Goal: Transaction & Acquisition: Purchase product/service

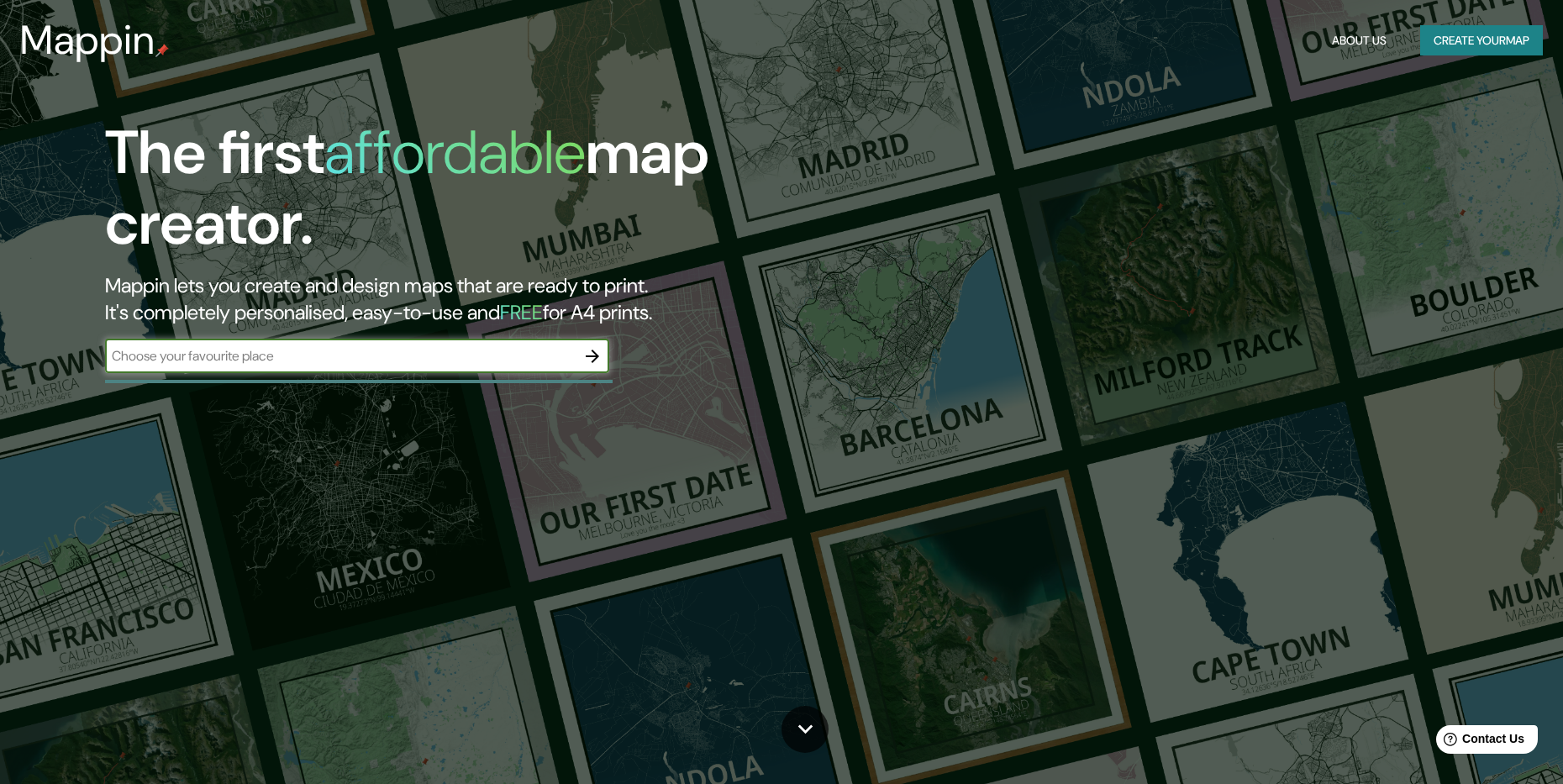
click at [297, 350] on input "text" at bounding box center [341, 355] width 471 height 19
type input "[GEOGRAPHIC_DATA]"
click at [603, 350] on button "button" at bounding box center [592, 355] width 34 height 34
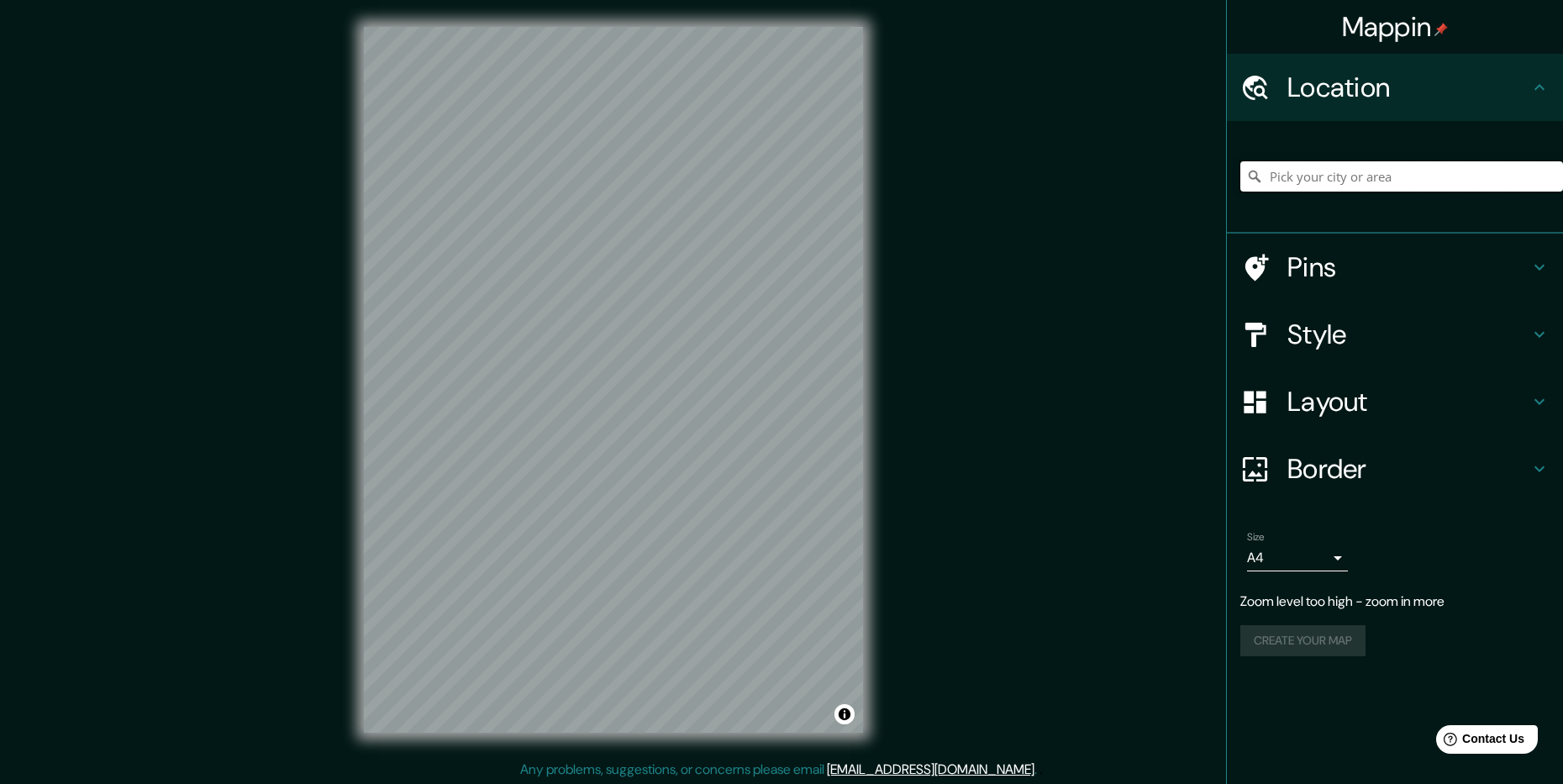
click at [1346, 178] on input "Pick your city or area" at bounding box center [1402, 176] width 322 height 30
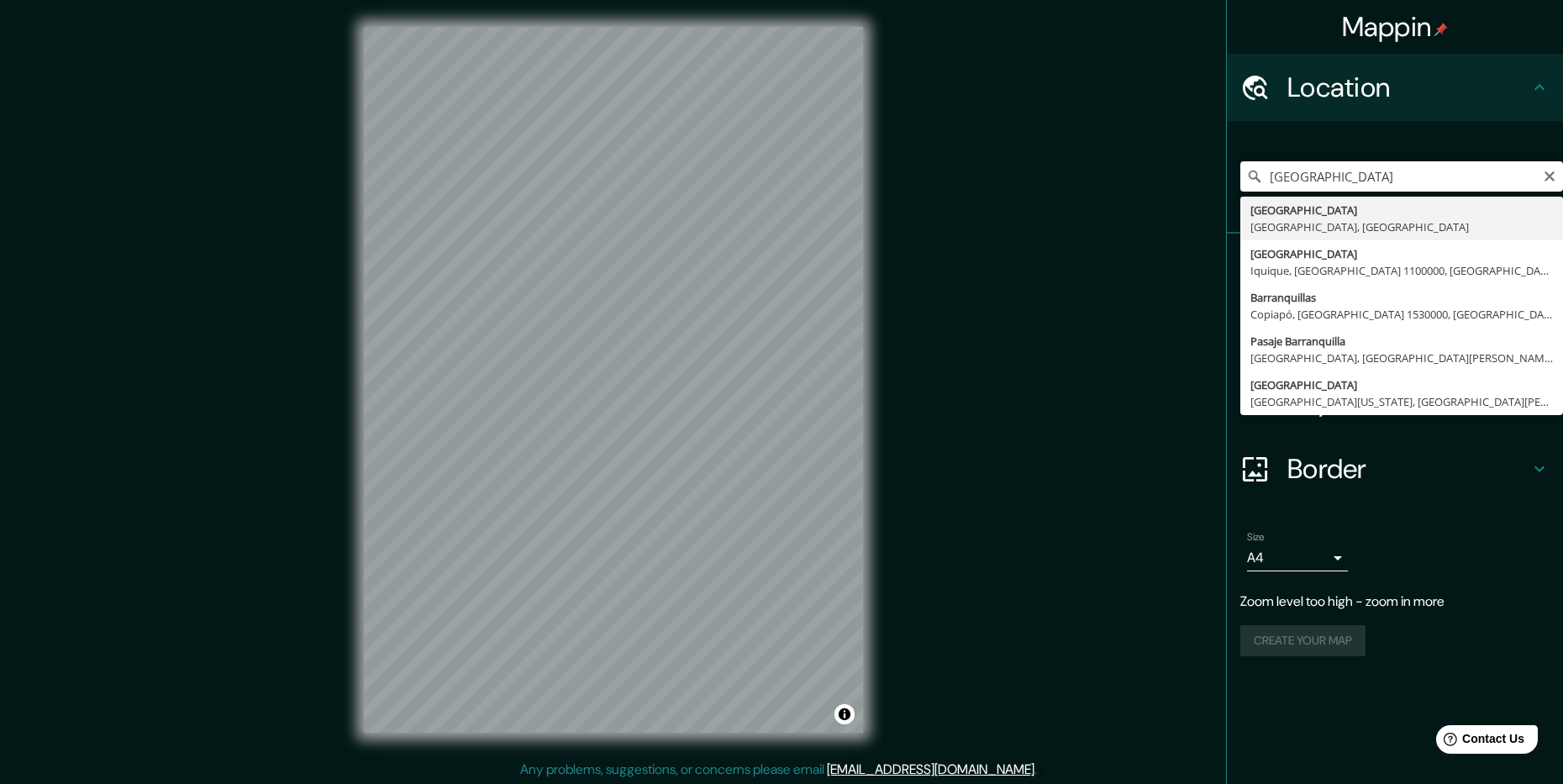
type input "[GEOGRAPHIC_DATA], [GEOGRAPHIC_DATA], [GEOGRAPHIC_DATA]"
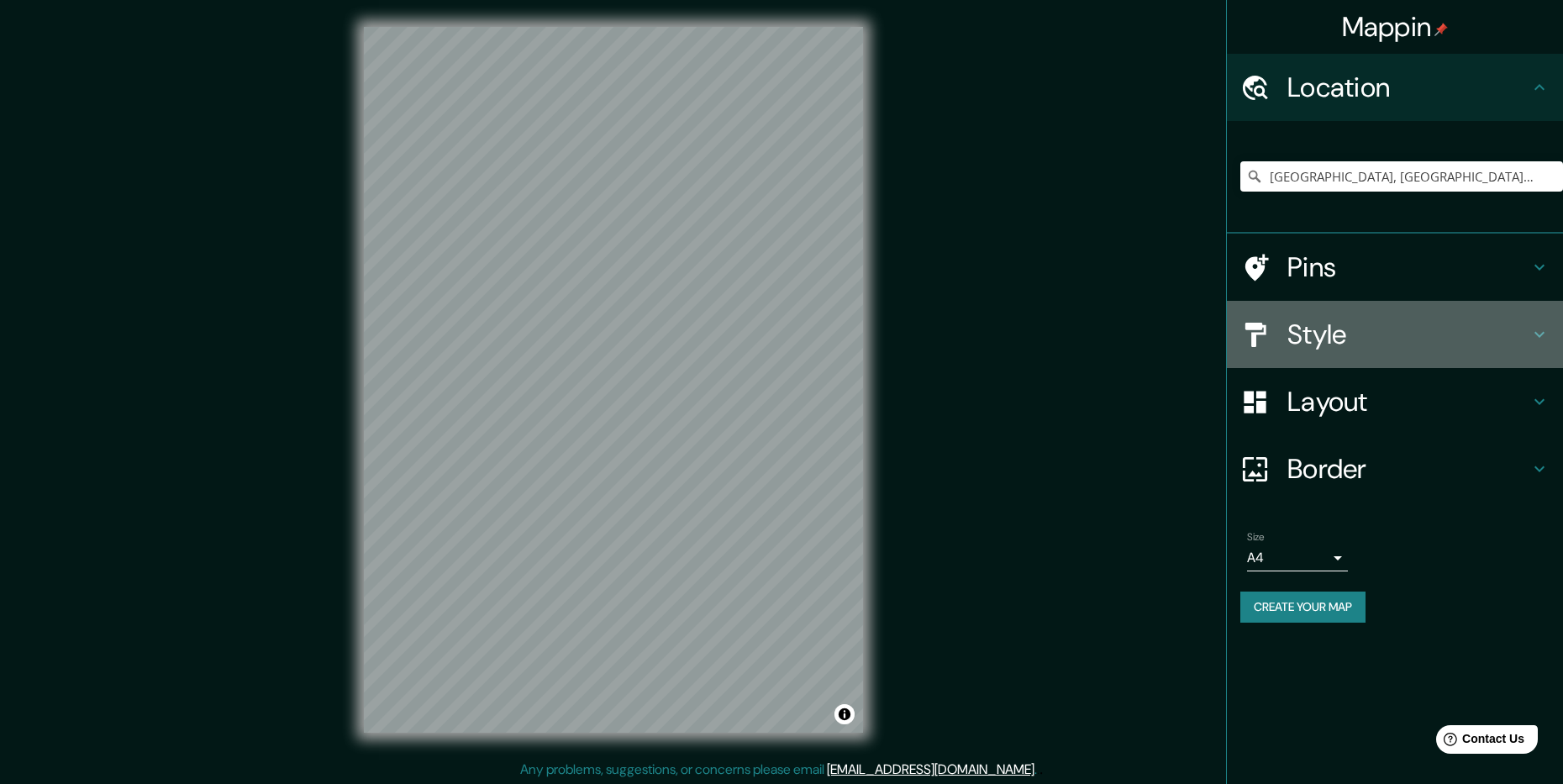
click at [1468, 336] on h4 "Style" at bounding box center [1408, 334] width 242 height 34
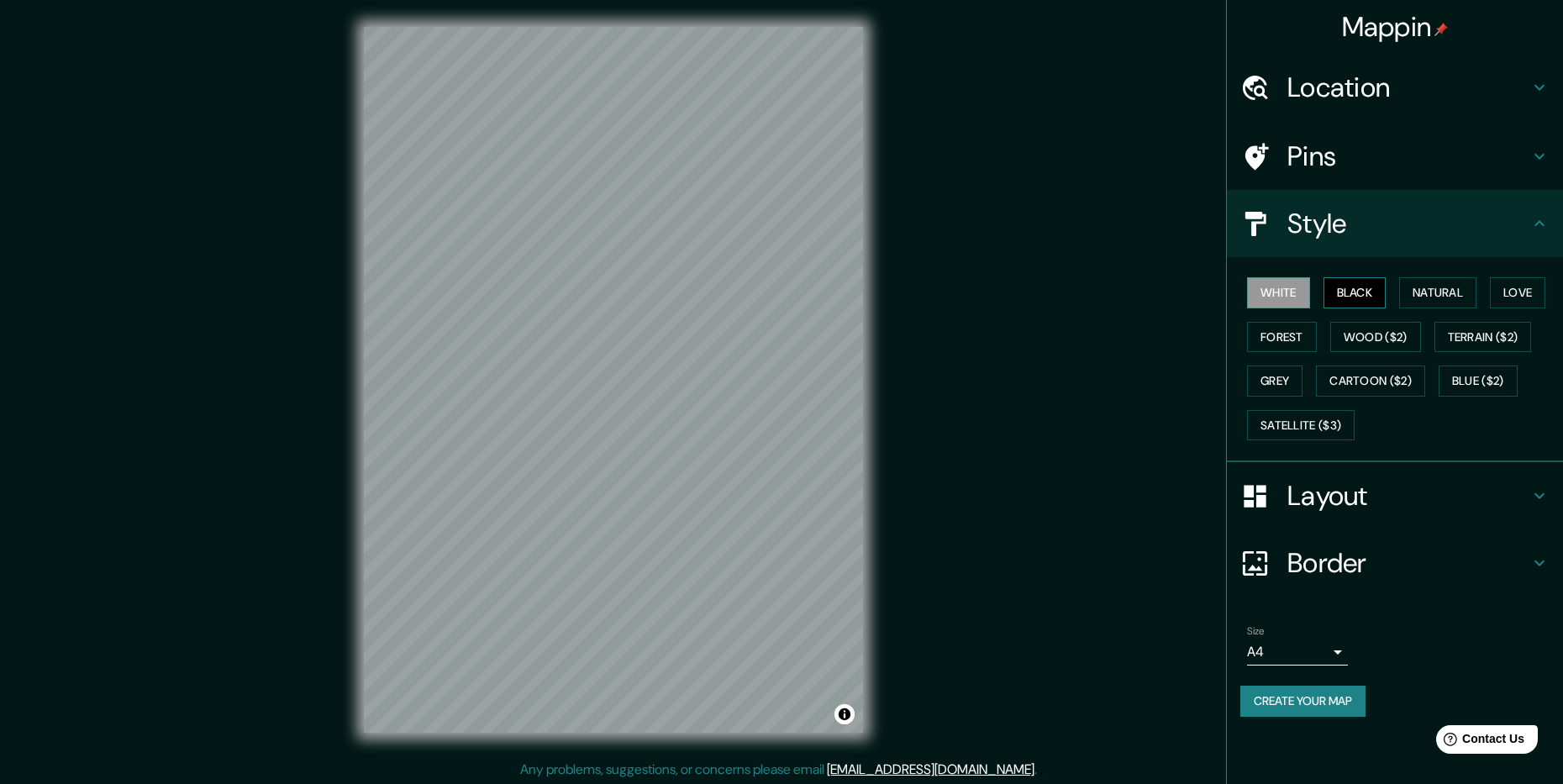
click at [1335, 289] on button "Black" at bounding box center [1354, 293] width 63 height 31
click at [1451, 293] on button "Natural" at bounding box center [1437, 293] width 77 height 31
click at [1529, 287] on button "Love" at bounding box center [1517, 293] width 56 height 31
click at [1282, 326] on button "Forest" at bounding box center [1282, 337] width 70 height 31
click at [1409, 331] on button "Wood ($2)" at bounding box center [1375, 337] width 91 height 31
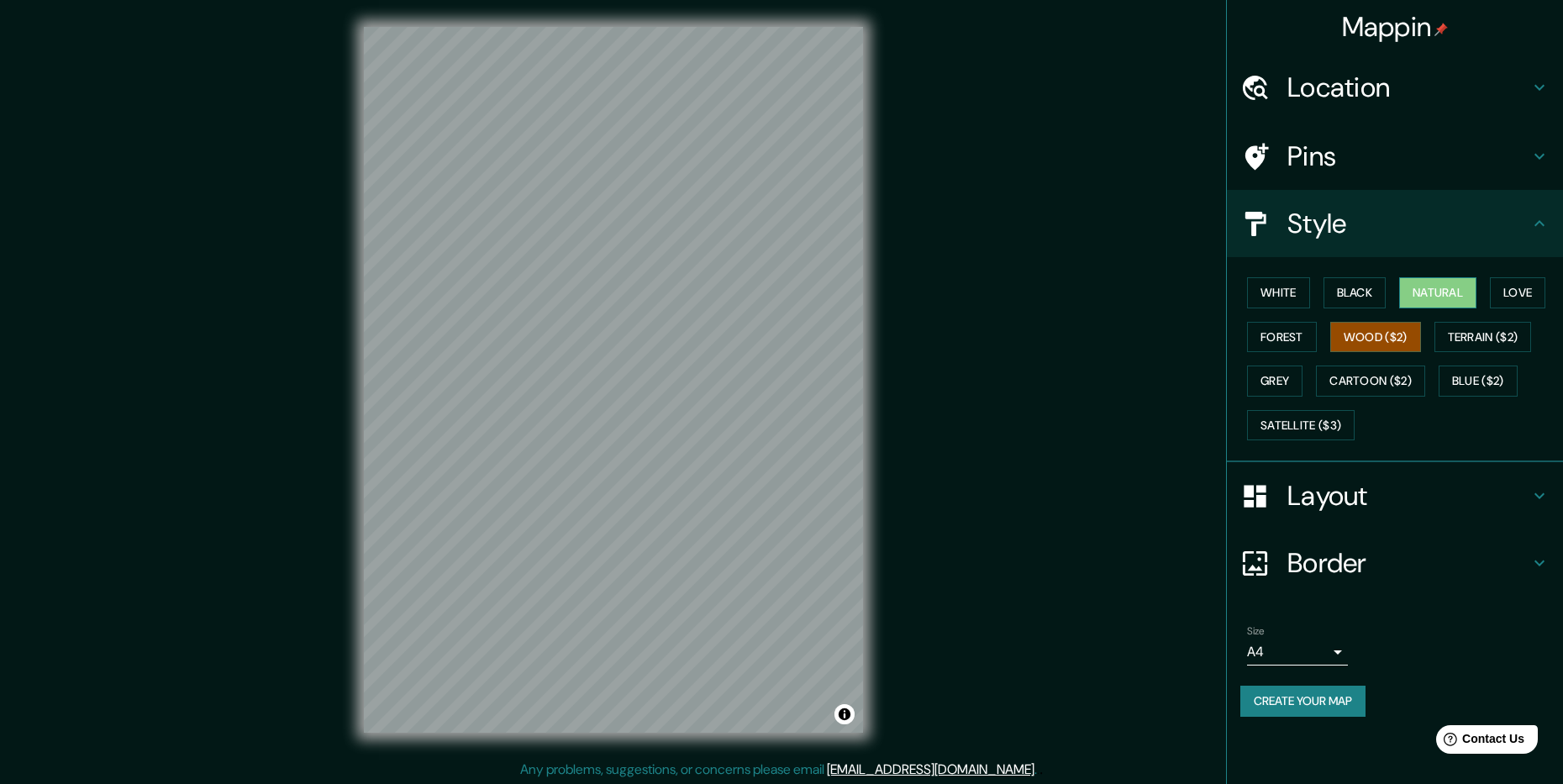
click at [1452, 299] on button "Natural" at bounding box center [1437, 293] width 77 height 31
click at [1362, 328] on button "Wood ($2)" at bounding box center [1375, 337] width 91 height 31
click at [1507, 337] on button "Terrain ($2)" at bounding box center [1482, 337] width 97 height 31
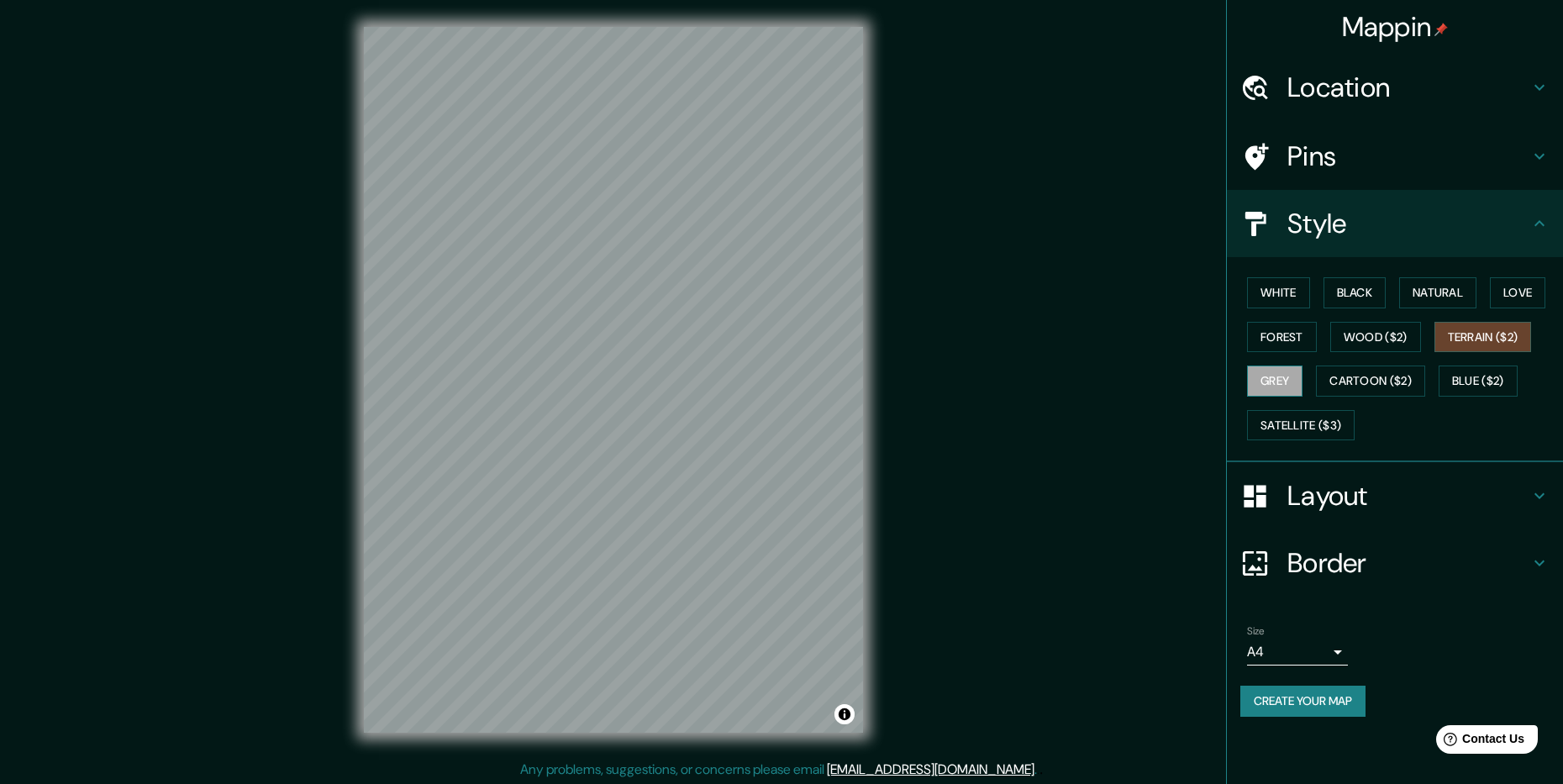
click at [1293, 379] on button "Grey" at bounding box center [1274, 381] width 56 height 31
click at [1372, 377] on button "Cartoon ($2)" at bounding box center [1370, 381] width 109 height 31
click at [1535, 495] on icon at bounding box center [1539, 495] width 10 height 5
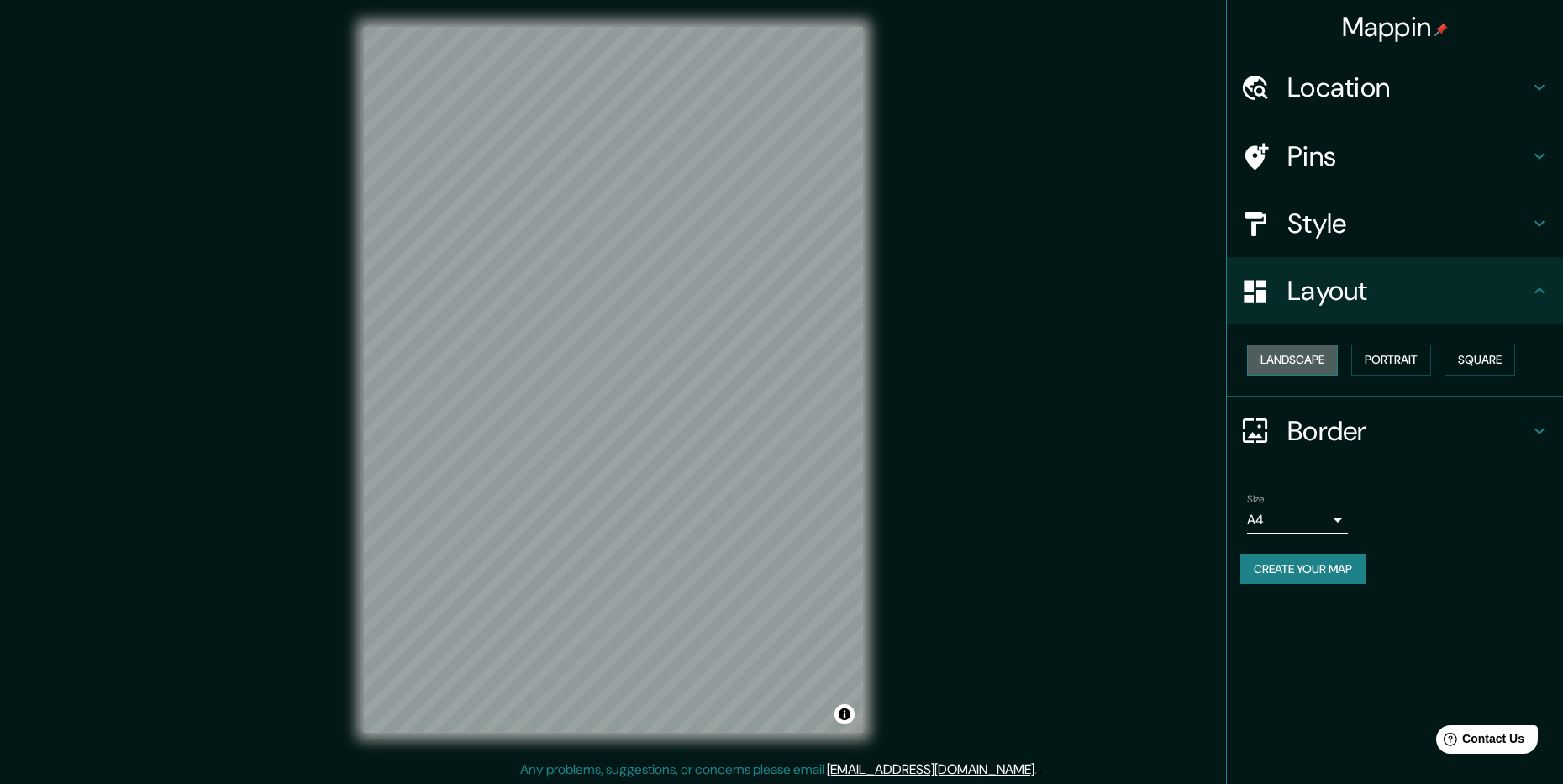
click at [1305, 354] on button "Landscape" at bounding box center [1292, 360] width 91 height 31
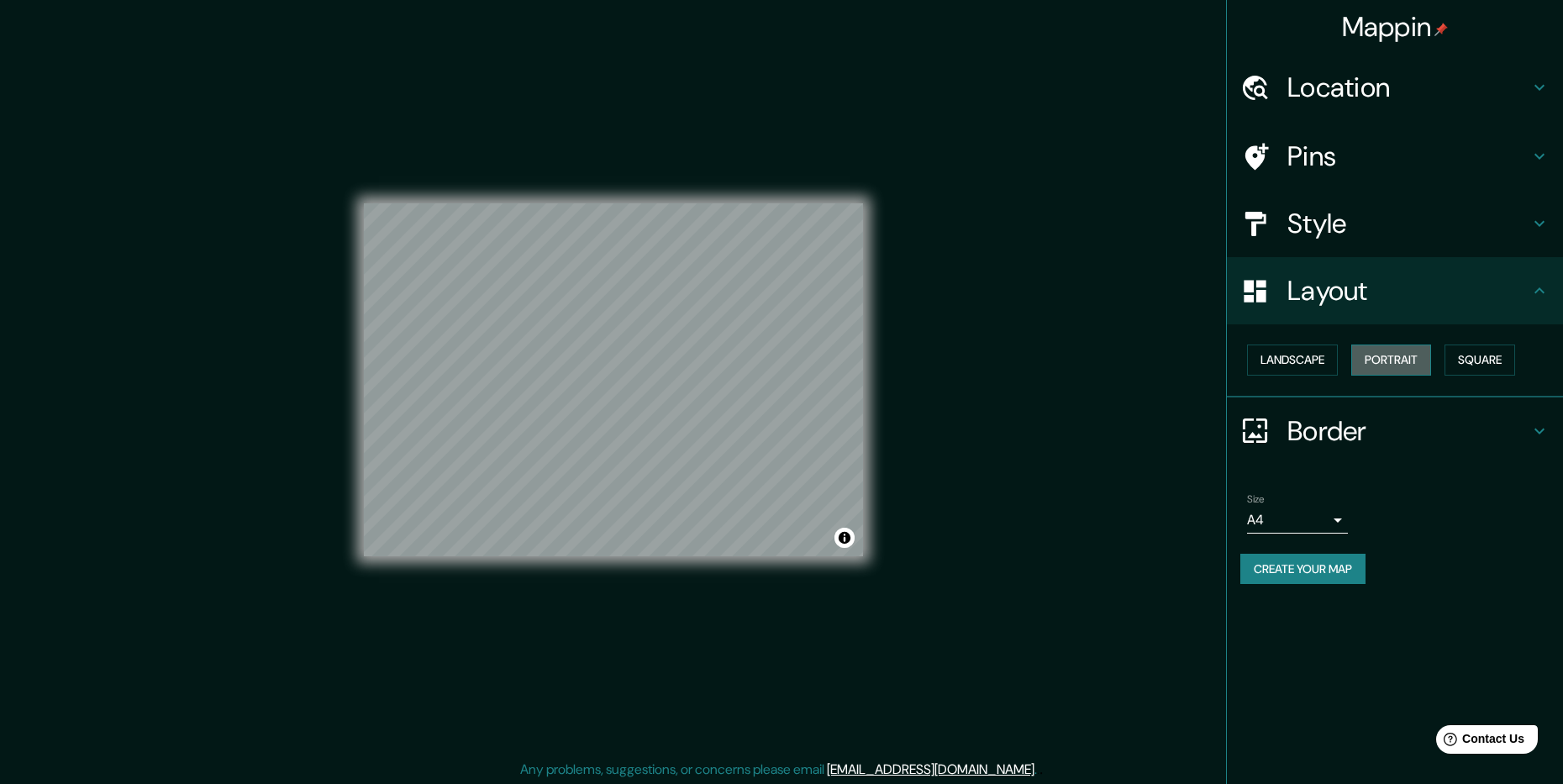
click at [1397, 361] on button "Portrait" at bounding box center [1391, 360] width 80 height 31
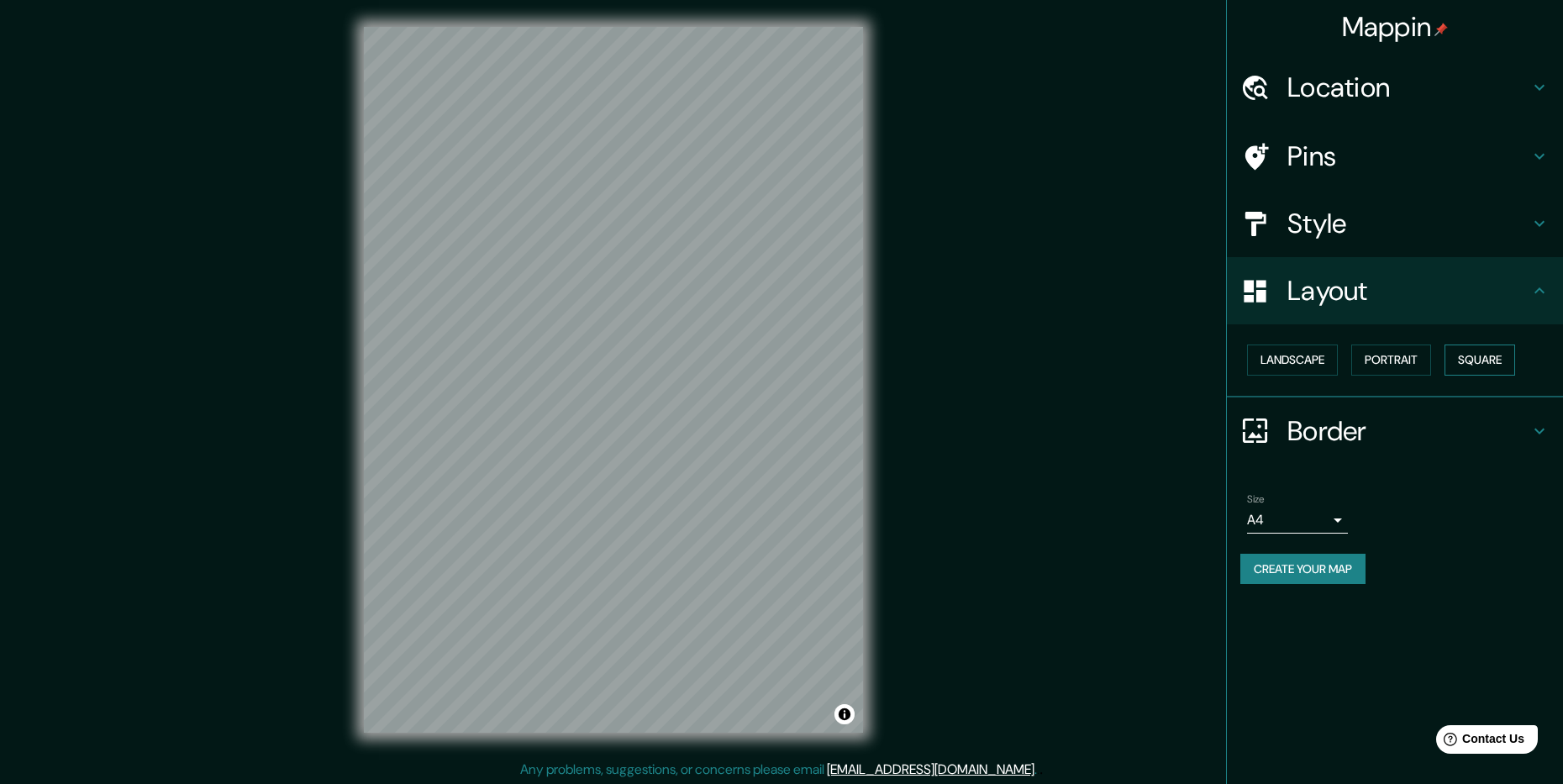
click at [1461, 364] on button "Square" at bounding box center [1479, 360] width 71 height 31
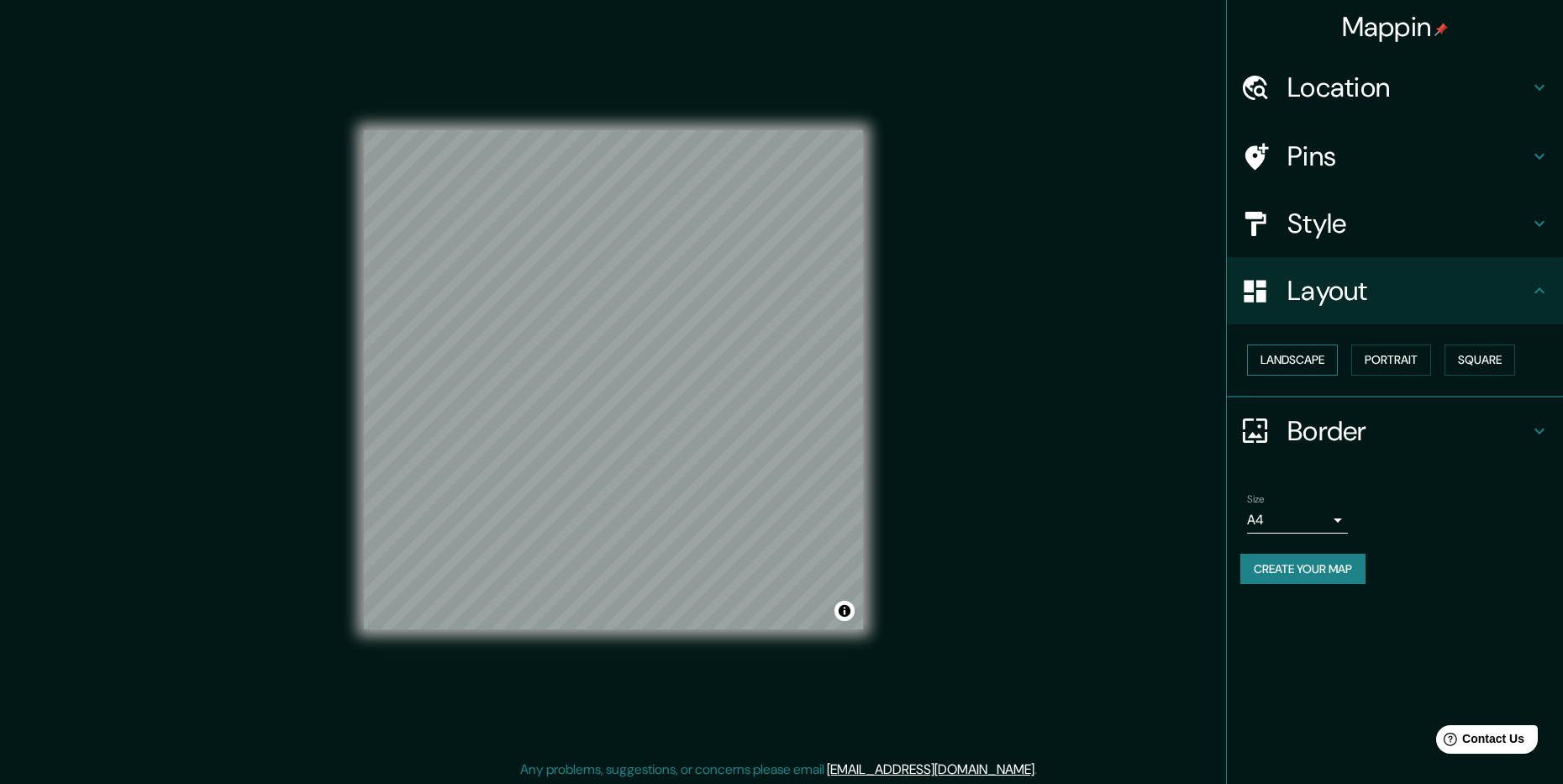
click at [1289, 360] on button "Landscape" at bounding box center [1292, 360] width 91 height 31
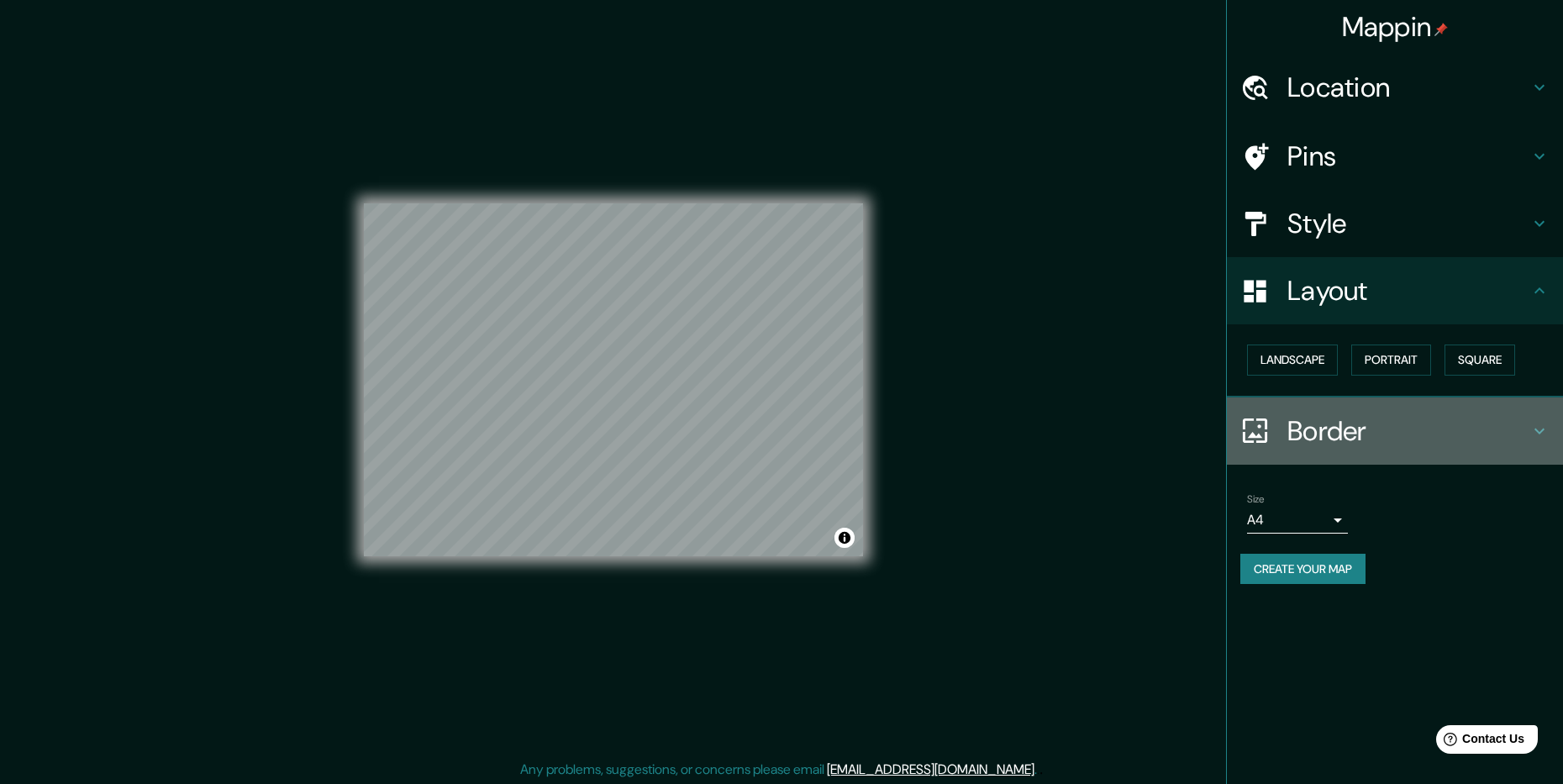
click at [1422, 421] on h4 "Border" at bounding box center [1408, 430] width 242 height 34
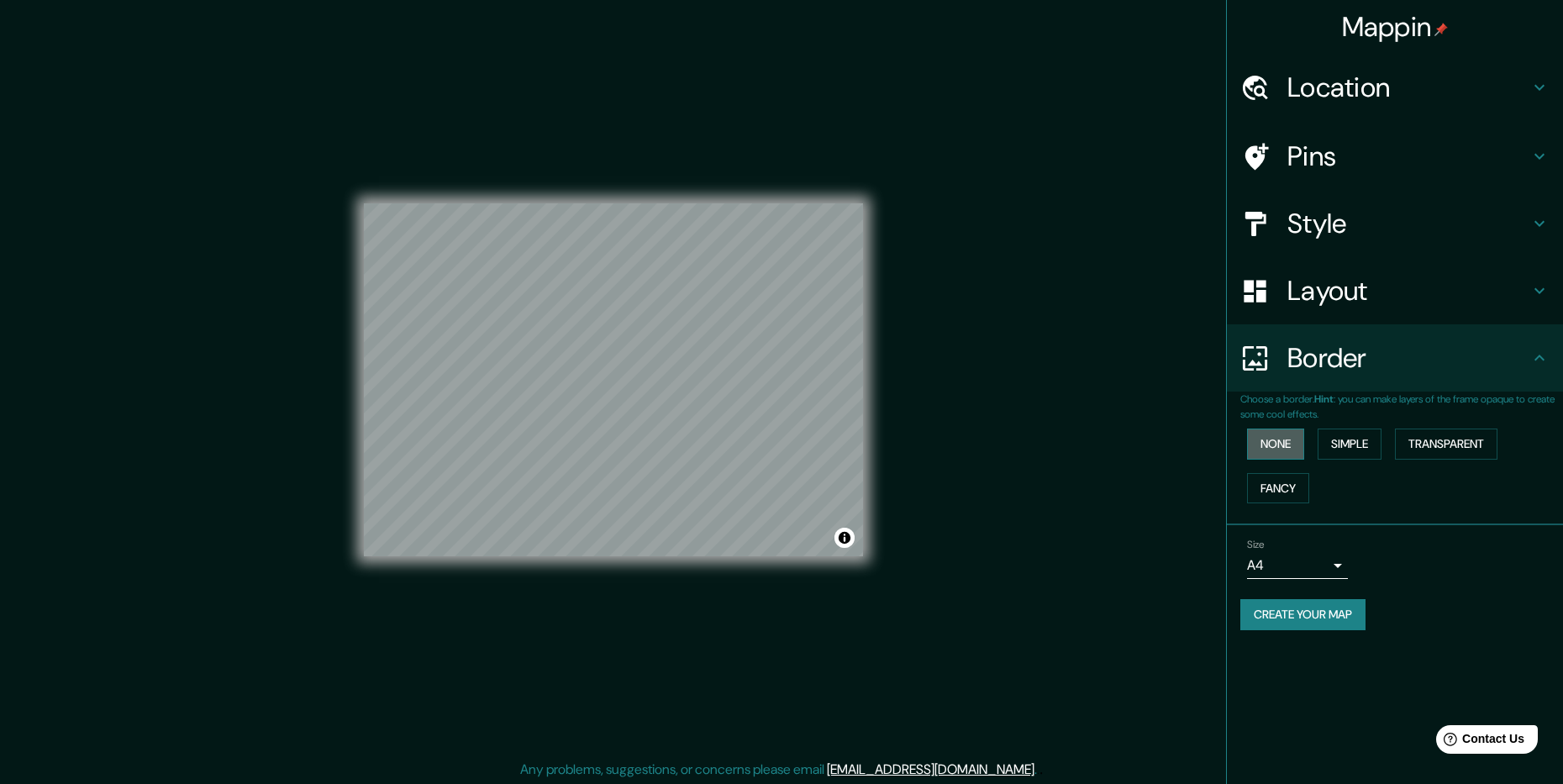
click at [1285, 440] on button "None" at bounding box center [1275, 444] width 57 height 31
click at [1348, 441] on button "Simple" at bounding box center [1350, 444] width 64 height 31
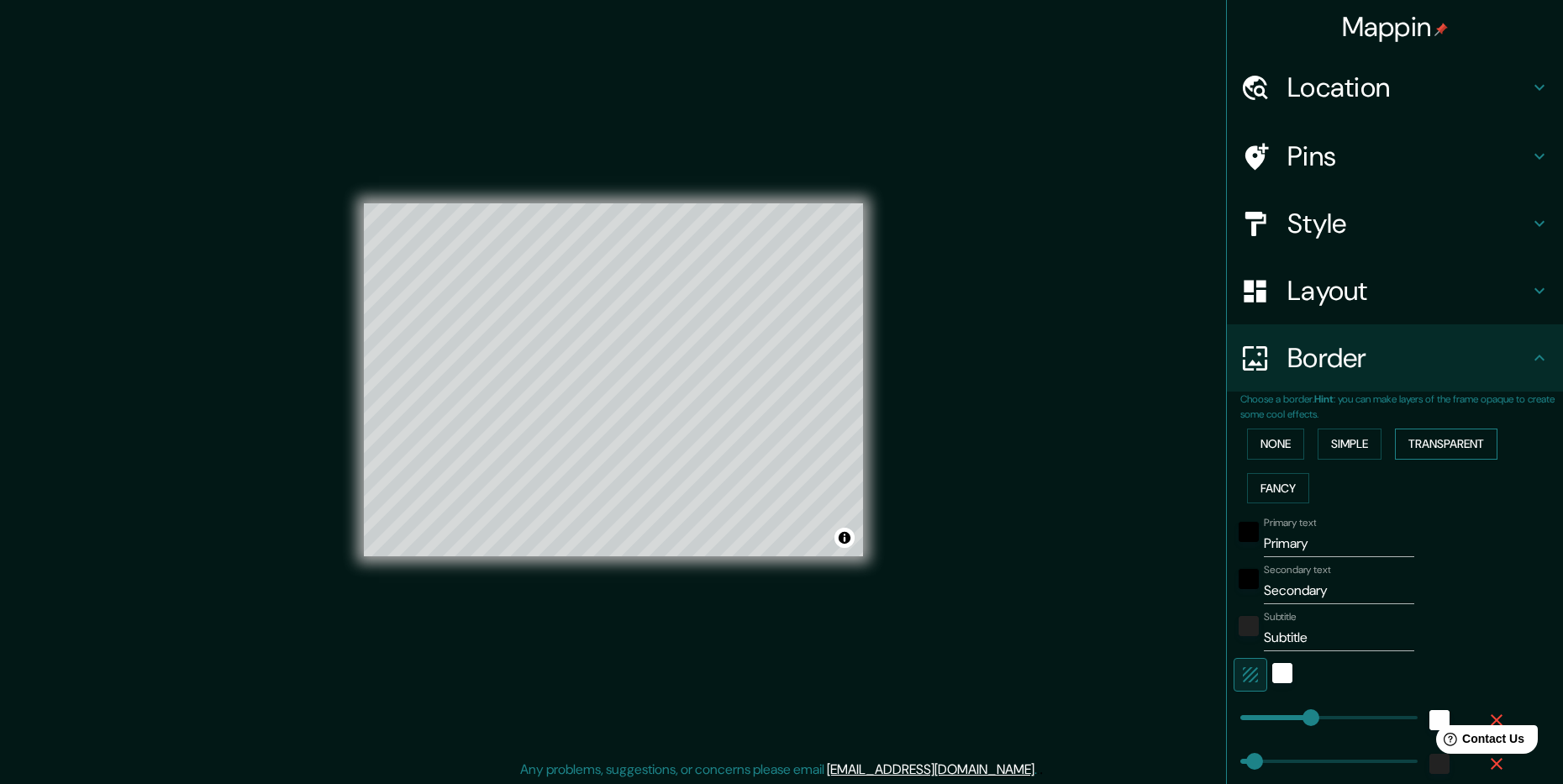
click at [1419, 439] on button "Transparent" at bounding box center [1446, 444] width 103 height 31
click at [1262, 478] on button "Fancy" at bounding box center [1278, 488] width 62 height 31
click at [1275, 443] on button "None" at bounding box center [1275, 444] width 57 height 31
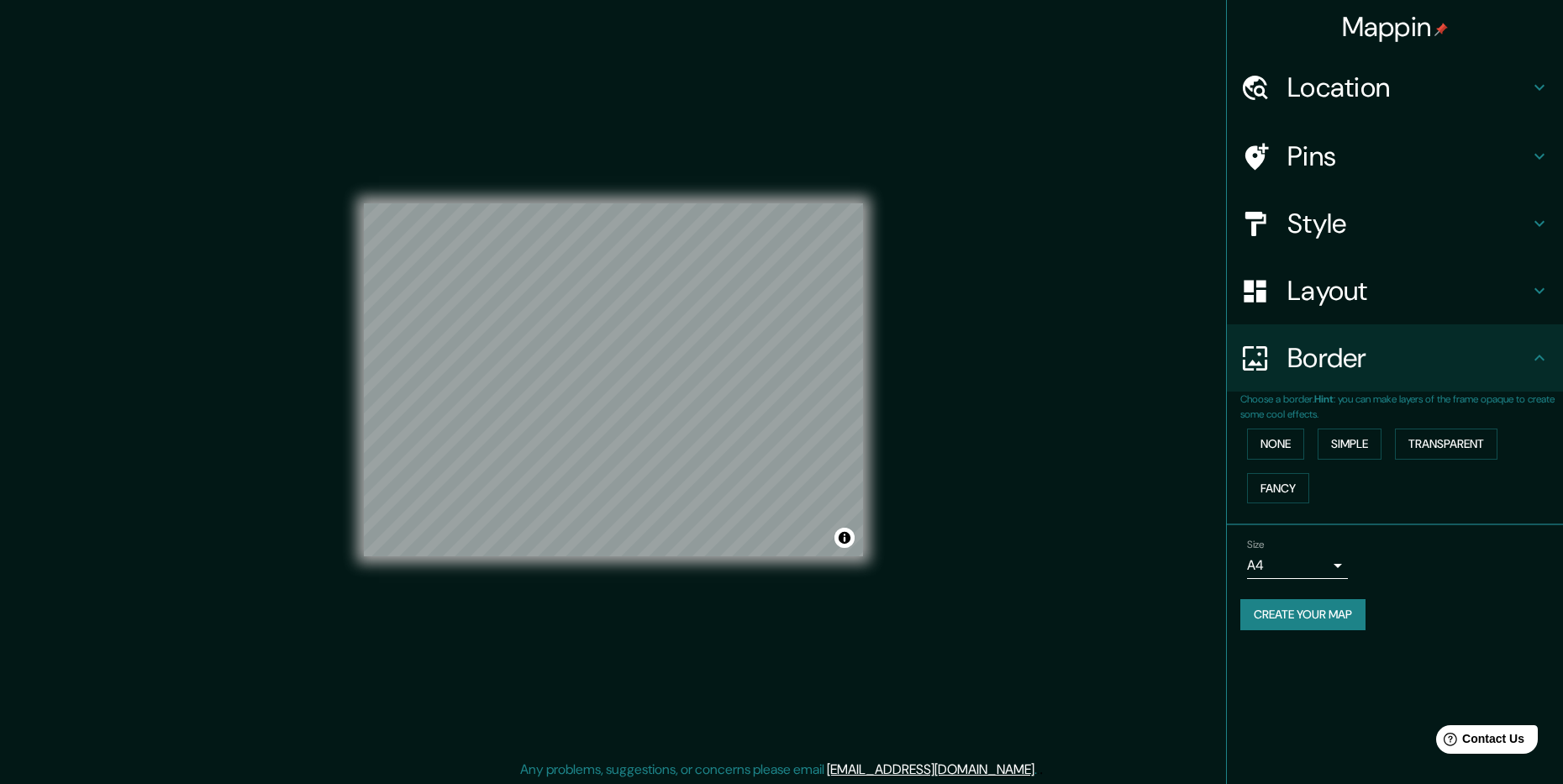
click at [1498, 139] on h4 "Pins" at bounding box center [1408, 156] width 242 height 34
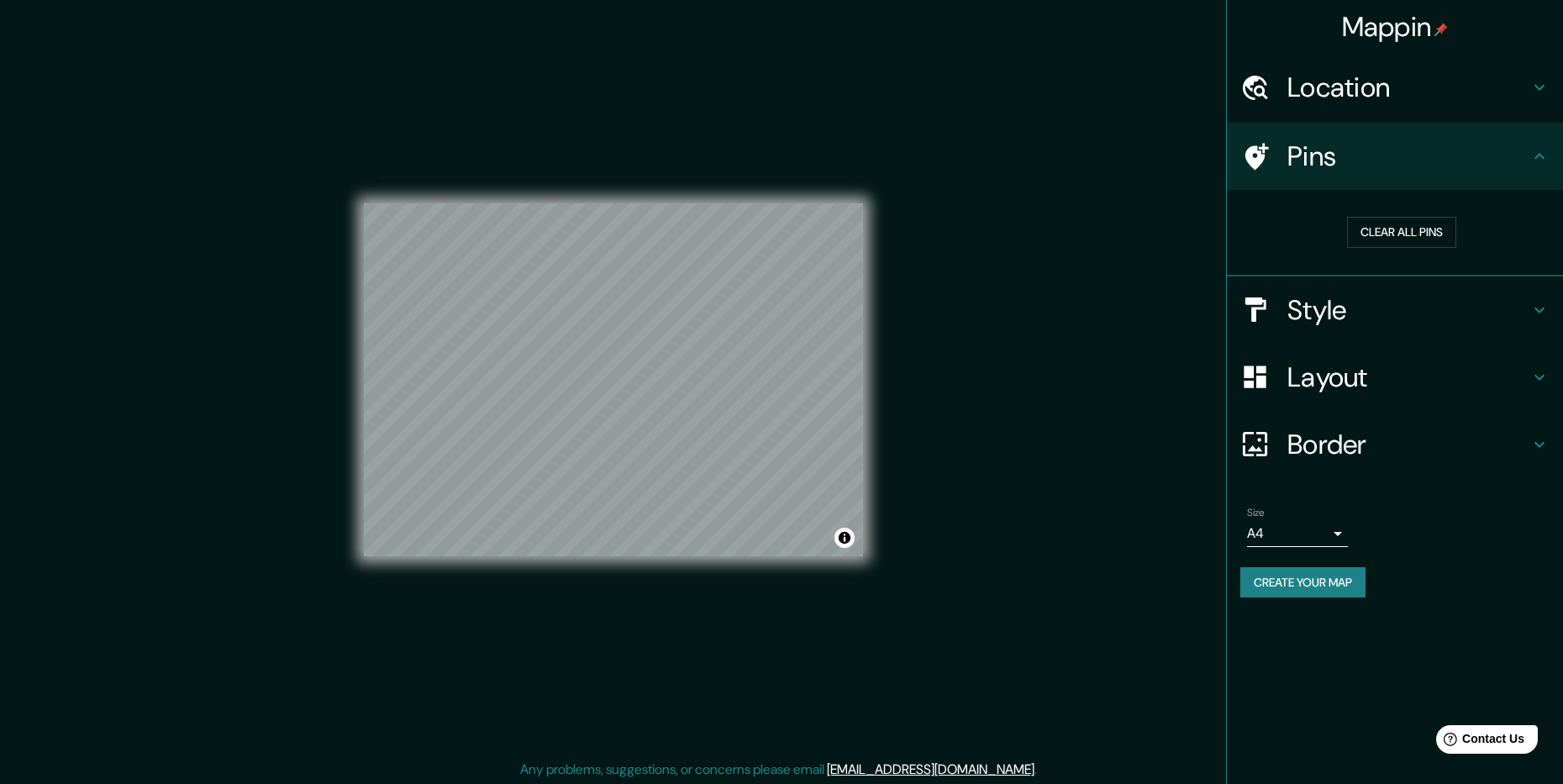
click at [1547, 81] on icon at bounding box center [1539, 87] width 20 height 20
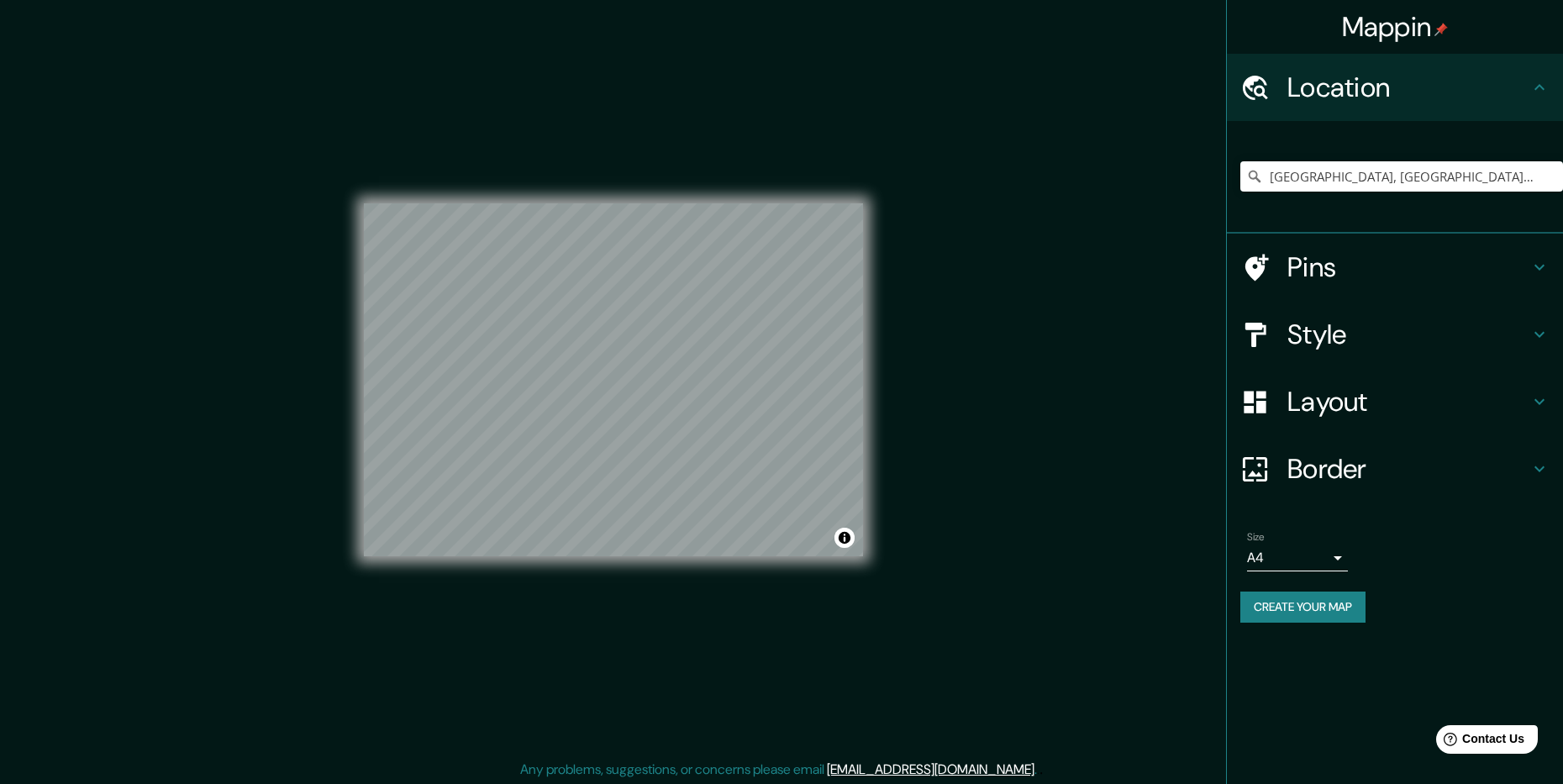
click at [1516, 80] on h4 "Location" at bounding box center [1408, 87] width 242 height 34
click at [1520, 257] on h4 "Pins" at bounding box center [1408, 267] width 242 height 34
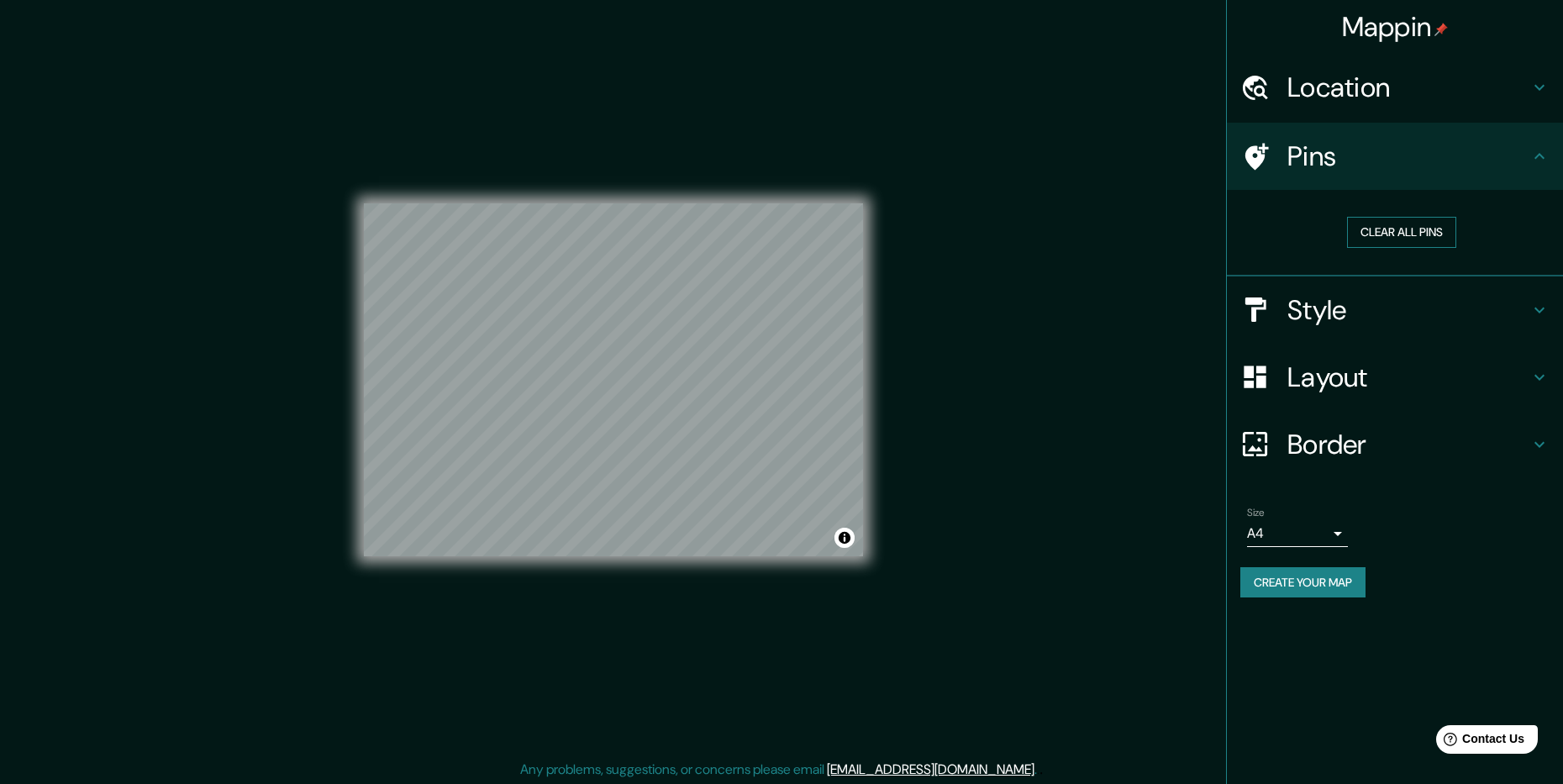
click at [1383, 228] on button "Clear all pins" at bounding box center [1401, 233] width 109 height 31
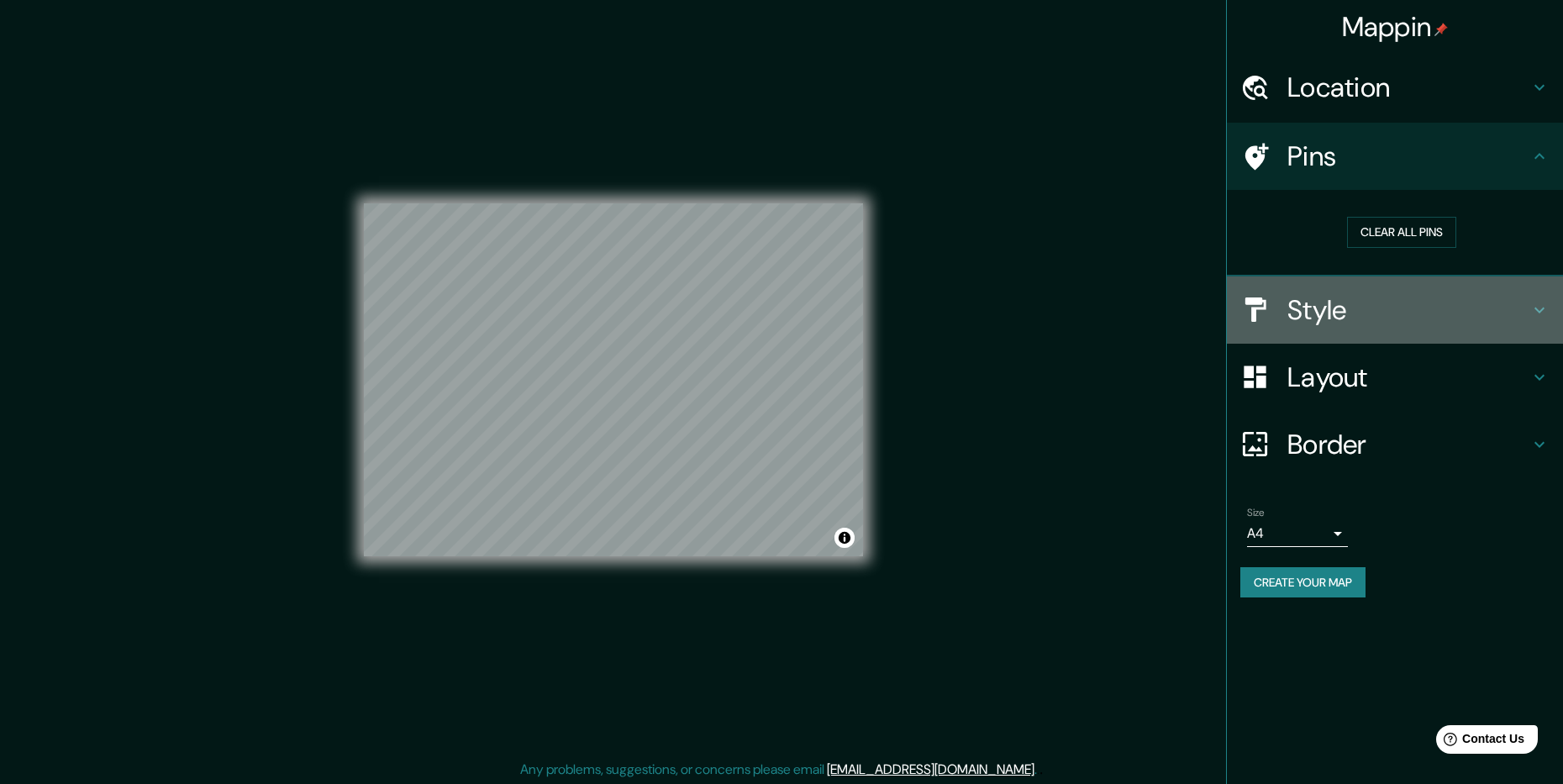
click at [1372, 305] on h4 "Style" at bounding box center [1408, 310] width 242 height 34
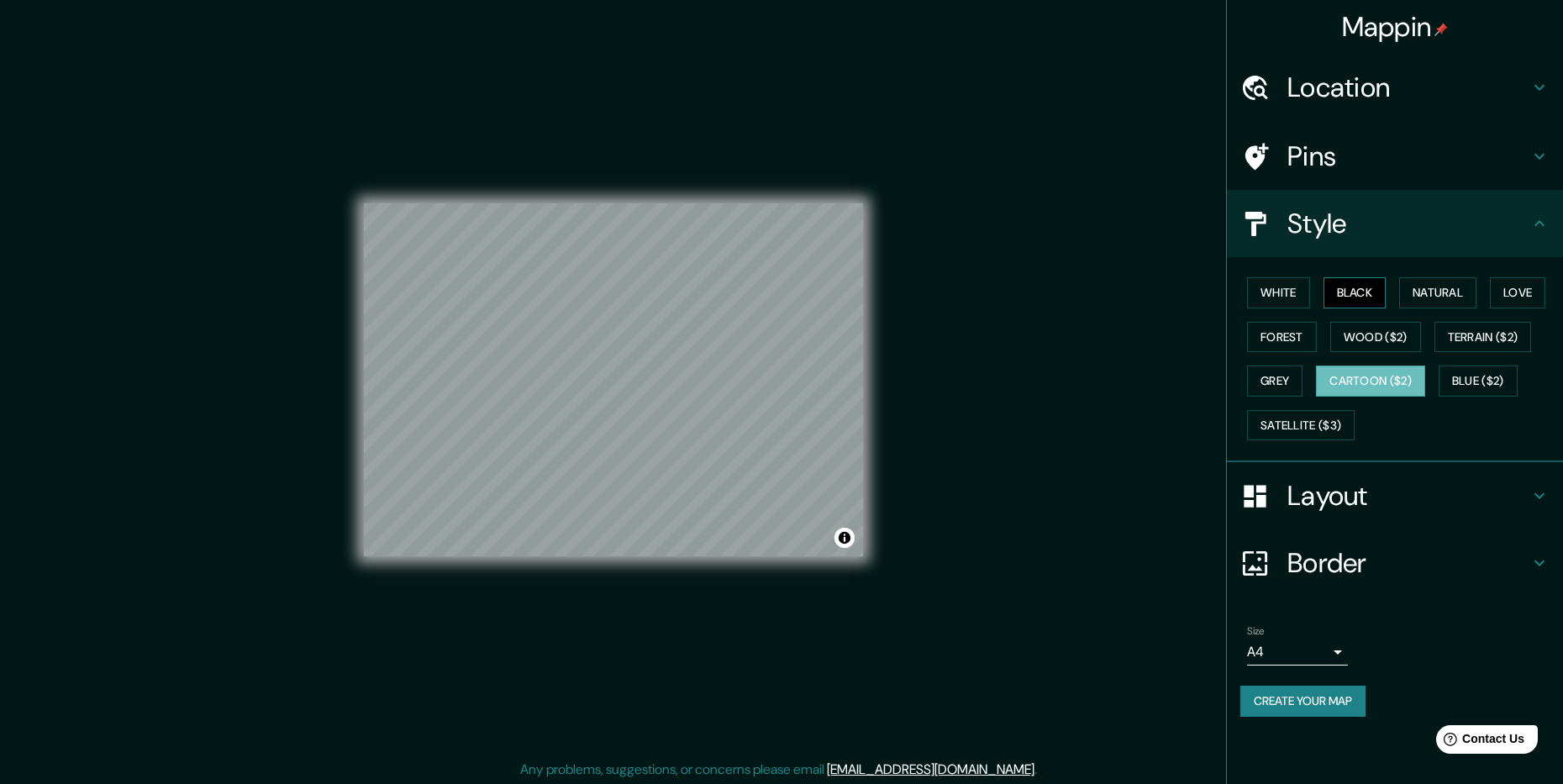
click at [1354, 294] on button "Black" at bounding box center [1354, 293] width 63 height 31
click at [1307, 294] on button "White" at bounding box center [1278, 293] width 63 height 31
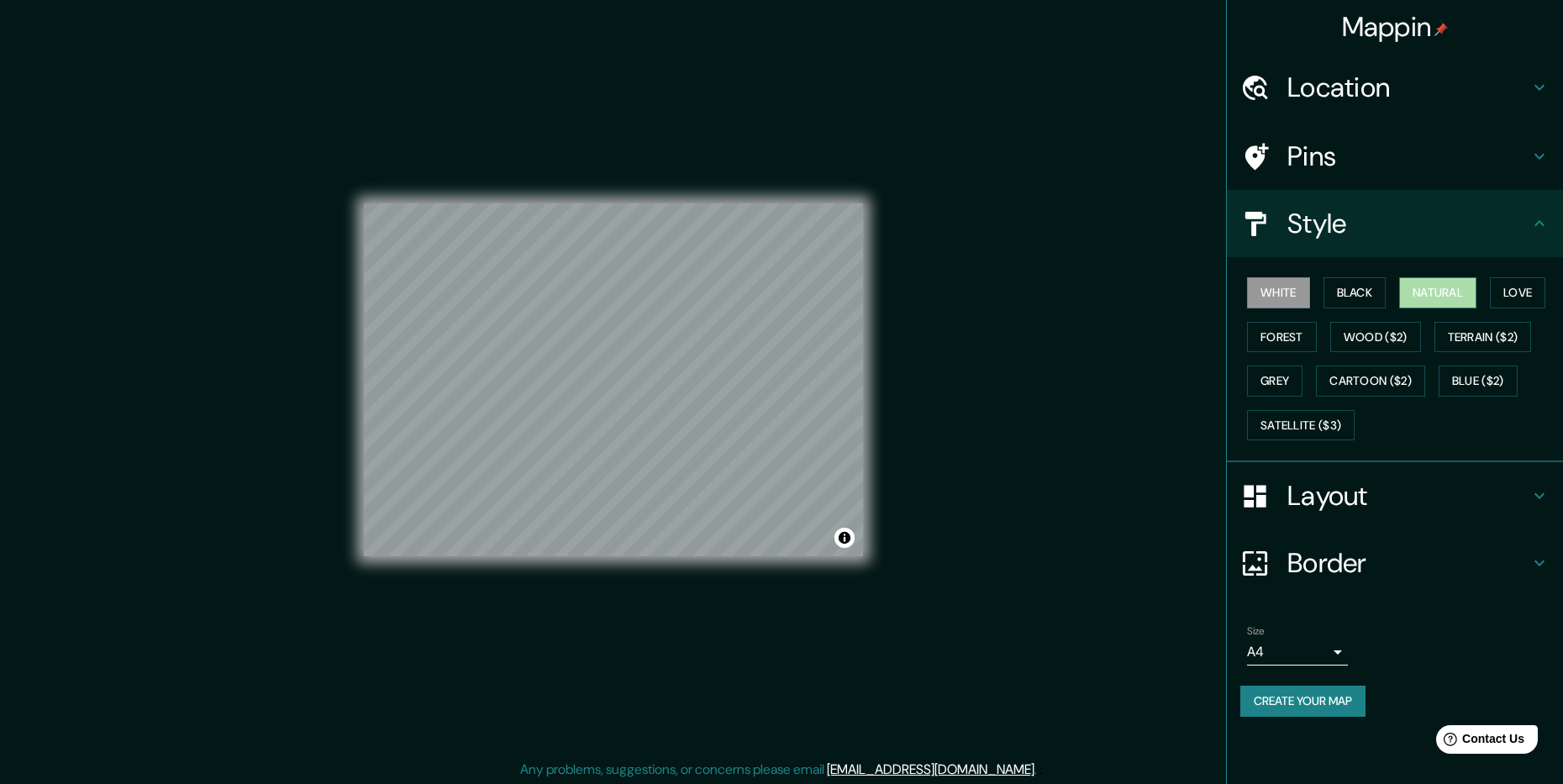
click at [1414, 294] on button "Natural" at bounding box center [1437, 293] width 77 height 31
click at [1342, 558] on h4 "Border" at bounding box center [1408, 562] width 242 height 34
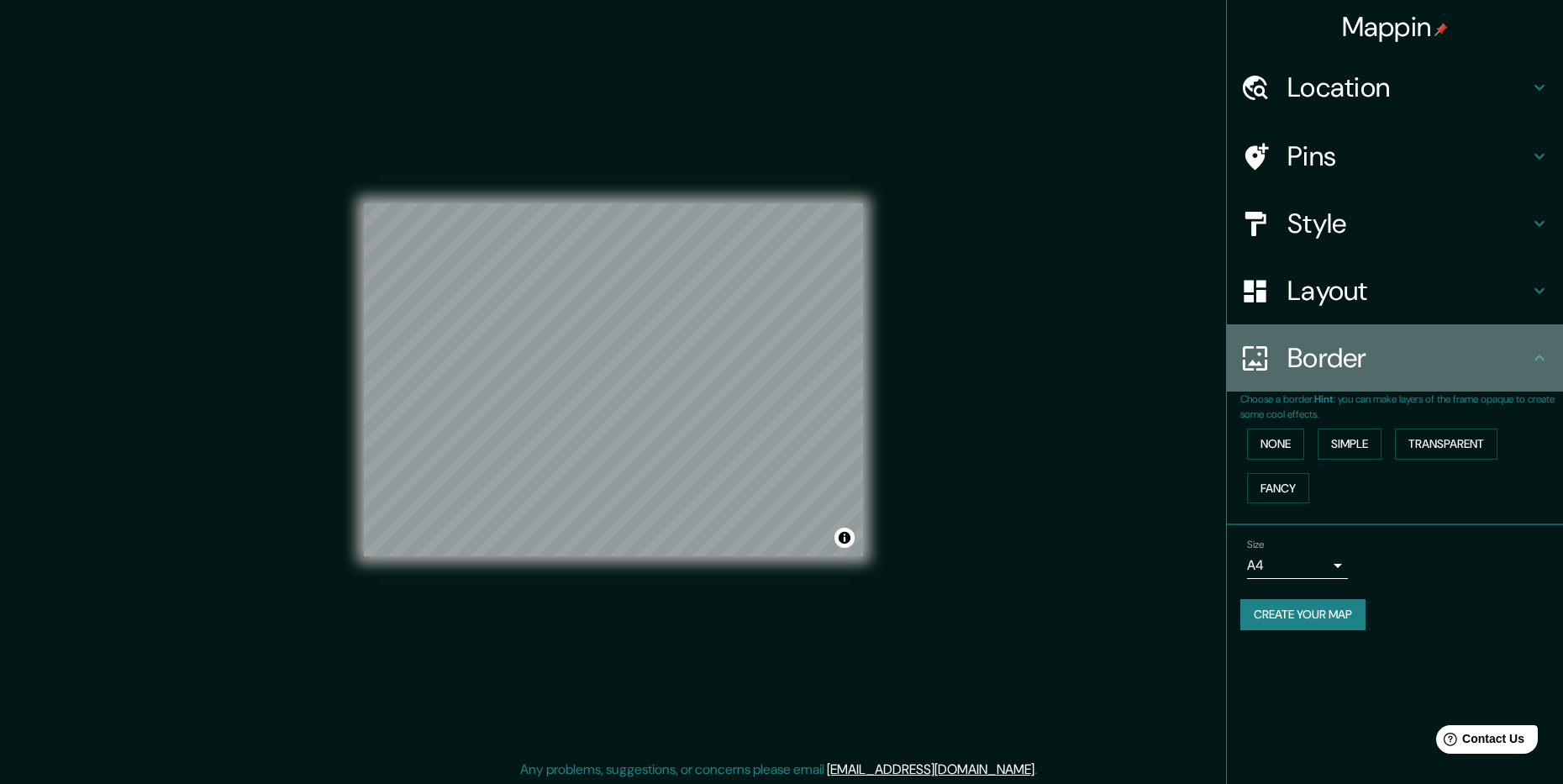
click at [1383, 374] on div "Border" at bounding box center [1394, 357] width 336 height 67
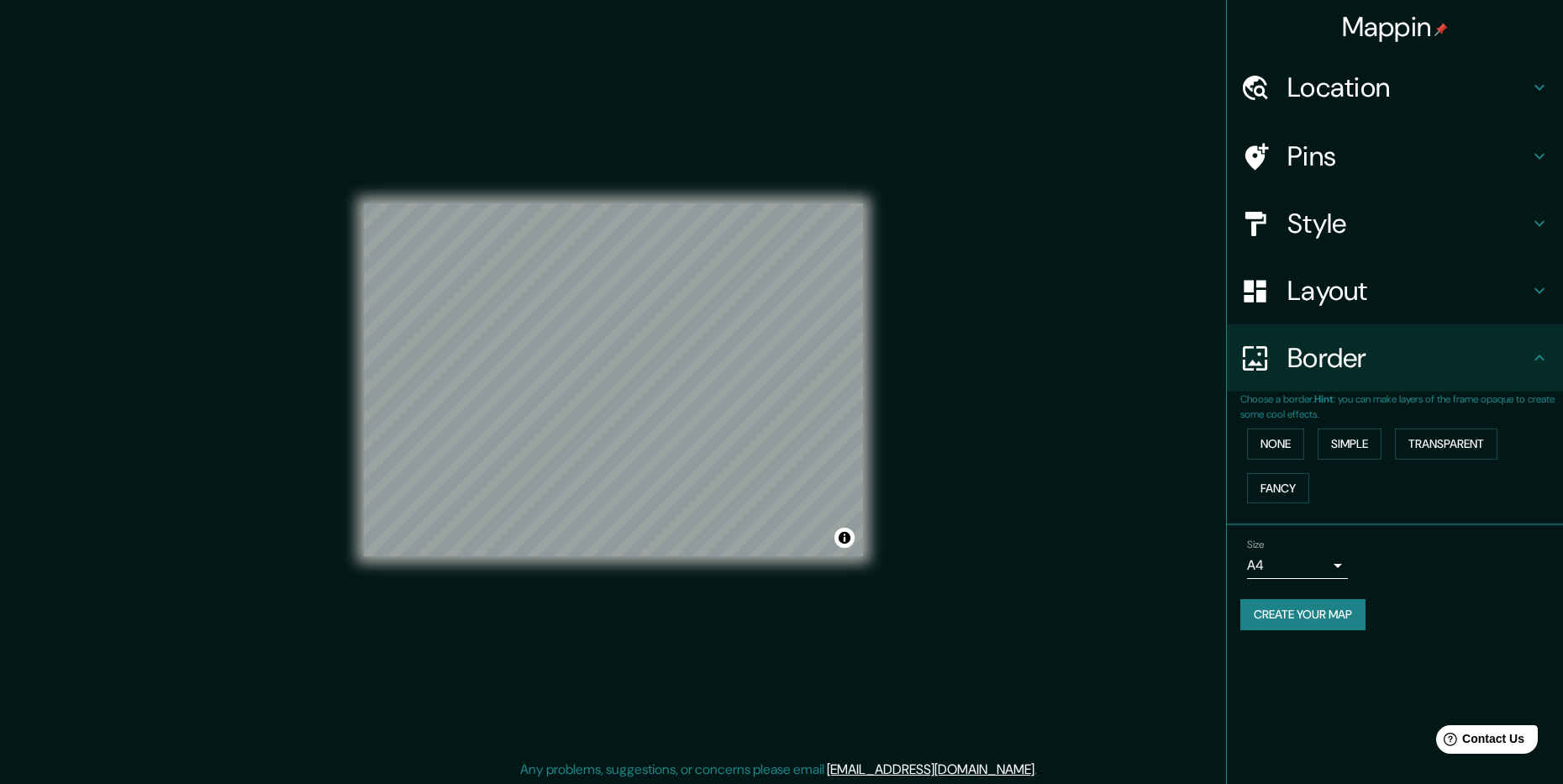
click at [1339, 310] on div "Layout" at bounding box center [1394, 290] width 336 height 67
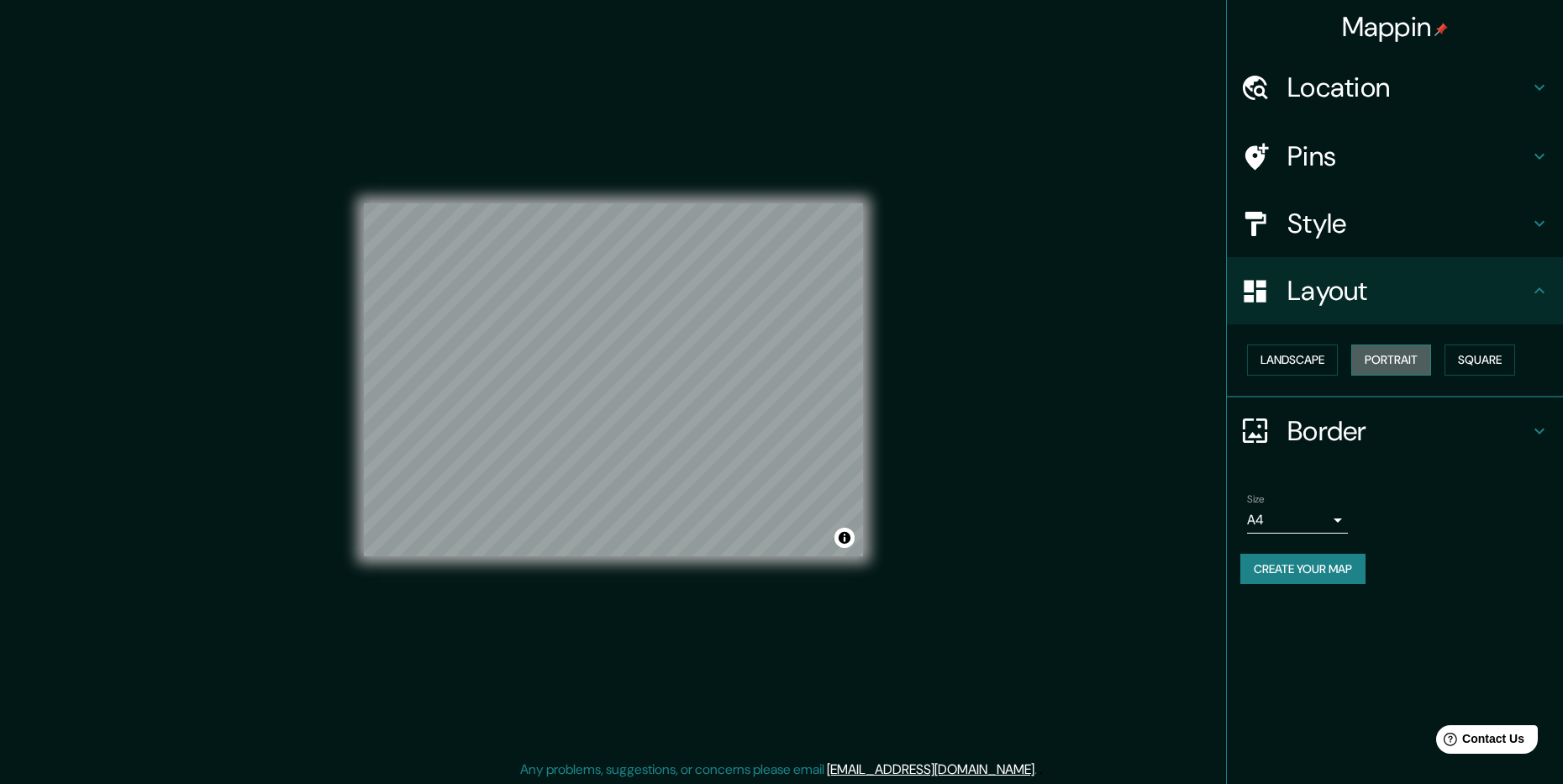
click at [1397, 363] on button "Portrait" at bounding box center [1391, 360] width 80 height 31
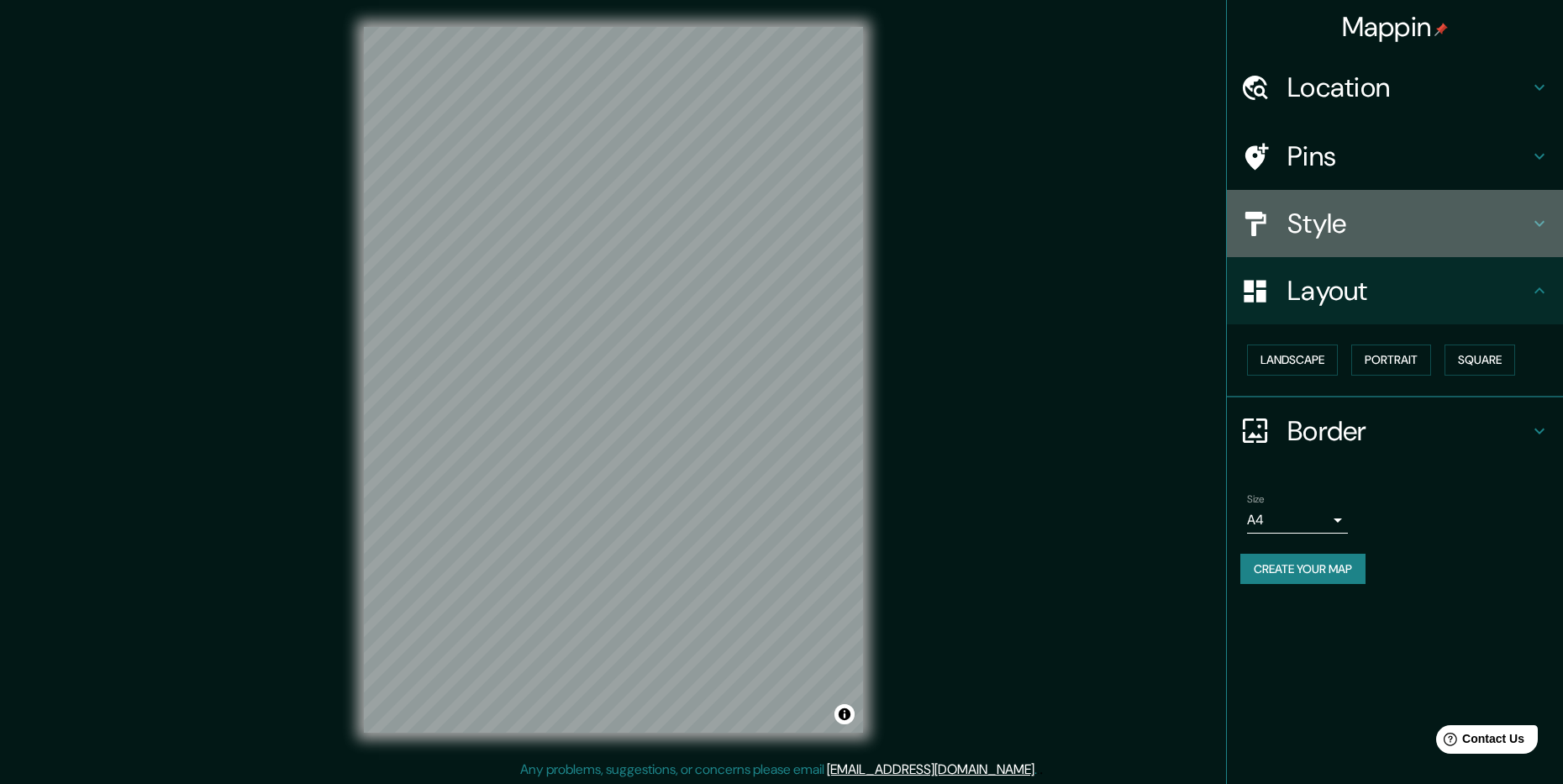
click at [1434, 204] on div "Style" at bounding box center [1394, 223] width 336 height 67
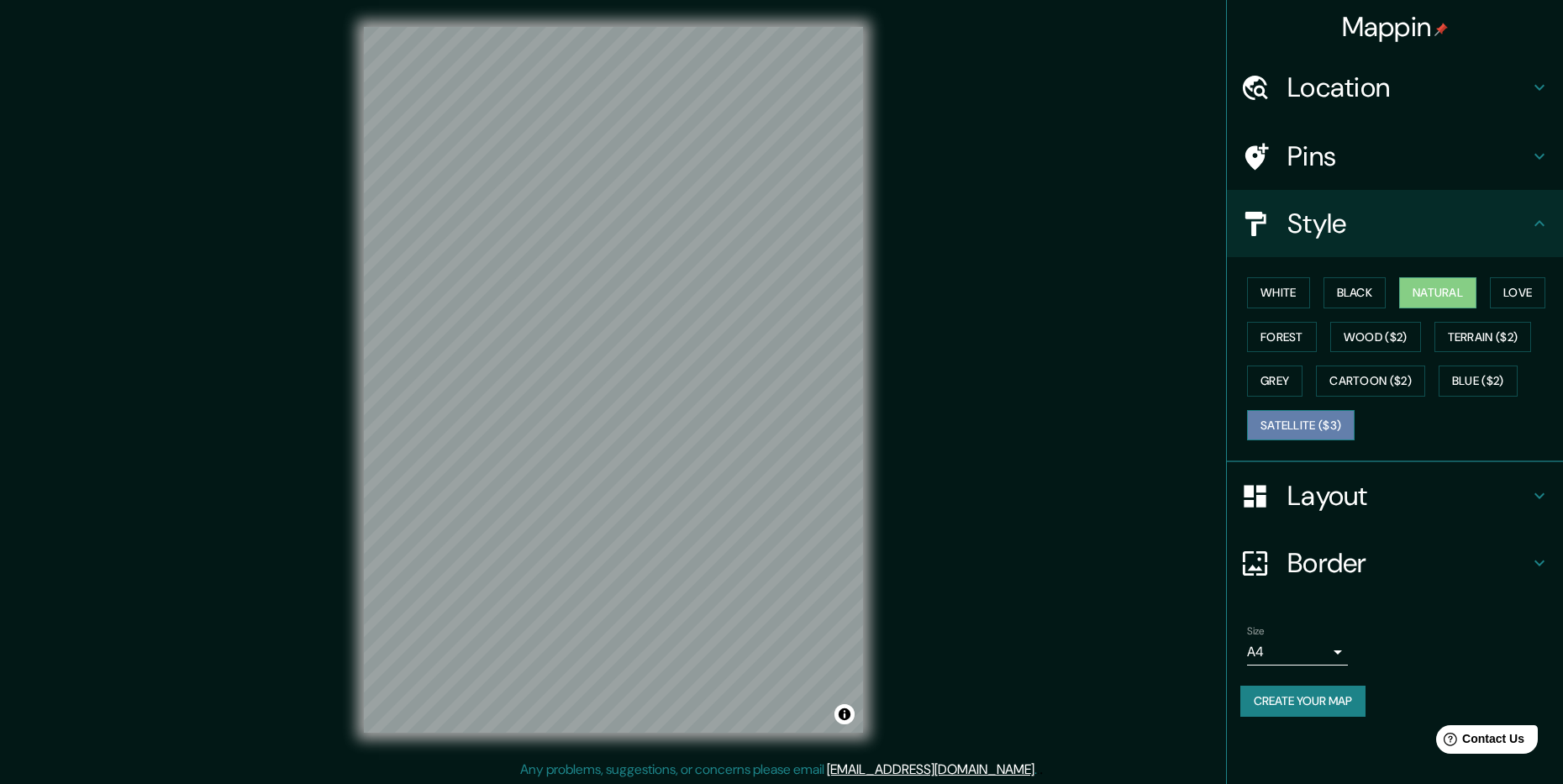
click at [1312, 430] on button "Satellite ($3)" at bounding box center [1300, 426] width 107 height 31
click at [1282, 380] on button "Grey" at bounding box center [1274, 381] width 56 height 31
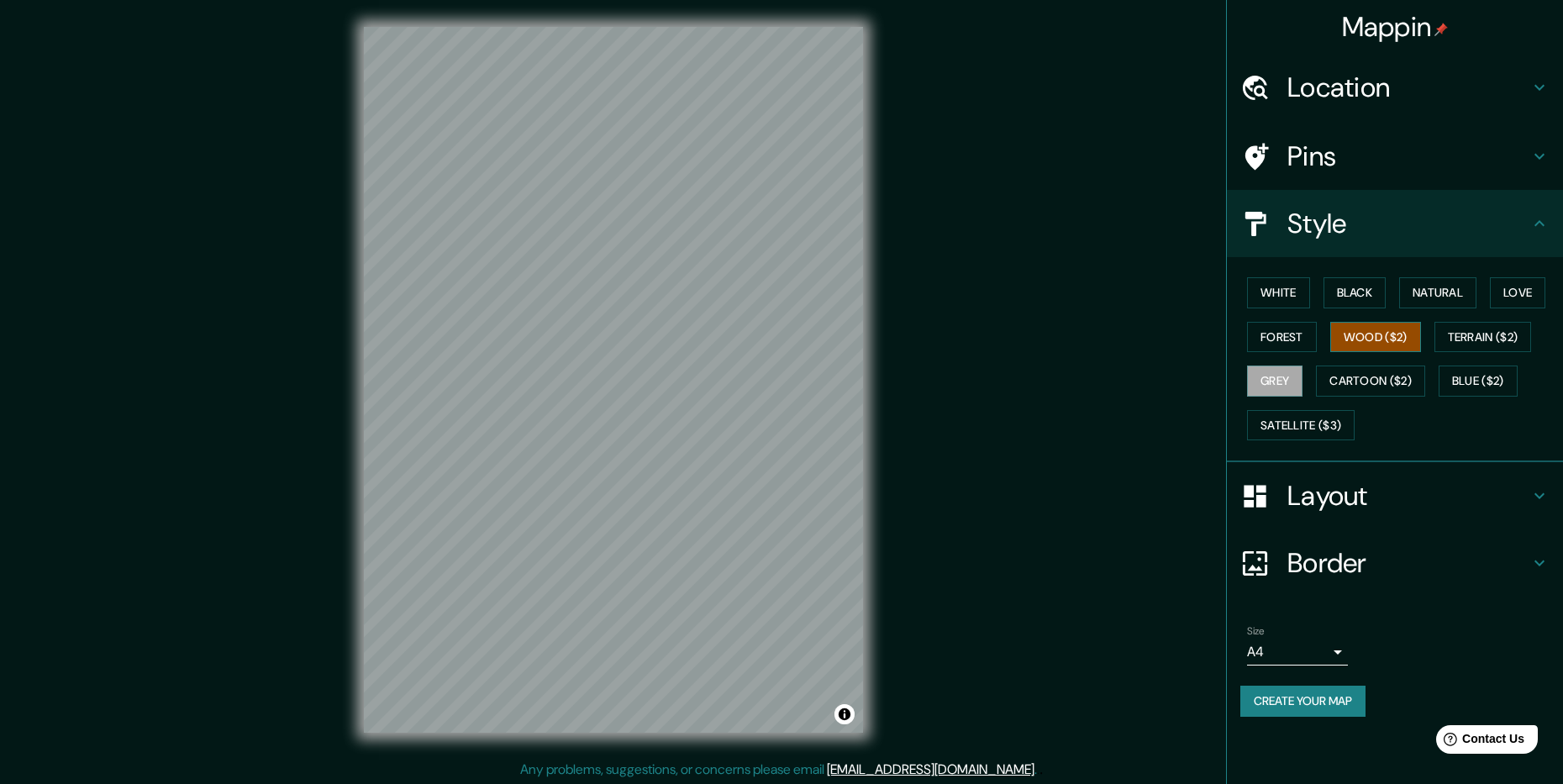
click at [1389, 339] on button "Wood ($2)" at bounding box center [1375, 337] width 91 height 31
click at [1282, 333] on button "Forest" at bounding box center [1282, 337] width 70 height 31
click at [1359, 288] on button "Black" at bounding box center [1354, 293] width 63 height 31
click at [1437, 288] on button "Natural" at bounding box center [1437, 293] width 77 height 31
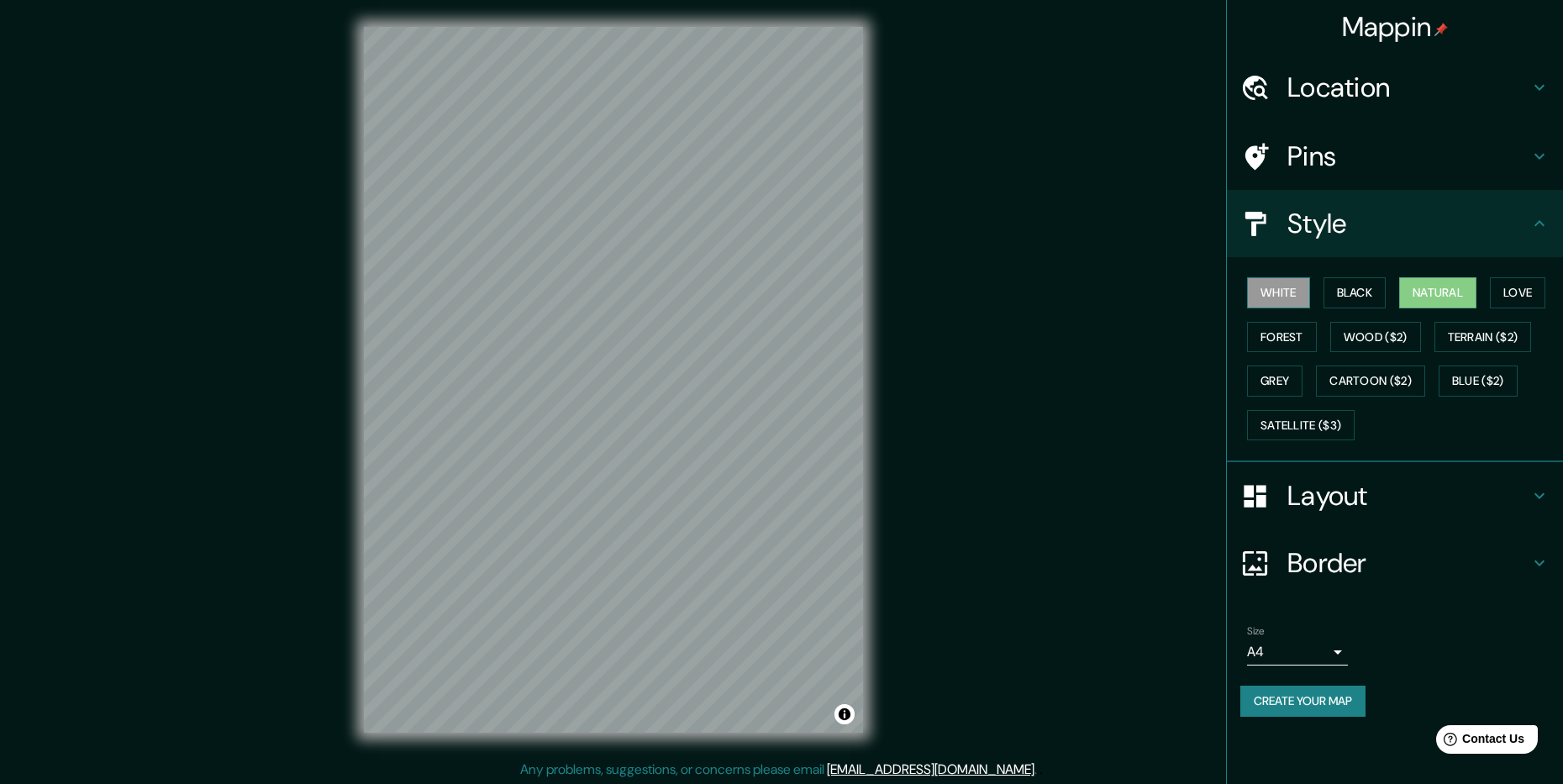
click at [1273, 295] on button "White" at bounding box center [1278, 293] width 63 height 31
click at [1363, 289] on button "Black" at bounding box center [1354, 293] width 63 height 31
click at [1442, 283] on button "Natural" at bounding box center [1437, 293] width 77 height 31
click at [1332, 487] on h4 "Layout" at bounding box center [1408, 495] width 242 height 34
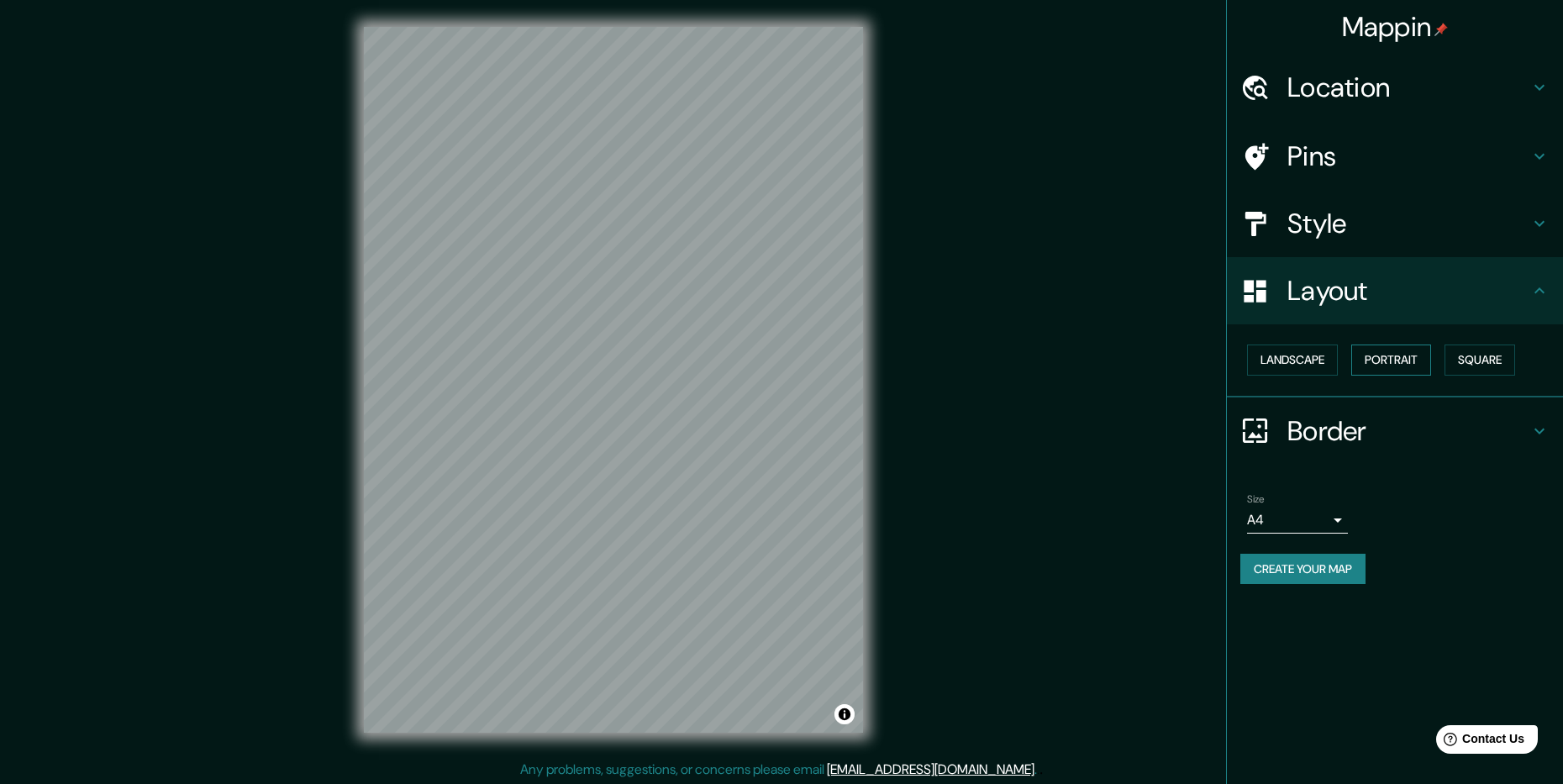
click at [1396, 352] on button "Portrait" at bounding box center [1391, 360] width 80 height 31
click at [1312, 350] on button "Landscape" at bounding box center [1292, 360] width 91 height 31
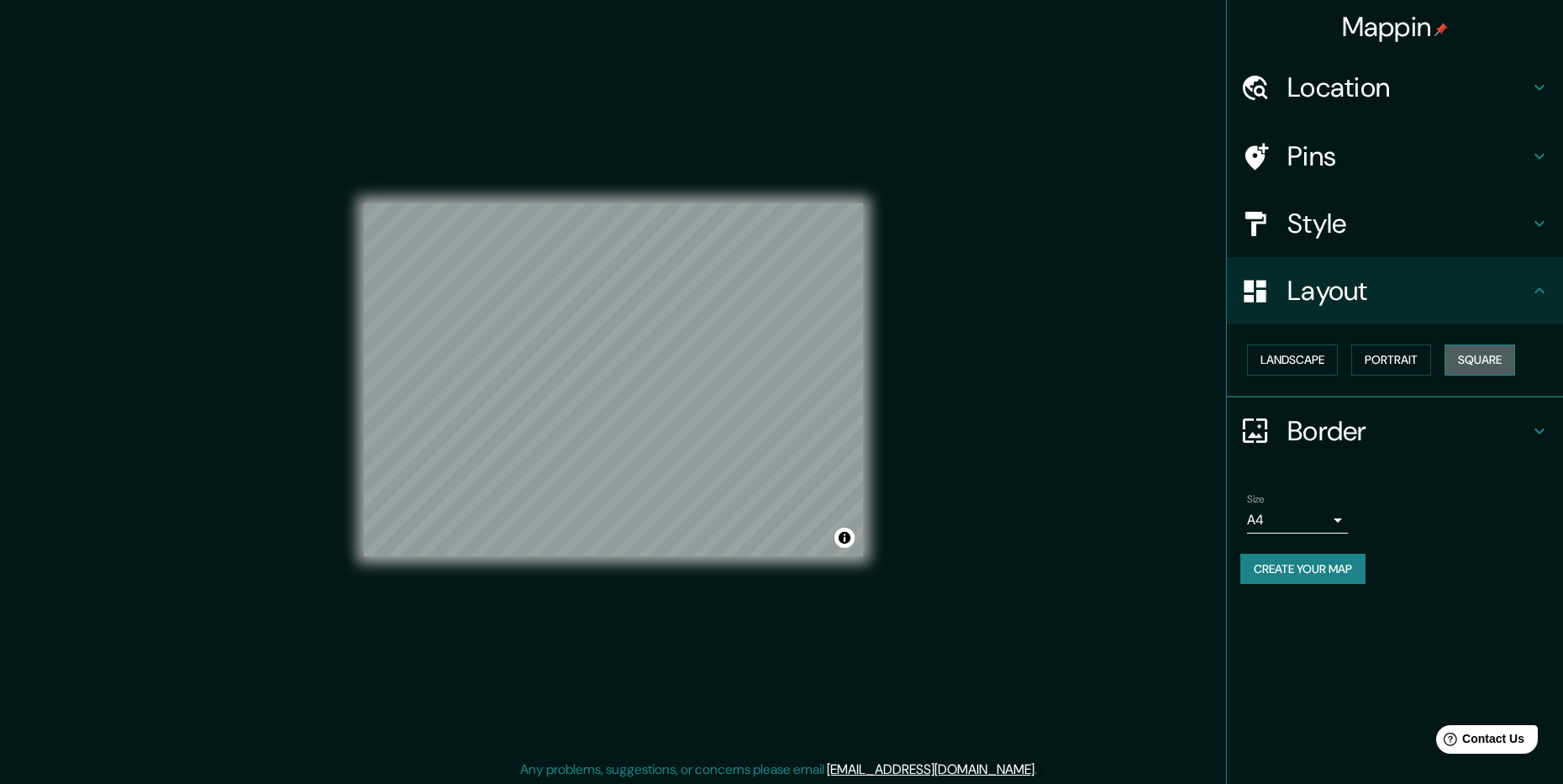
click at [1494, 351] on button "Square" at bounding box center [1479, 360] width 71 height 31
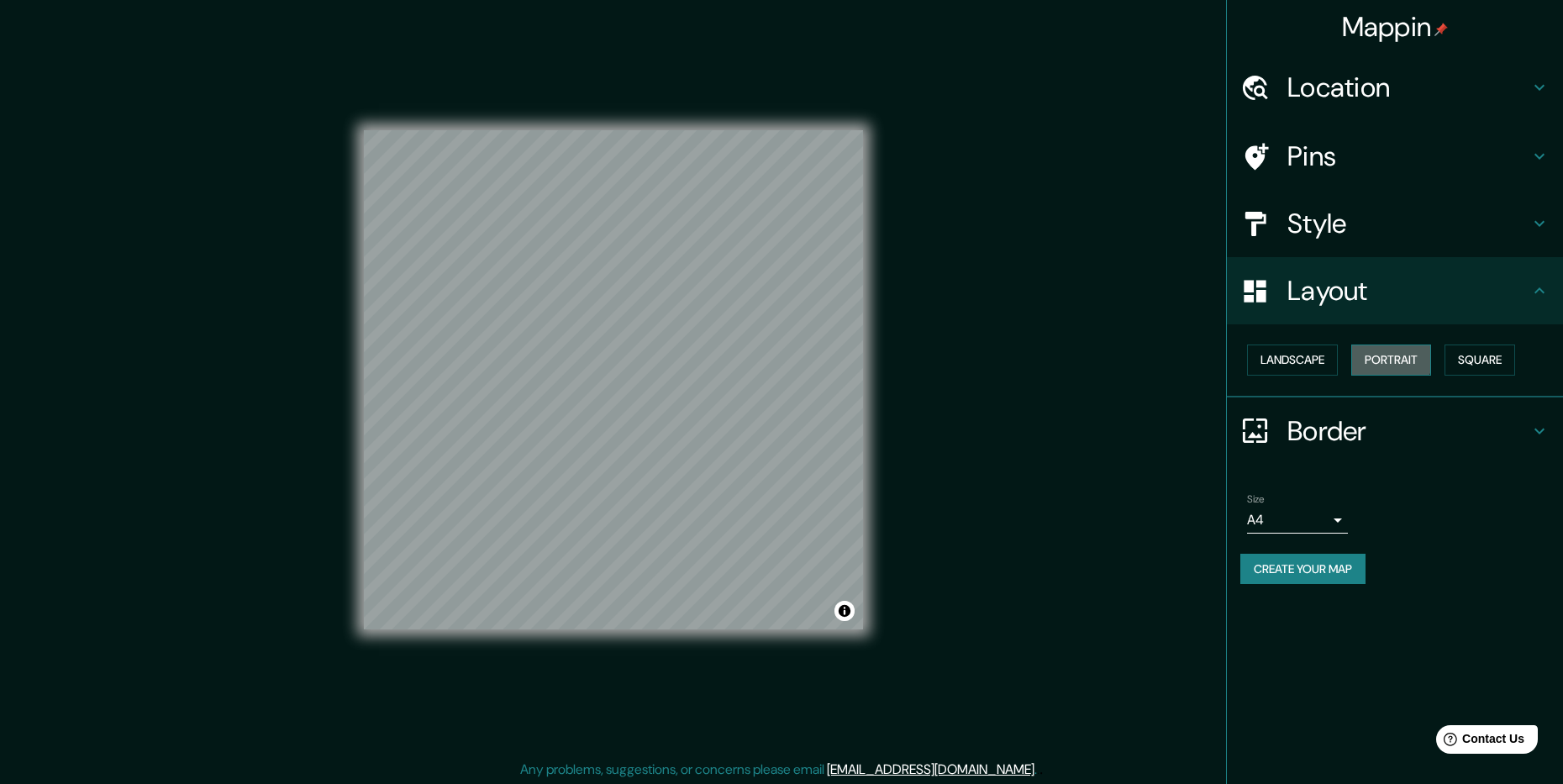
click at [1378, 354] on button "Portrait" at bounding box center [1391, 360] width 80 height 31
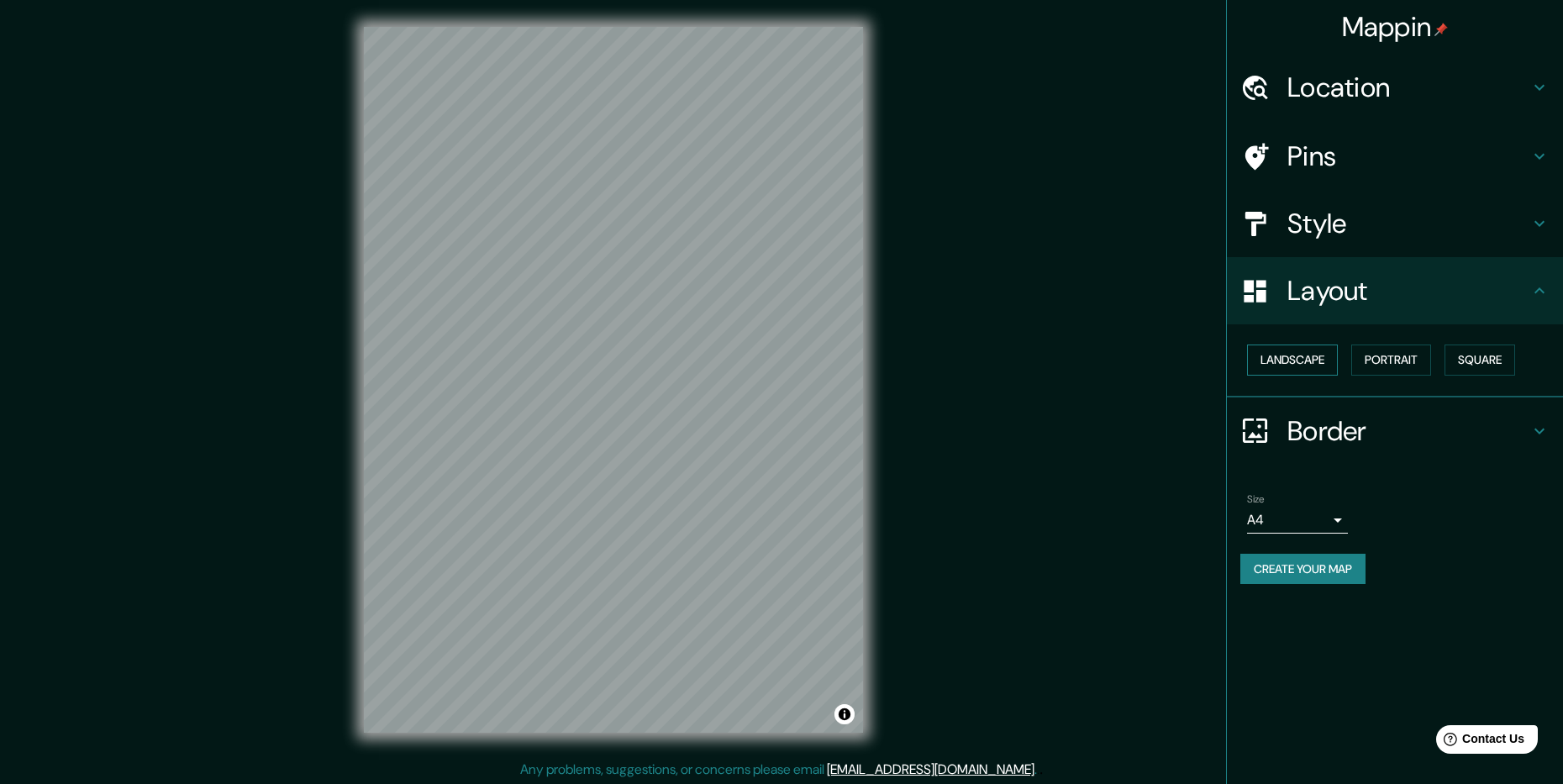
click at [1298, 354] on button "Landscape" at bounding box center [1292, 360] width 91 height 31
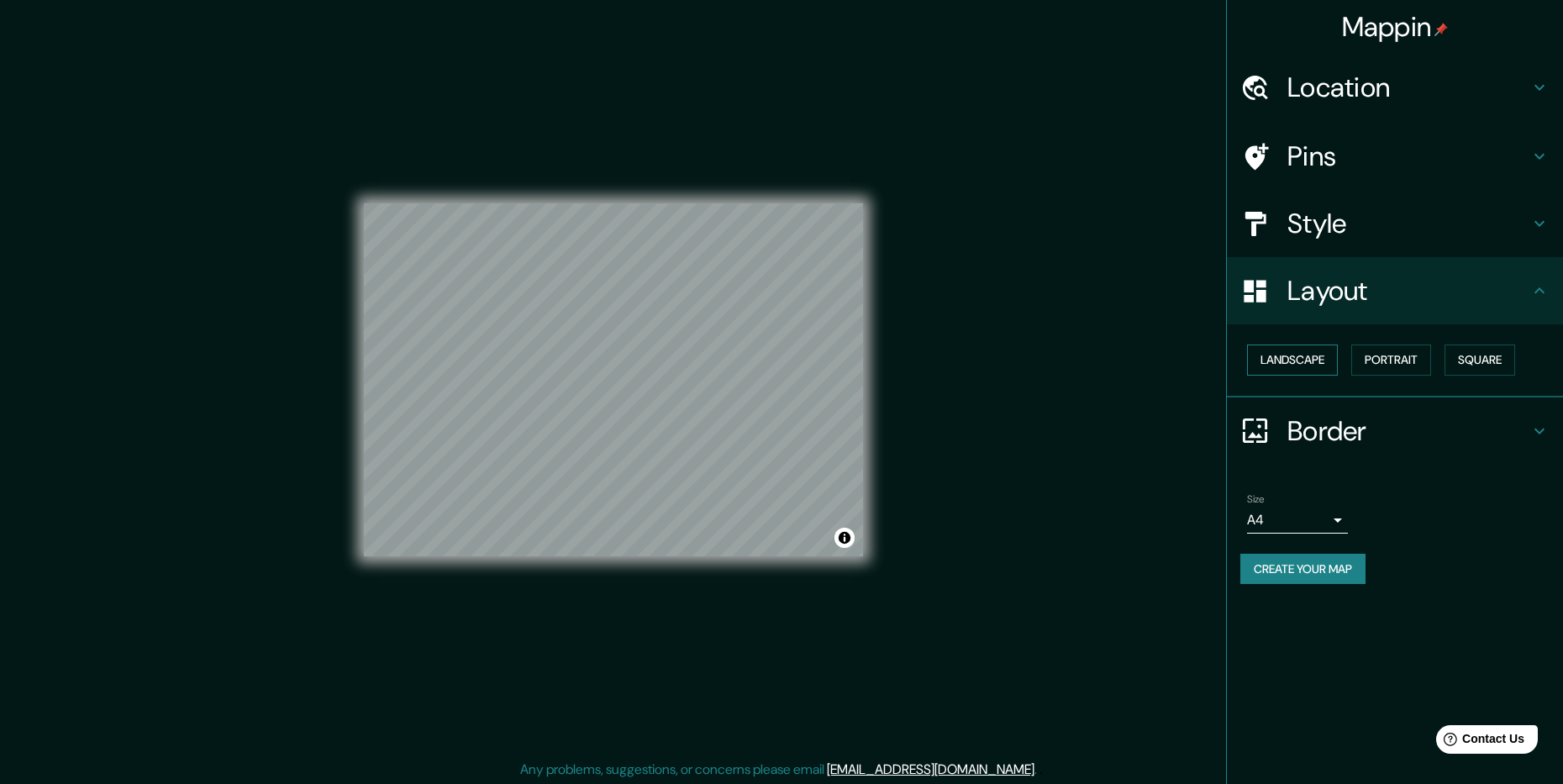
click at [1298, 354] on button "Landscape" at bounding box center [1292, 360] width 91 height 31
click at [1352, 289] on h4 "Layout" at bounding box center [1408, 290] width 242 height 34
click at [1284, 342] on div "Landscape [GEOGRAPHIC_DATA]" at bounding box center [1402, 360] width 322 height 45
click at [1291, 355] on button "Landscape" at bounding box center [1292, 360] width 91 height 31
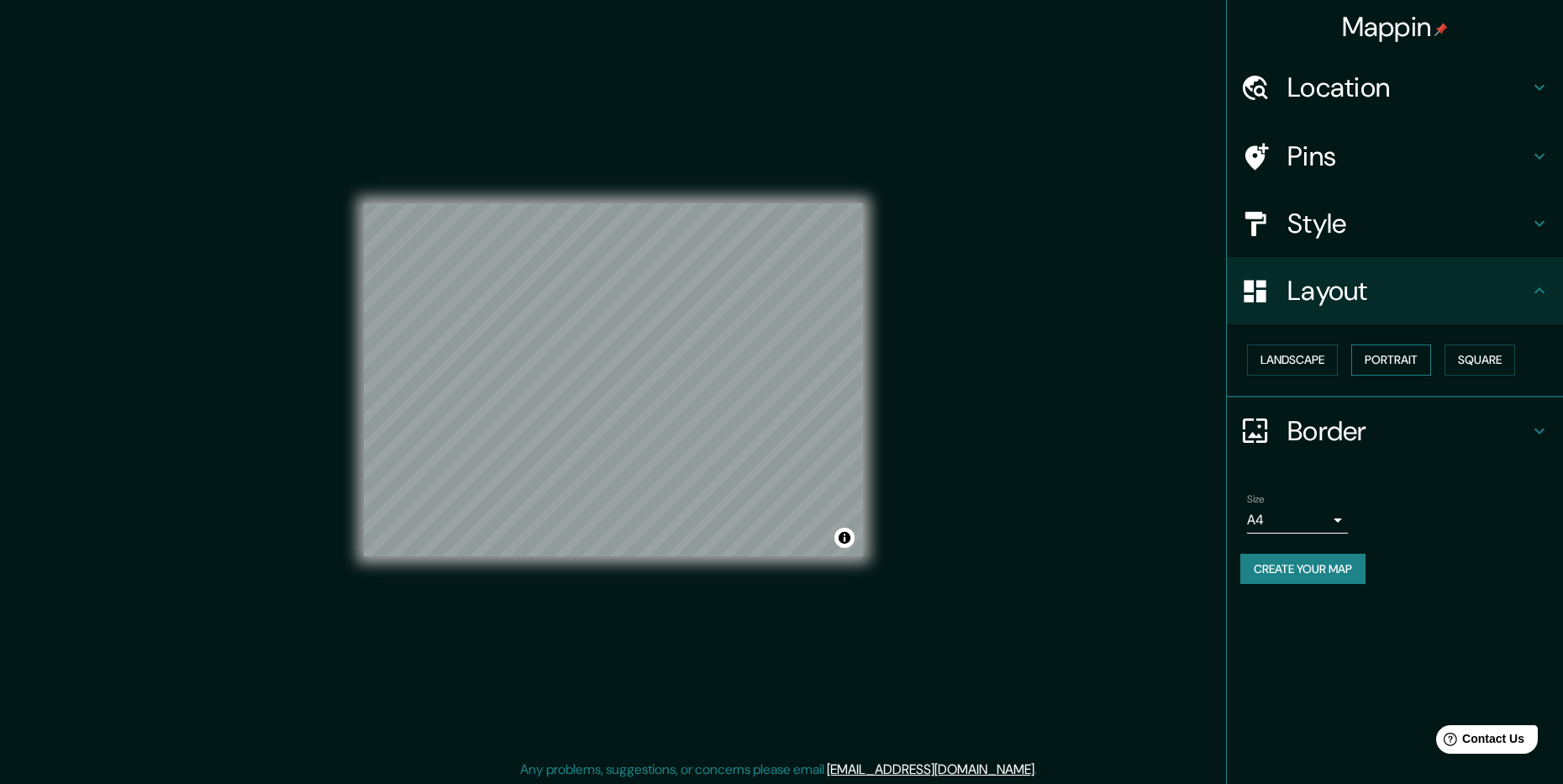
click at [1388, 359] on button "Portrait" at bounding box center [1391, 360] width 80 height 31
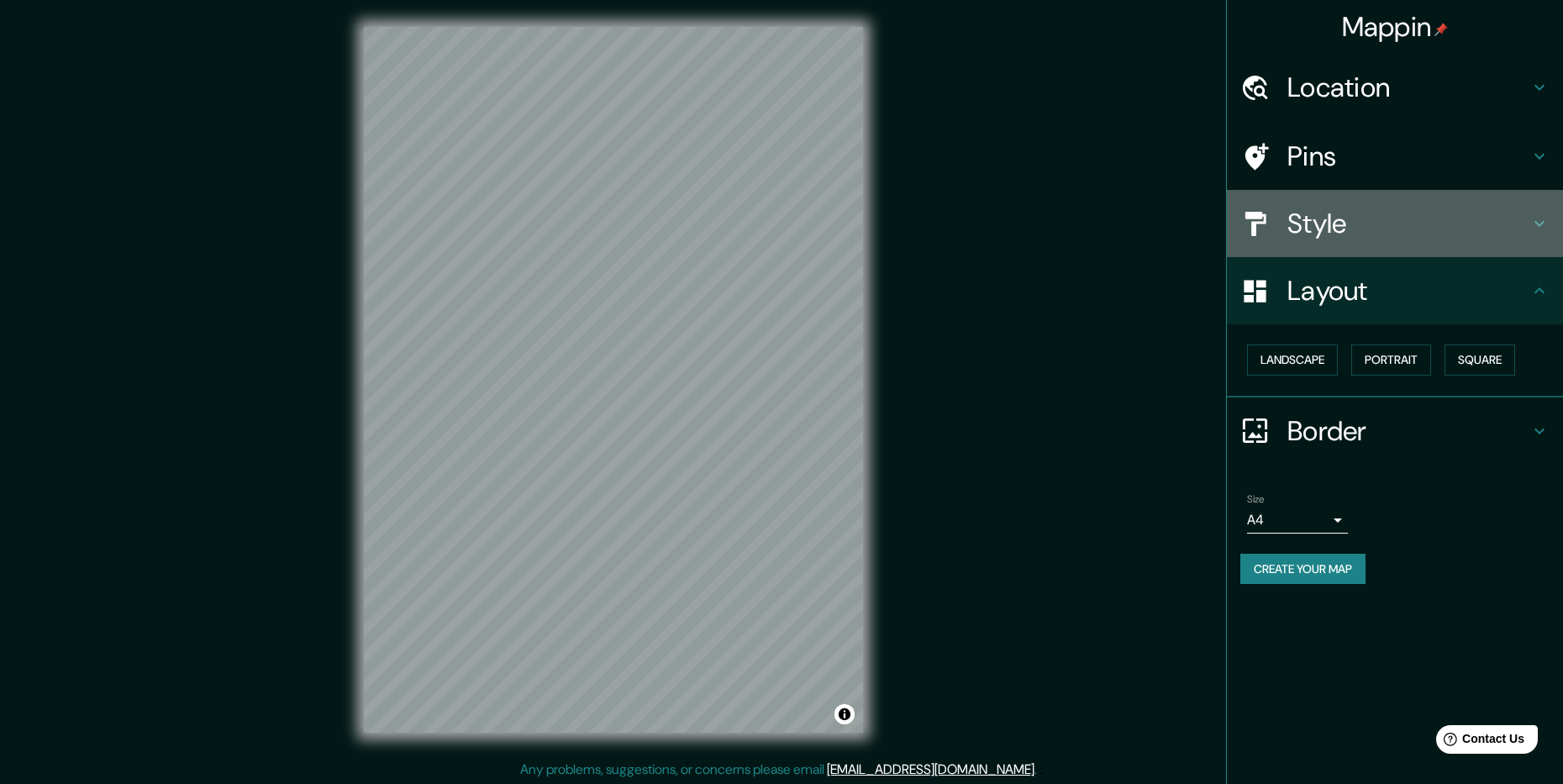
click at [1357, 212] on h4 "Style" at bounding box center [1408, 223] width 242 height 34
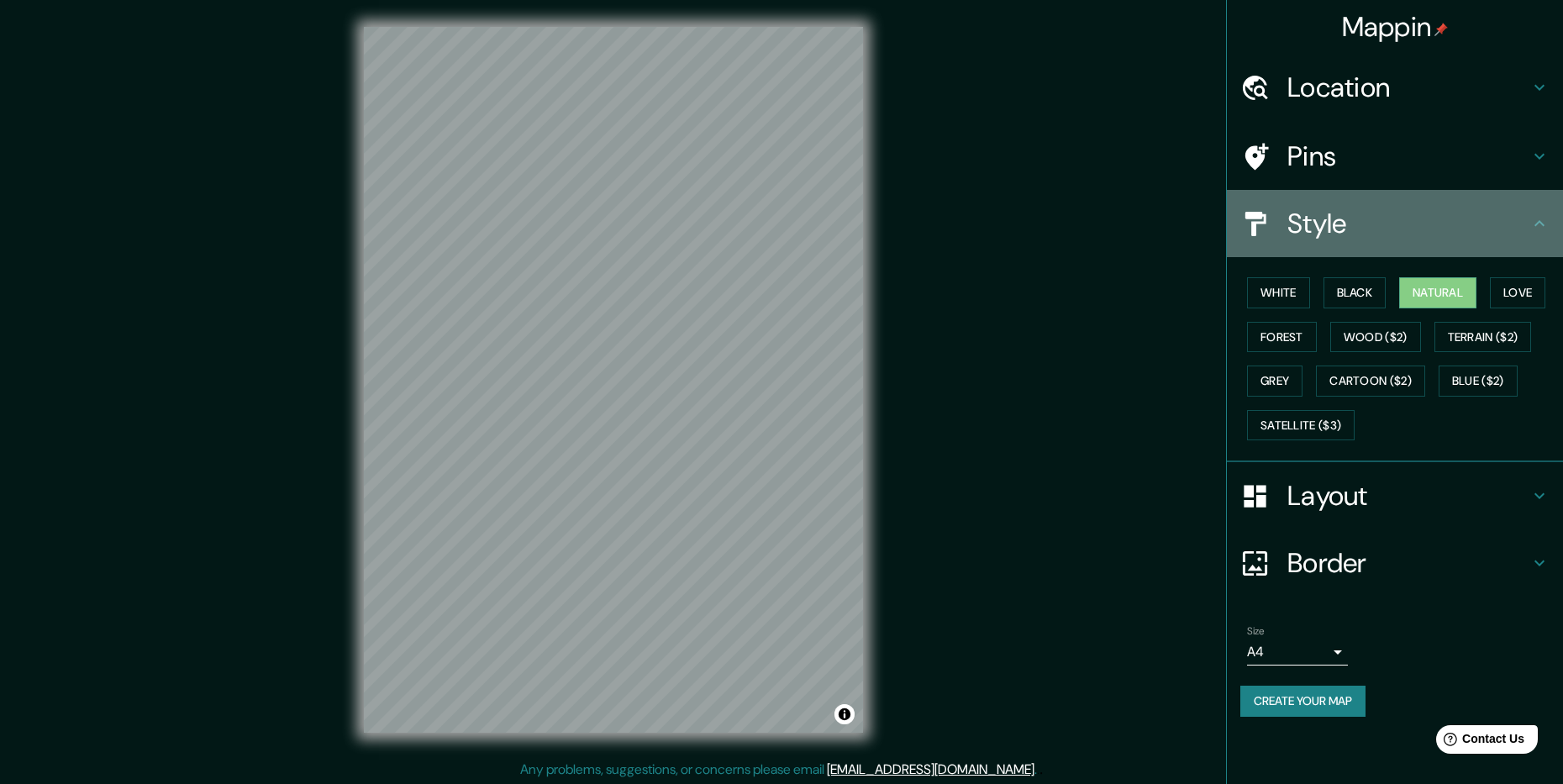
click at [1371, 203] on div "Style" at bounding box center [1394, 223] width 336 height 67
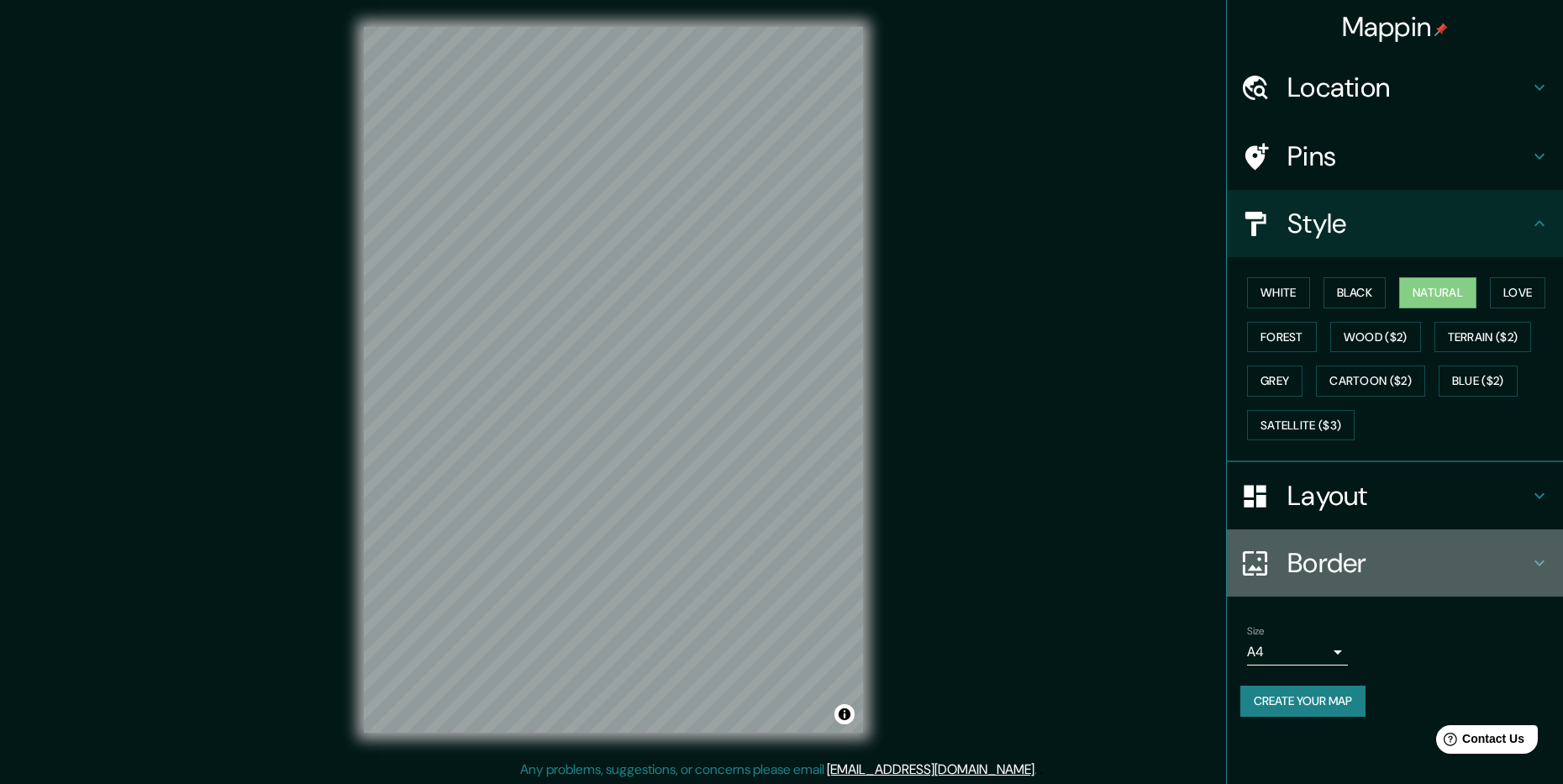
click at [1317, 546] on h4 "Border" at bounding box center [1408, 562] width 242 height 34
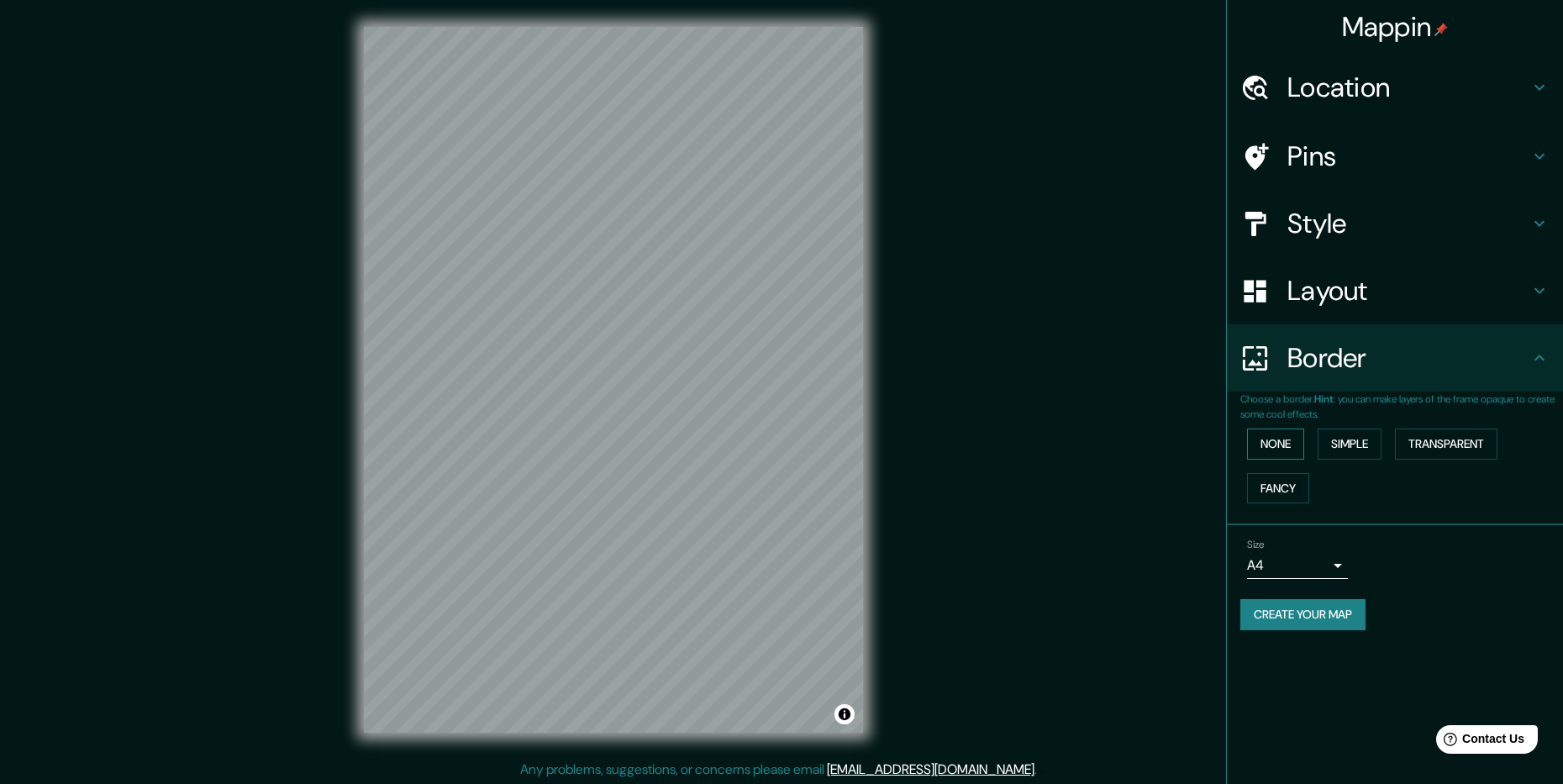
click at [1278, 441] on button "None" at bounding box center [1275, 444] width 57 height 31
click at [1335, 441] on button "Simple" at bounding box center [1350, 444] width 64 height 31
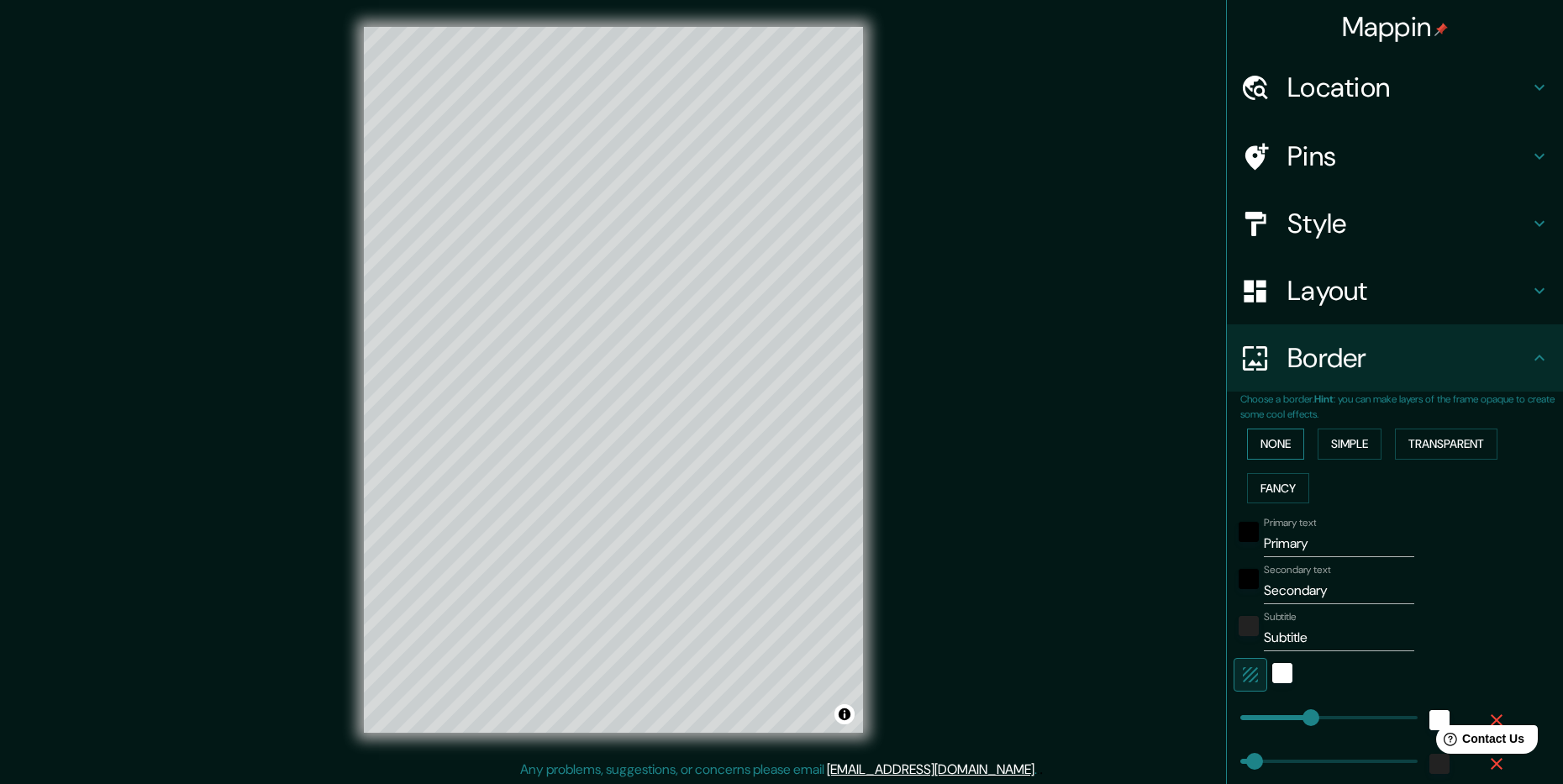
click at [1266, 440] on button "None" at bounding box center [1275, 444] width 57 height 31
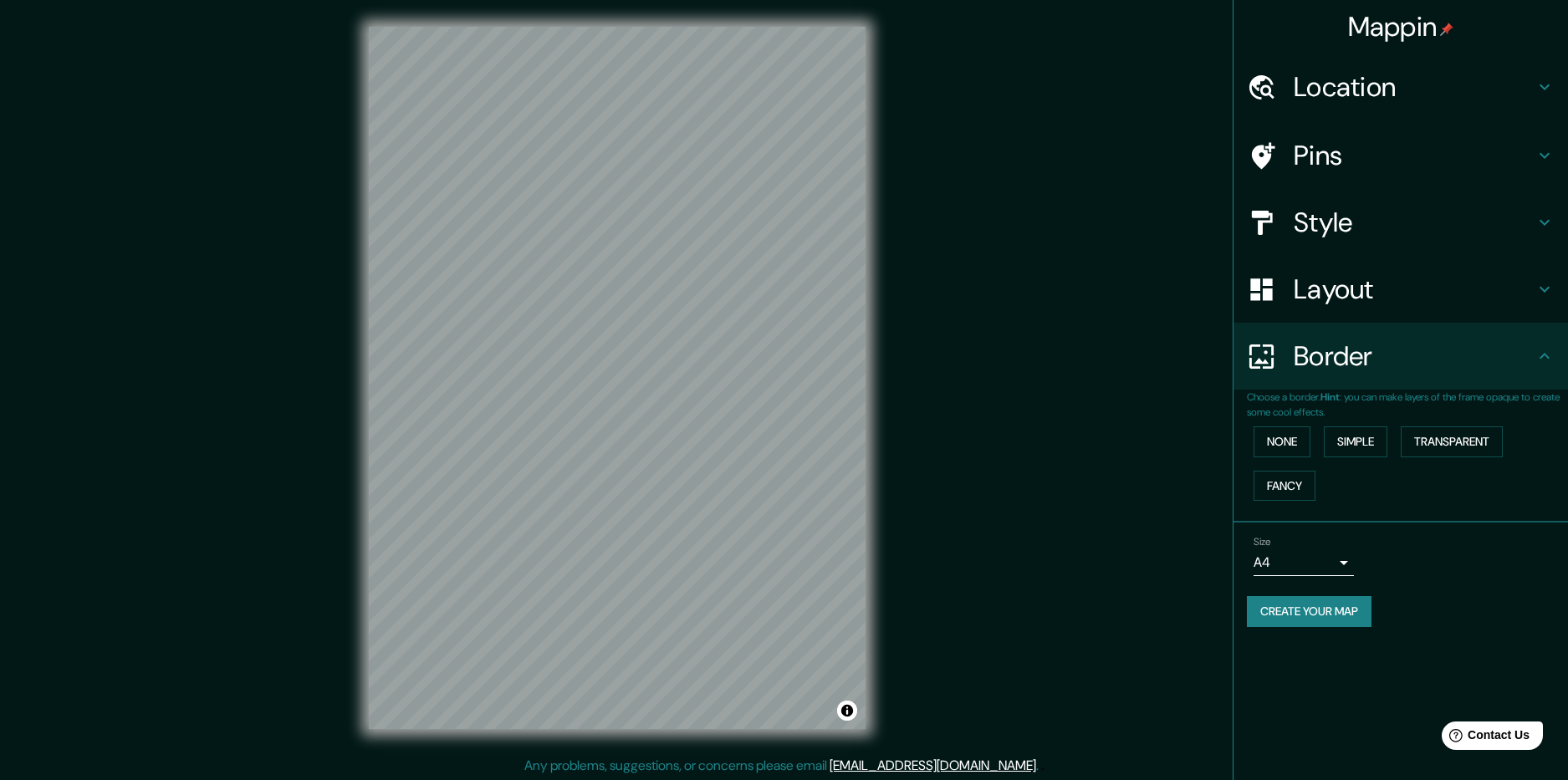
click at [1309, 565] on body "Mappin Location [GEOGRAPHIC_DATA], [GEOGRAPHIC_DATA], [GEOGRAPHIC_DATA] Pins St…" at bounding box center [784, 390] width 1568 height 780
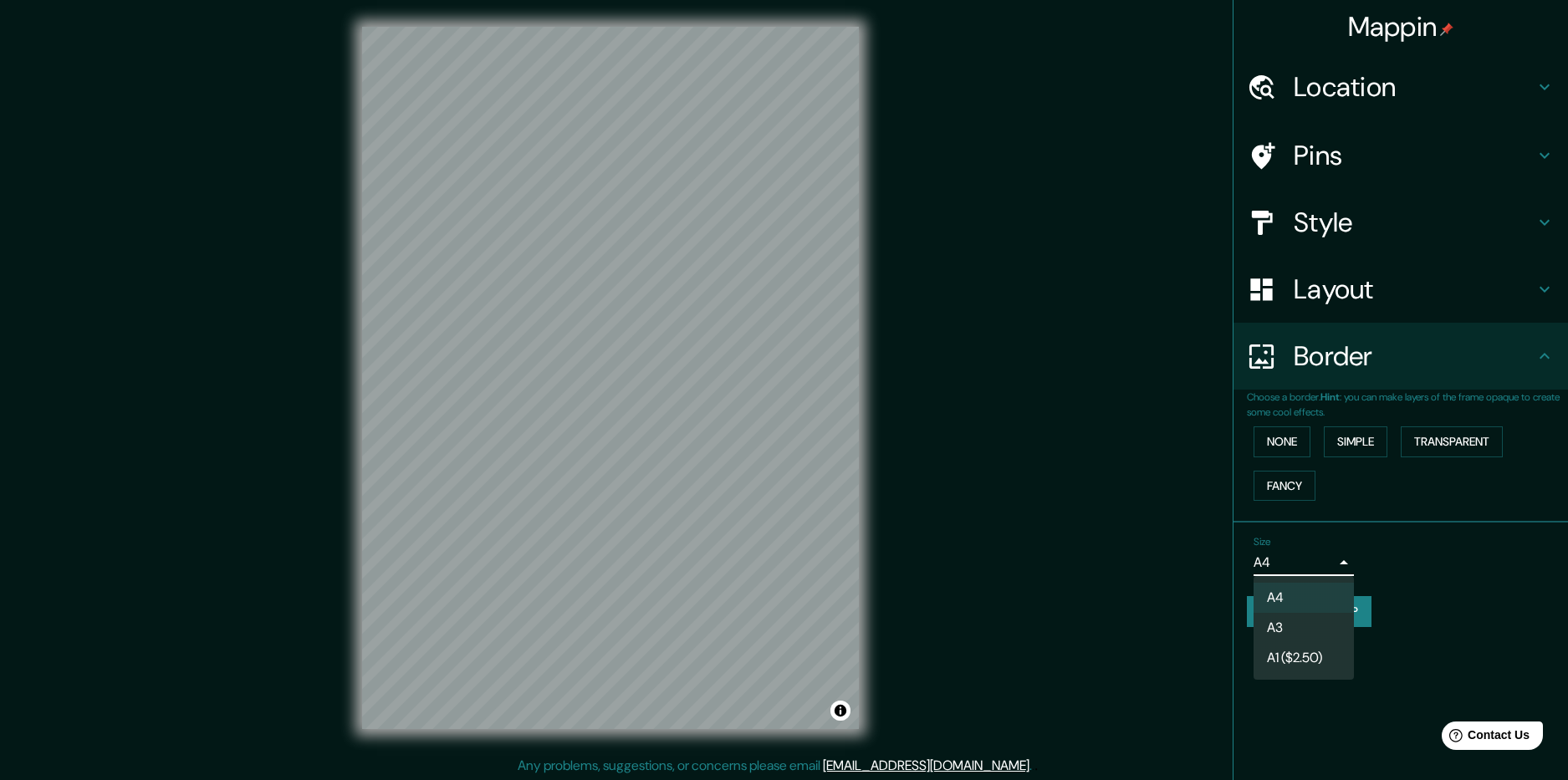
click at [1295, 630] on li "A3" at bounding box center [1304, 627] width 100 height 30
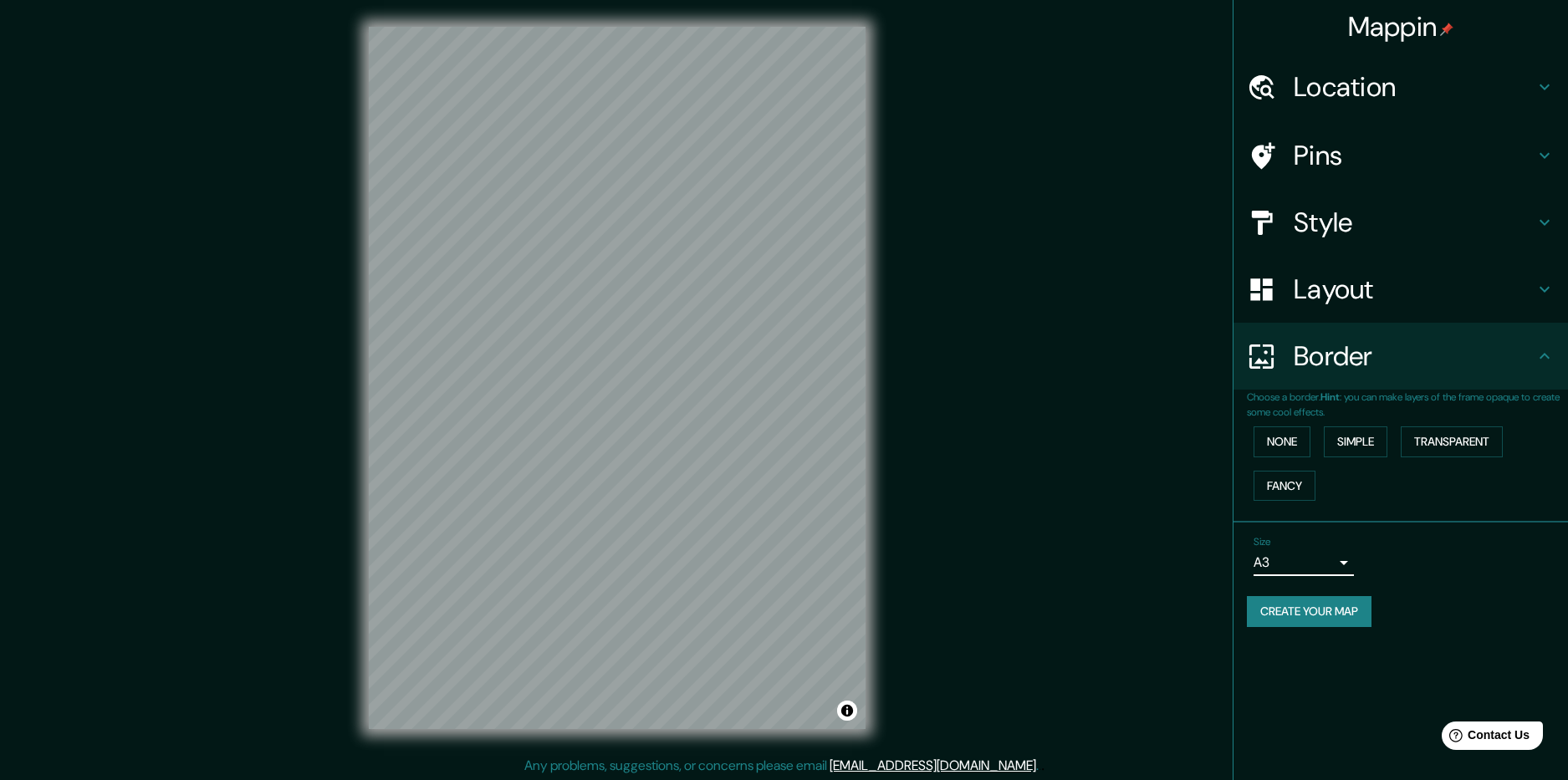
click at [1312, 561] on body "Mappin Location [GEOGRAPHIC_DATA], [GEOGRAPHIC_DATA], [GEOGRAPHIC_DATA] Pins St…" at bounding box center [784, 390] width 1568 height 780
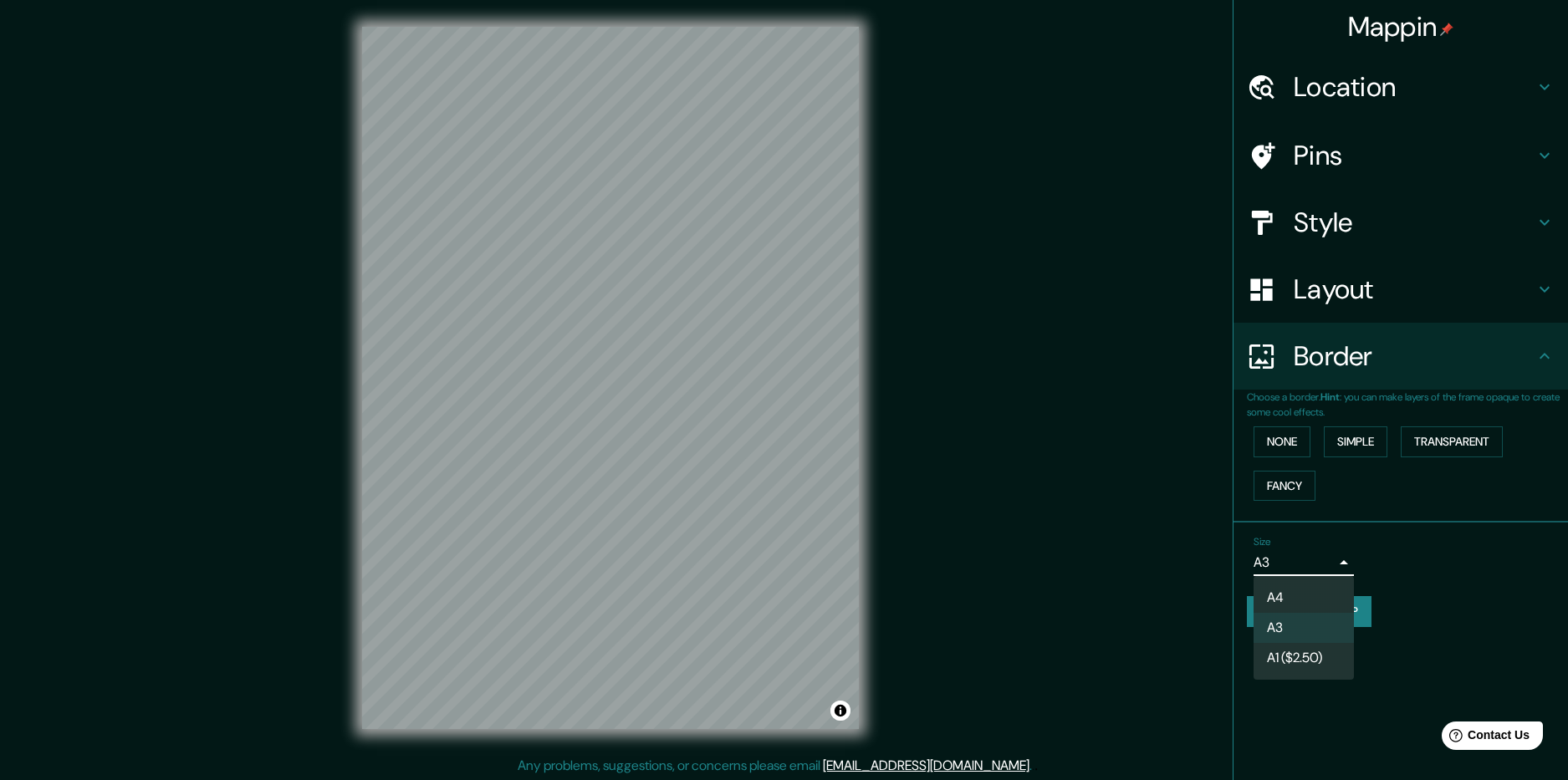
click at [1304, 597] on li "A4" at bounding box center [1304, 597] width 100 height 30
type input "single"
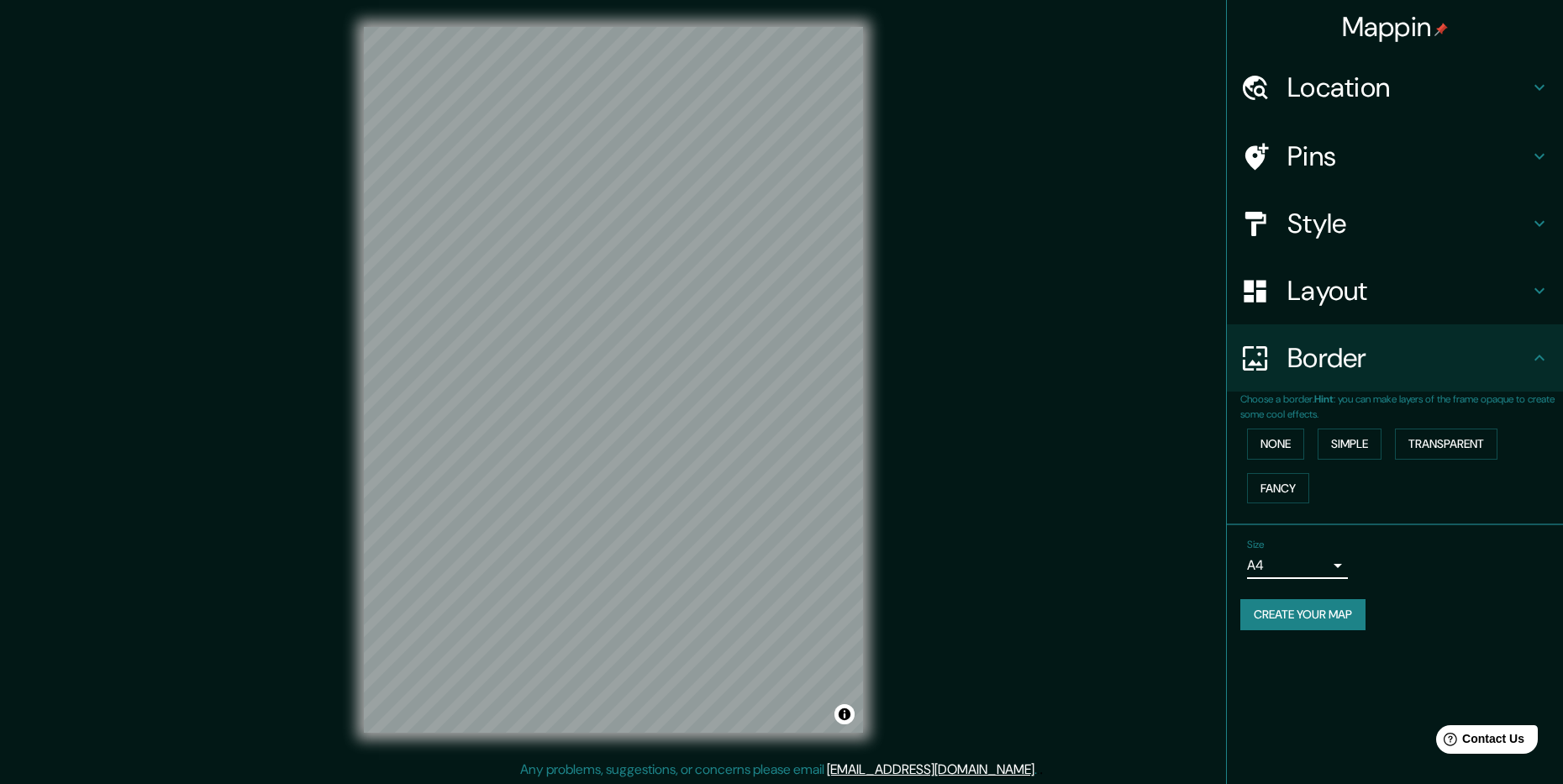
click at [1395, 226] on h4 "Style" at bounding box center [1408, 223] width 242 height 34
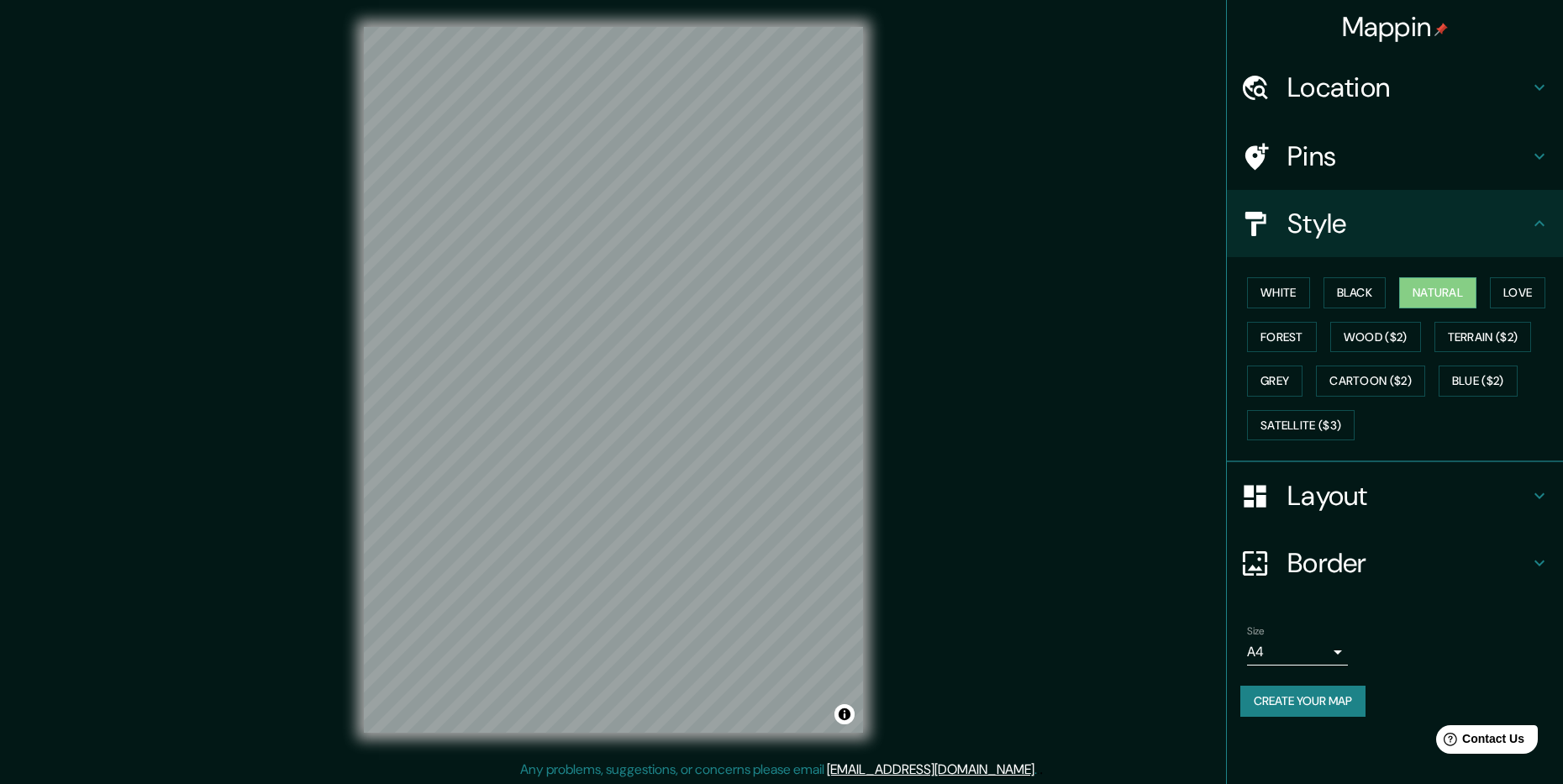
click at [1475, 232] on h4 "Style" at bounding box center [1408, 223] width 242 height 34
click at [1416, 157] on h4 "Pins" at bounding box center [1408, 156] width 242 height 34
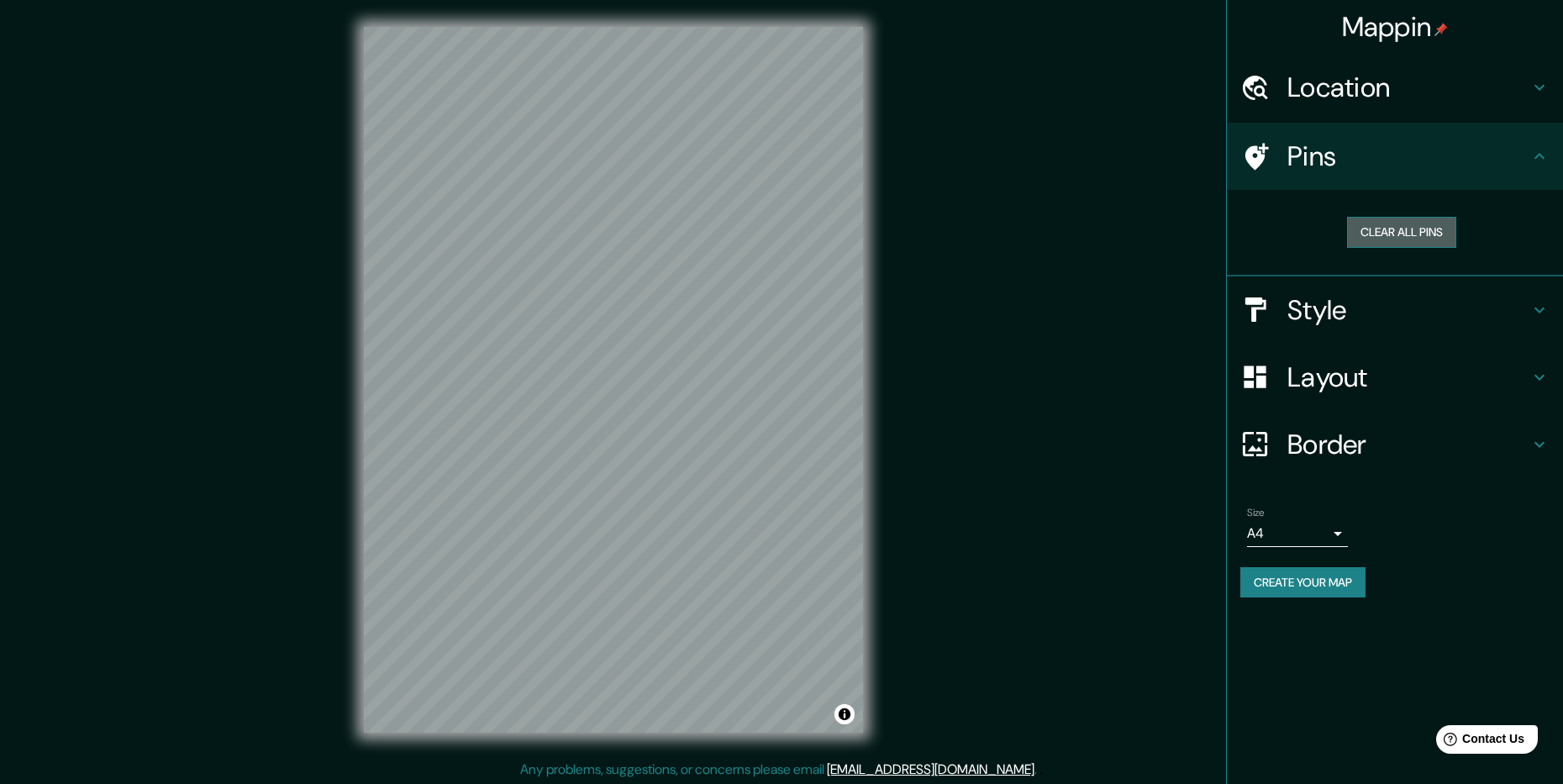
click at [1400, 221] on button "Clear all pins" at bounding box center [1401, 233] width 109 height 31
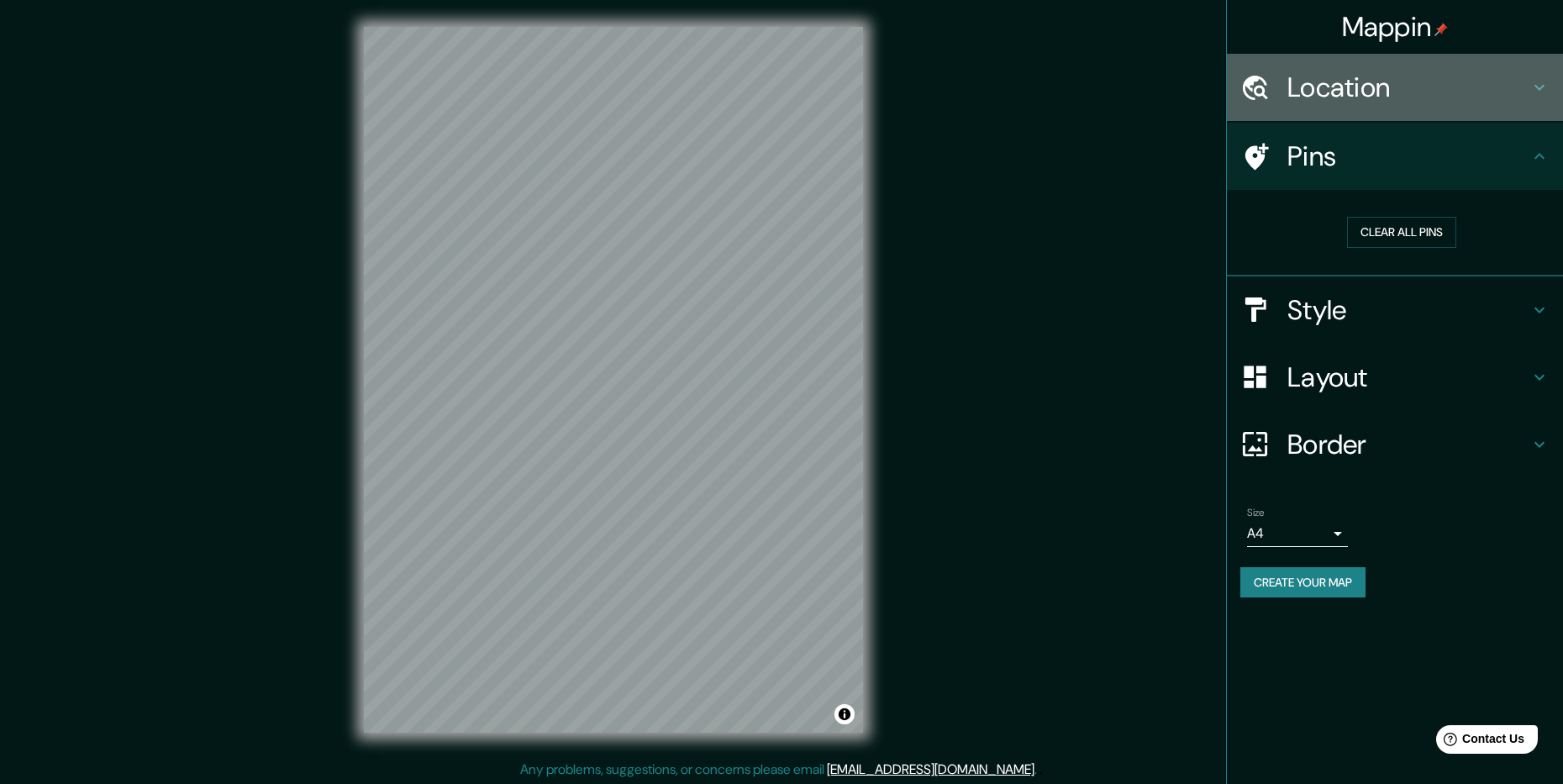
click at [1451, 94] on h4 "Location" at bounding box center [1408, 87] width 242 height 34
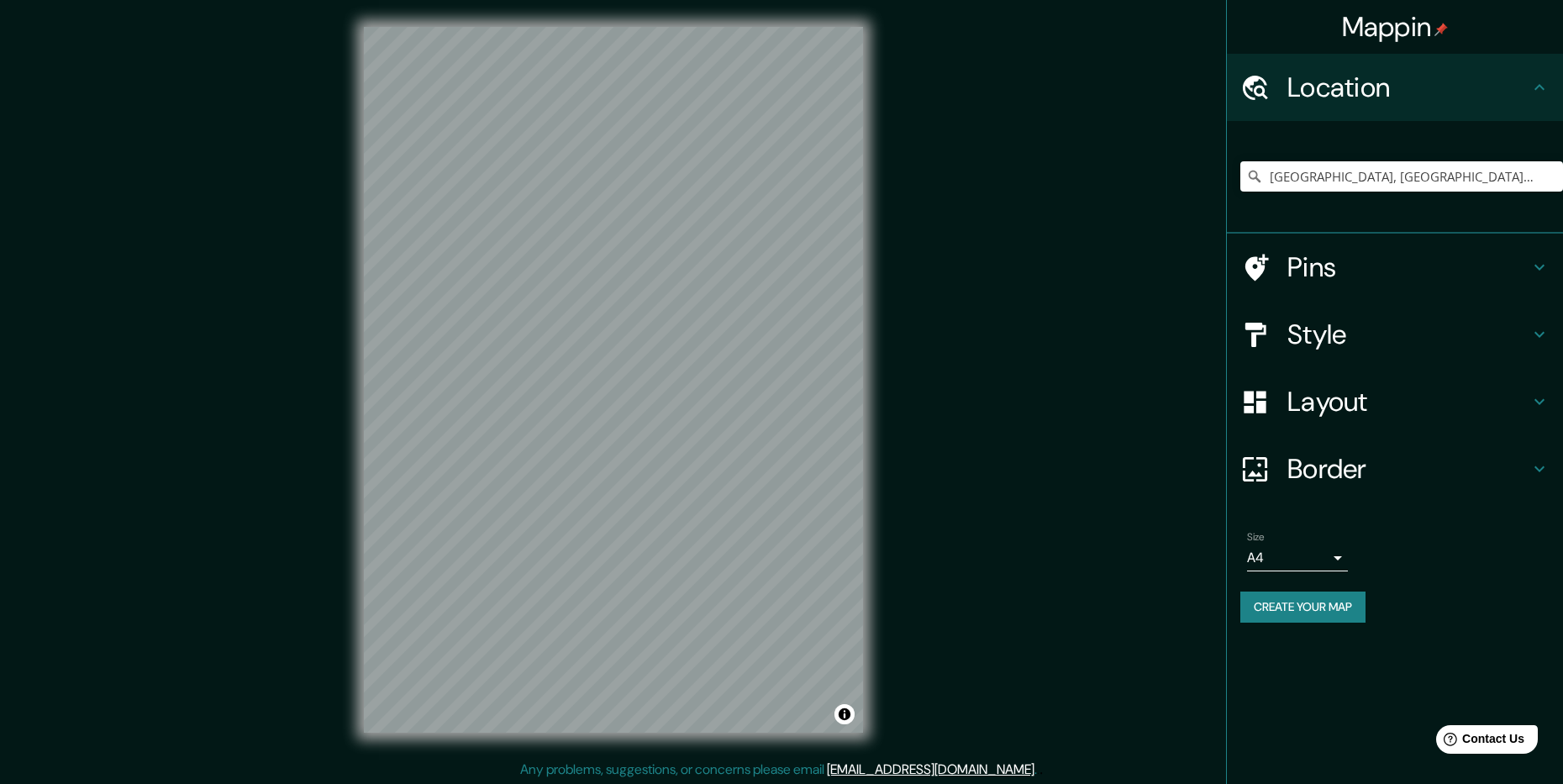
click at [1451, 93] on h4 "Location" at bounding box center [1408, 87] width 242 height 34
click at [1329, 179] on input "[GEOGRAPHIC_DATA], [GEOGRAPHIC_DATA], [GEOGRAPHIC_DATA]" at bounding box center [1402, 176] width 322 height 30
click at [1488, 178] on input "[GEOGRAPHIC_DATA], [GEOGRAPHIC_DATA], [GEOGRAPHIC_DATA]" at bounding box center [1402, 176] width 322 height 30
click at [1392, 397] on h4 "Layout" at bounding box center [1408, 401] width 242 height 34
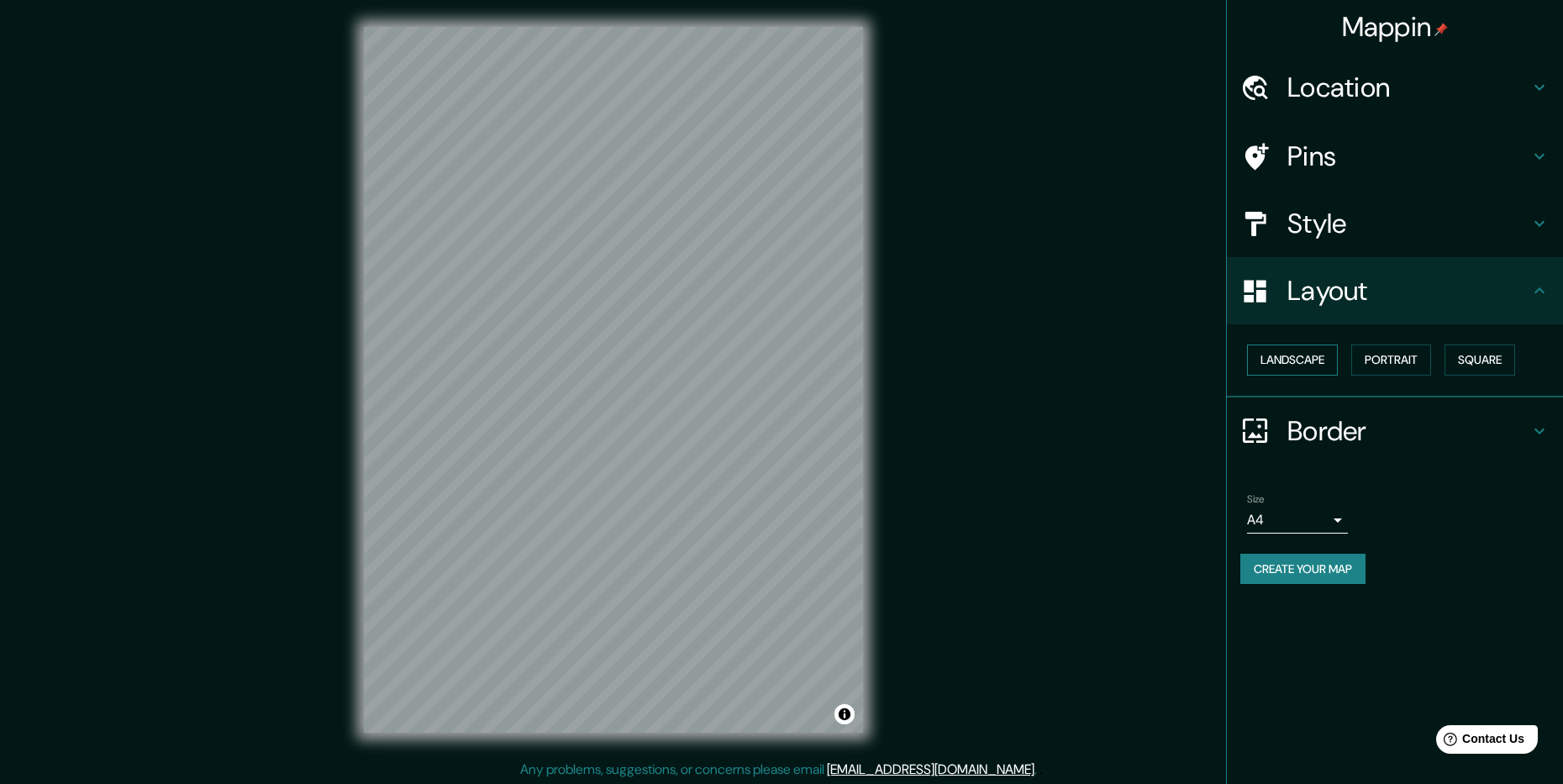
click at [1295, 367] on button "Landscape" at bounding box center [1292, 360] width 91 height 31
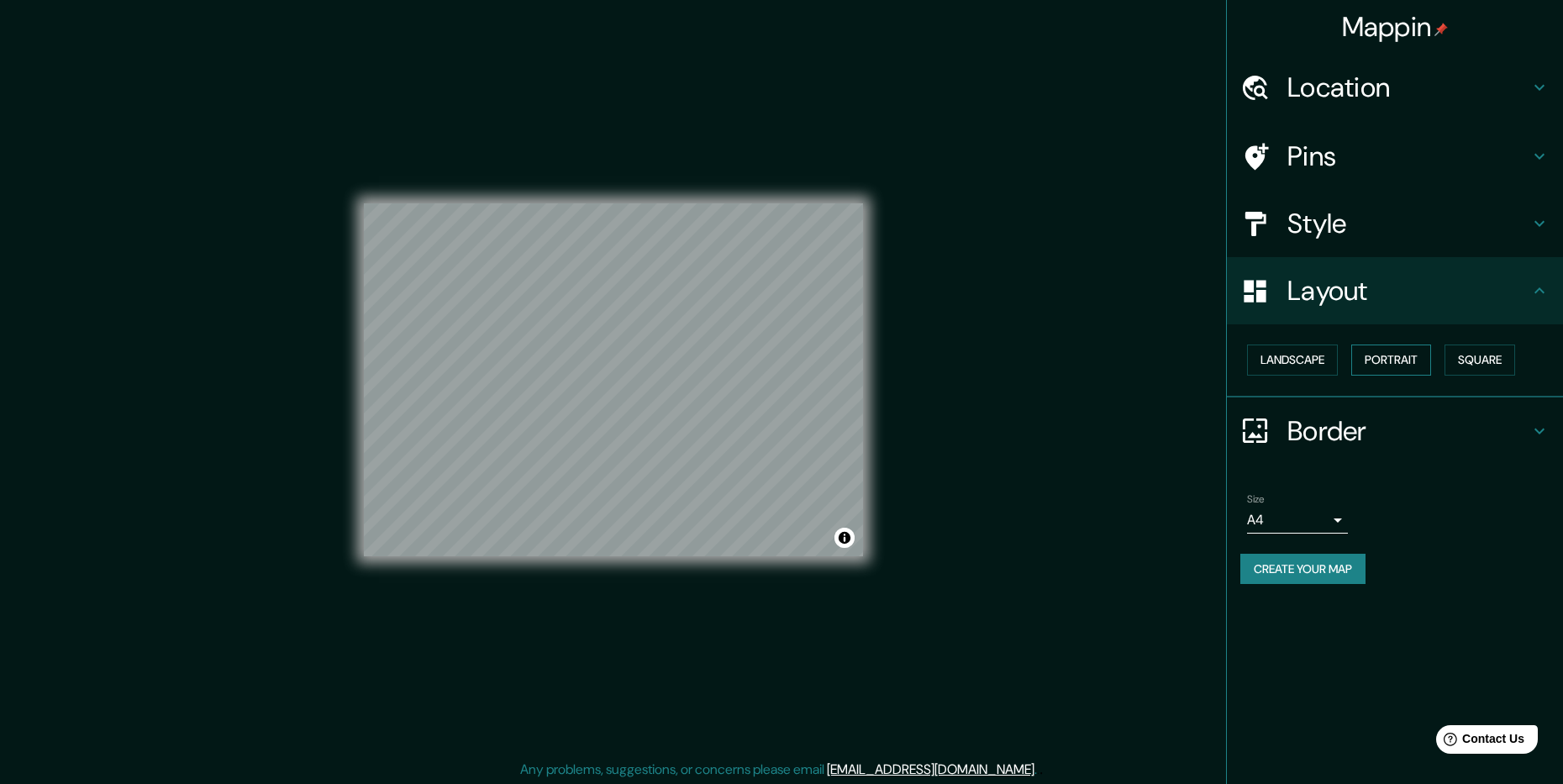
click at [1383, 358] on button "Portrait" at bounding box center [1391, 360] width 80 height 31
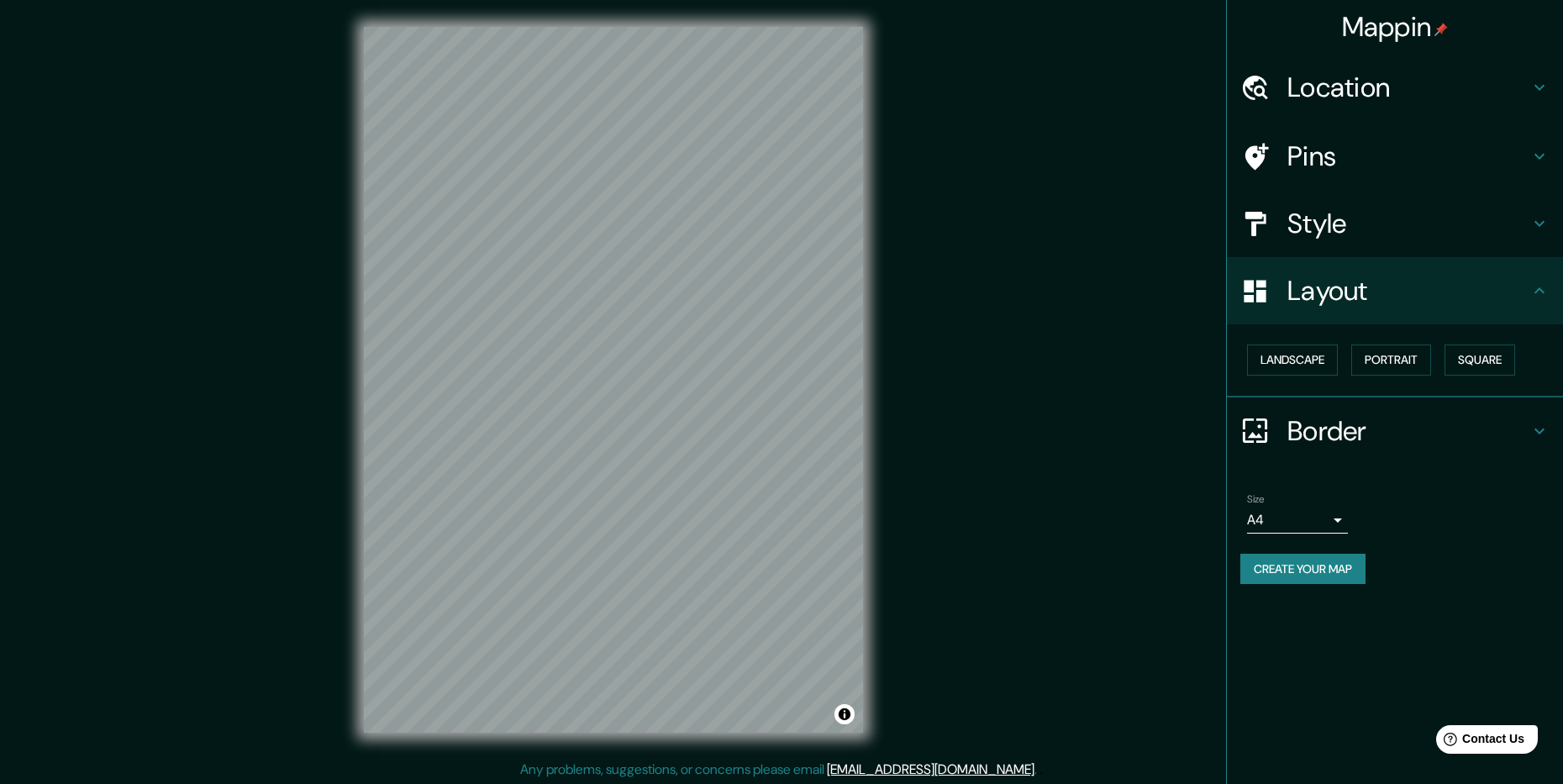
click at [1442, 354] on div "Landscape [GEOGRAPHIC_DATA]" at bounding box center [1402, 360] width 322 height 45
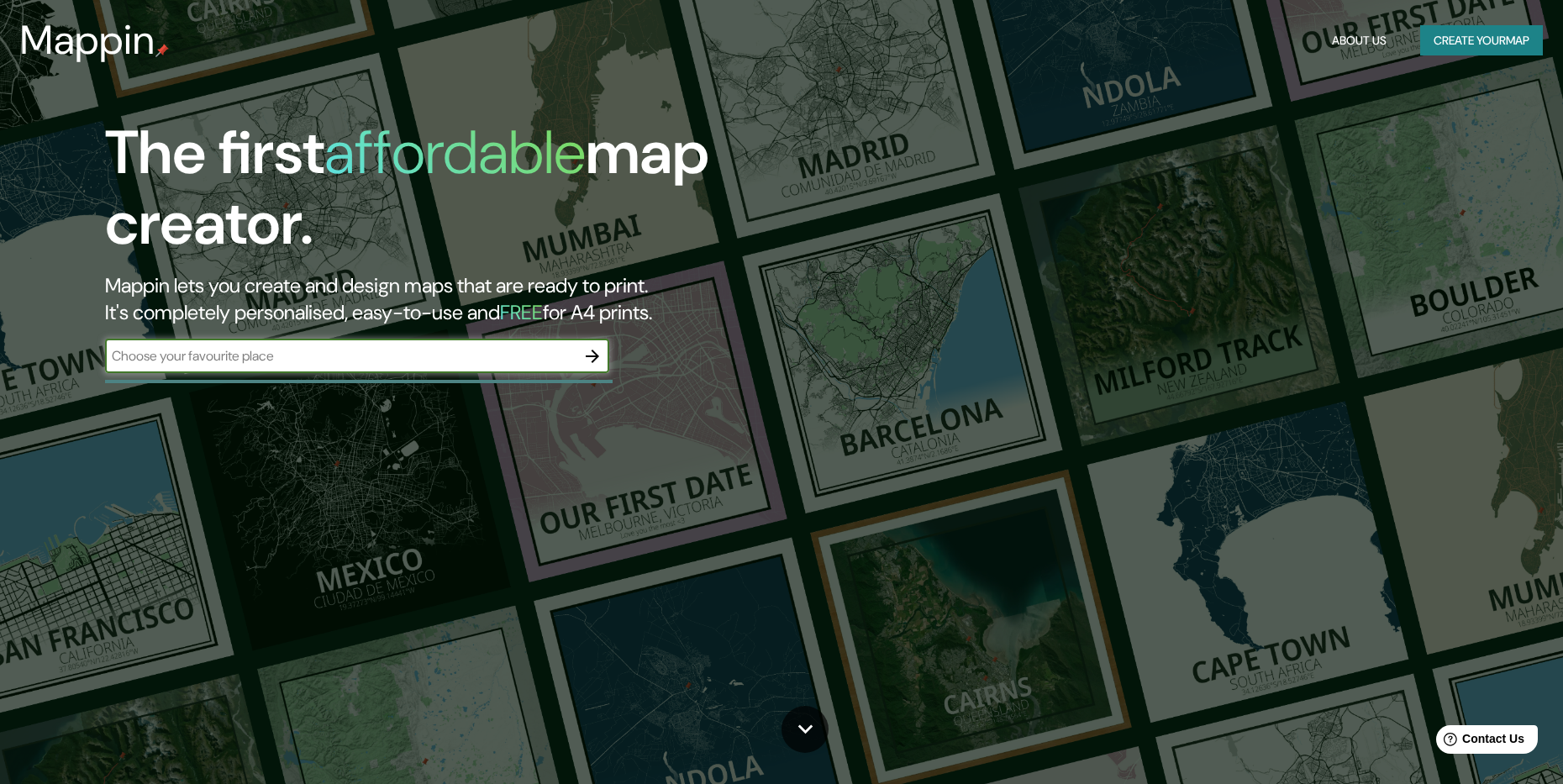
click at [280, 363] on input "text" at bounding box center [341, 355] width 471 height 19
type input "[GEOGRAPHIC_DATA]"
click at [589, 353] on icon "button" at bounding box center [593, 356] width 20 height 20
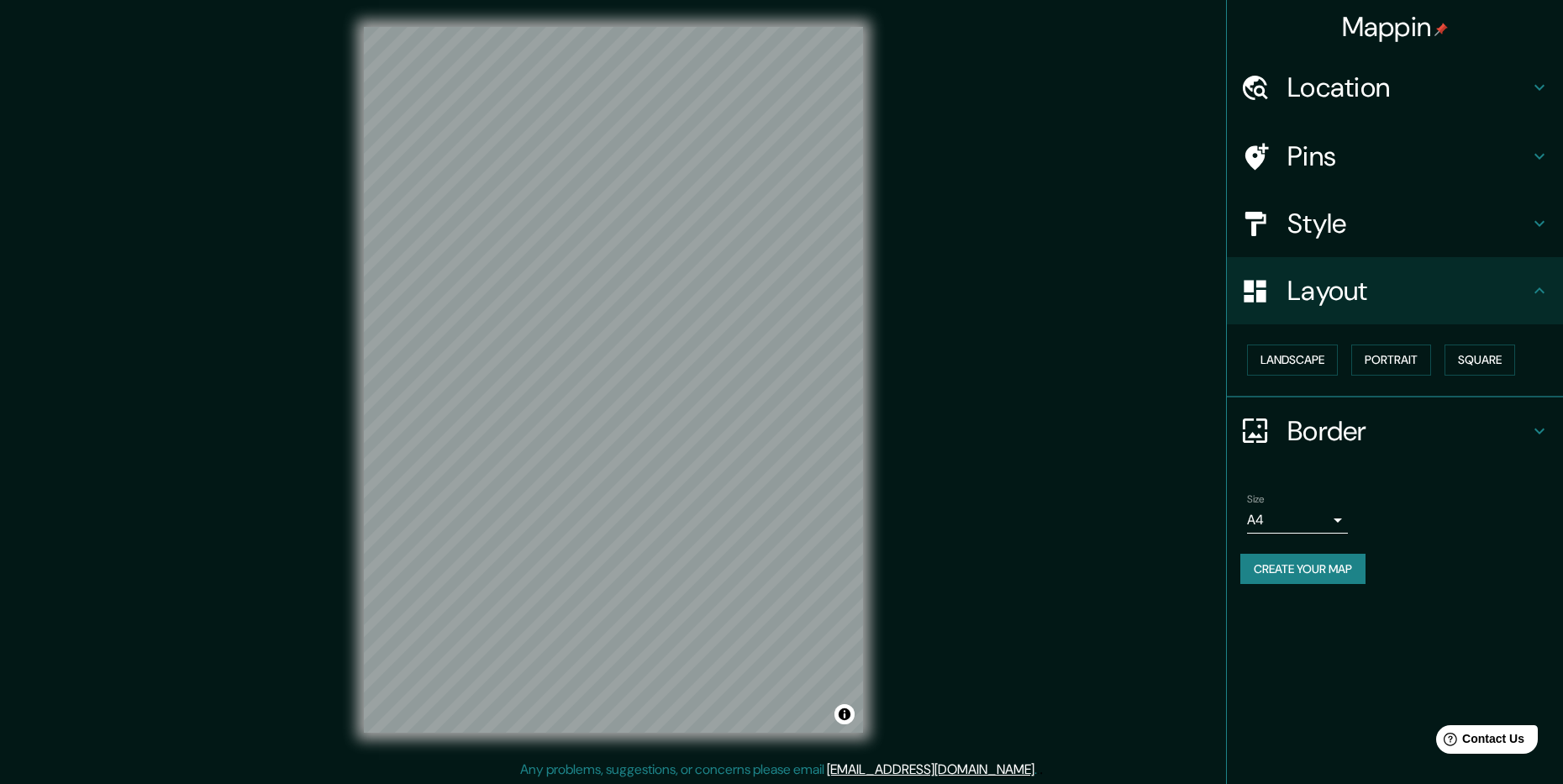
click at [1387, 71] on h4 "Location" at bounding box center [1408, 87] width 242 height 34
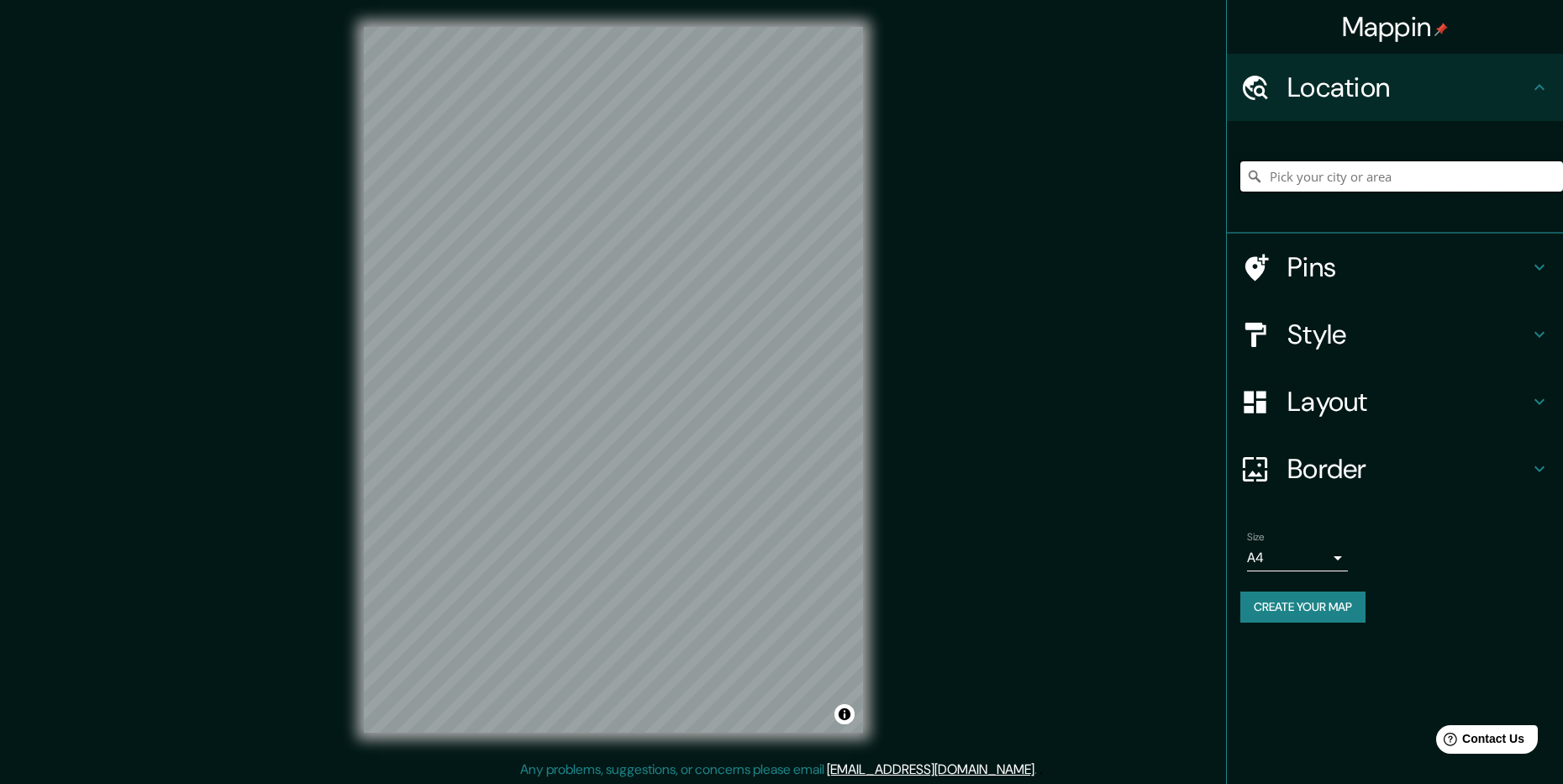
click at [1330, 177] on input "Pick your city or area" at bounding box center [1402, 176] width 322 height 30
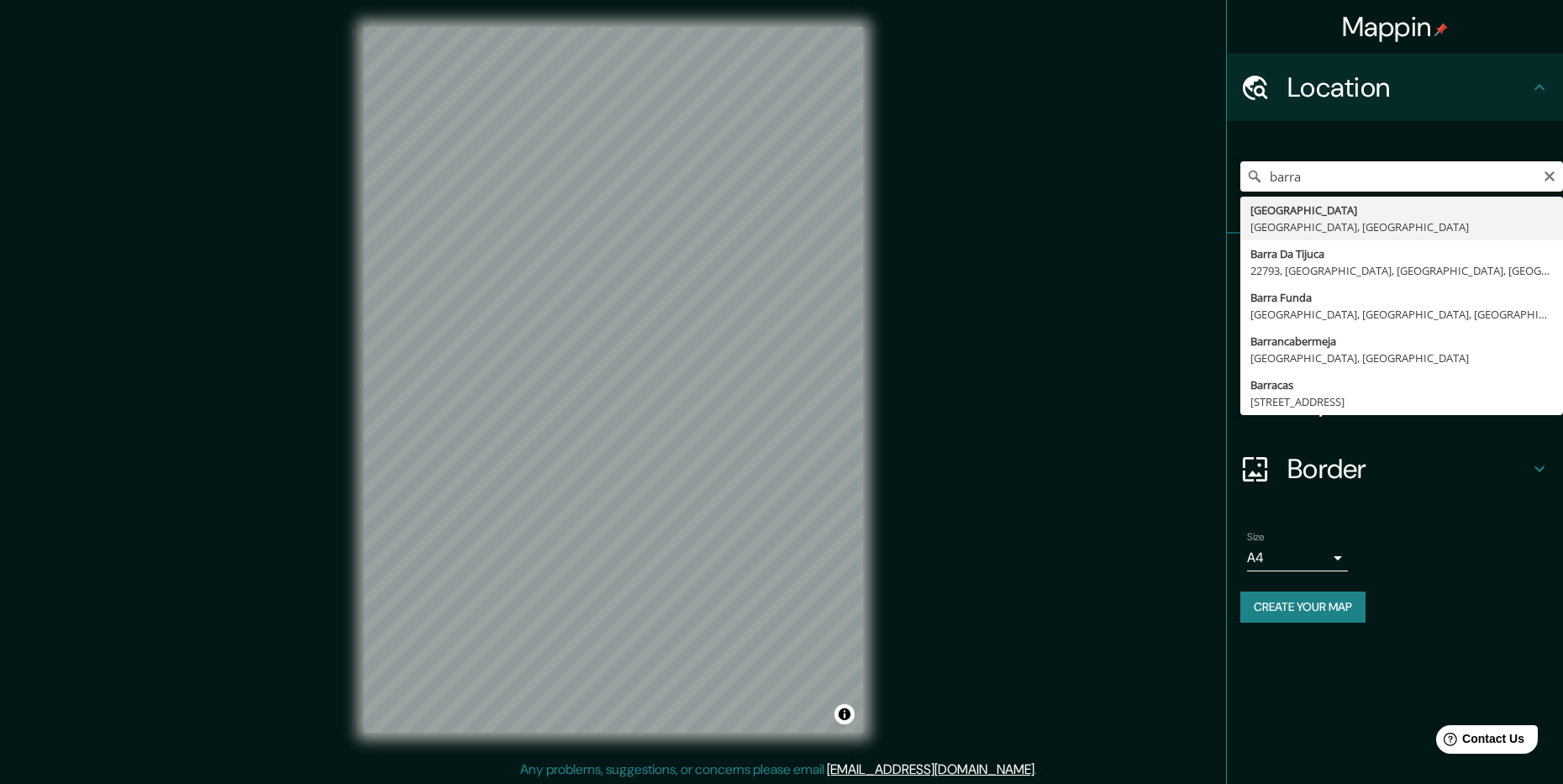
type input "[GEOGRAPHIC_DATA], [GEOGRAPHIC_DATA], [GEOGRAPHIC_DATA]"
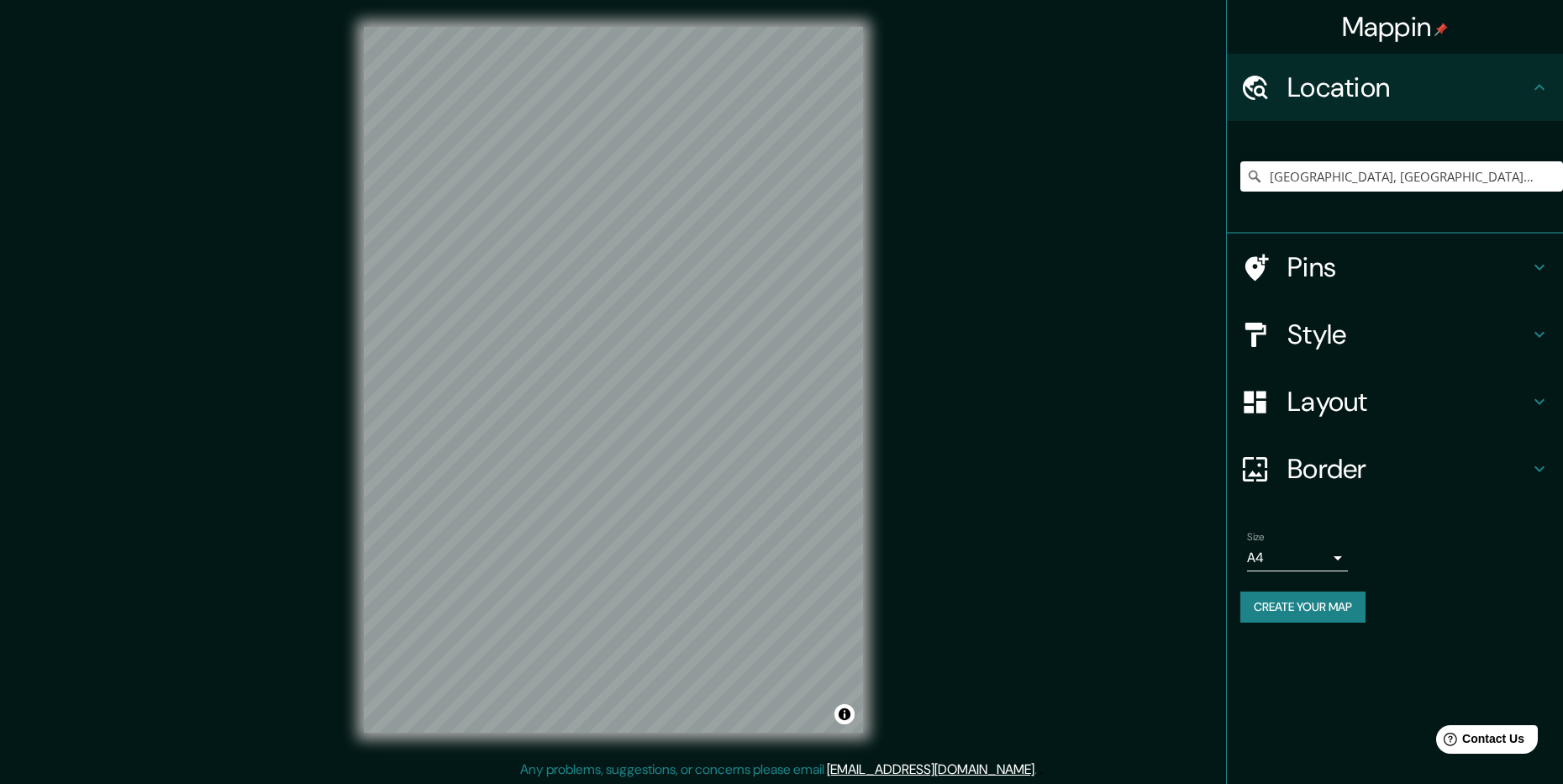
click at [1444, 409] on h4 "Layout" at bounding box center [1408, 401] width 242 height 34
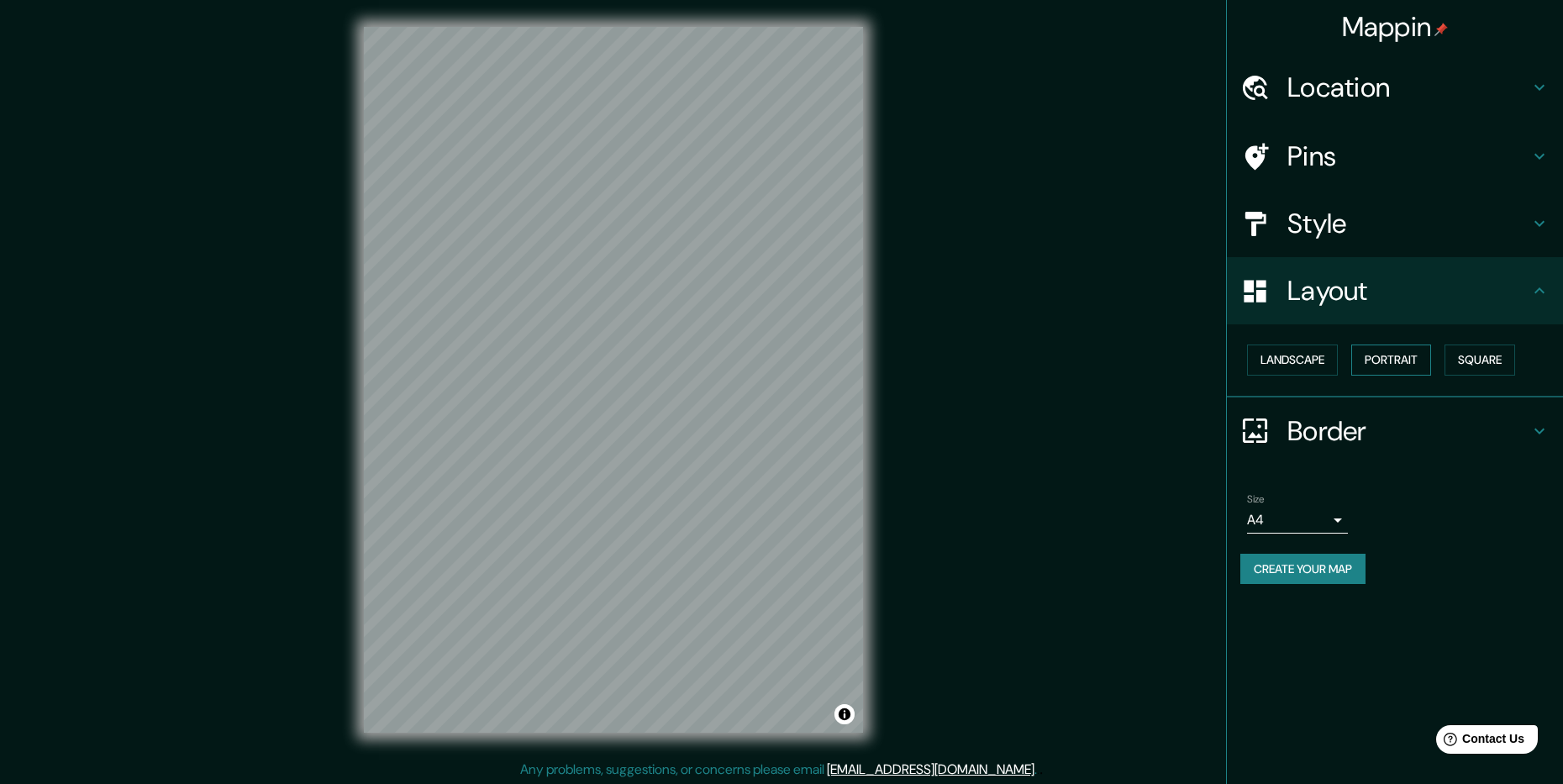
click at [1374, 356] on button "Portrait" at bounding box center [1391, 360] width 80 height 31
click at [1305, 352] on button "Landscape" at bounding box center [1292, 360] width 91 height 31
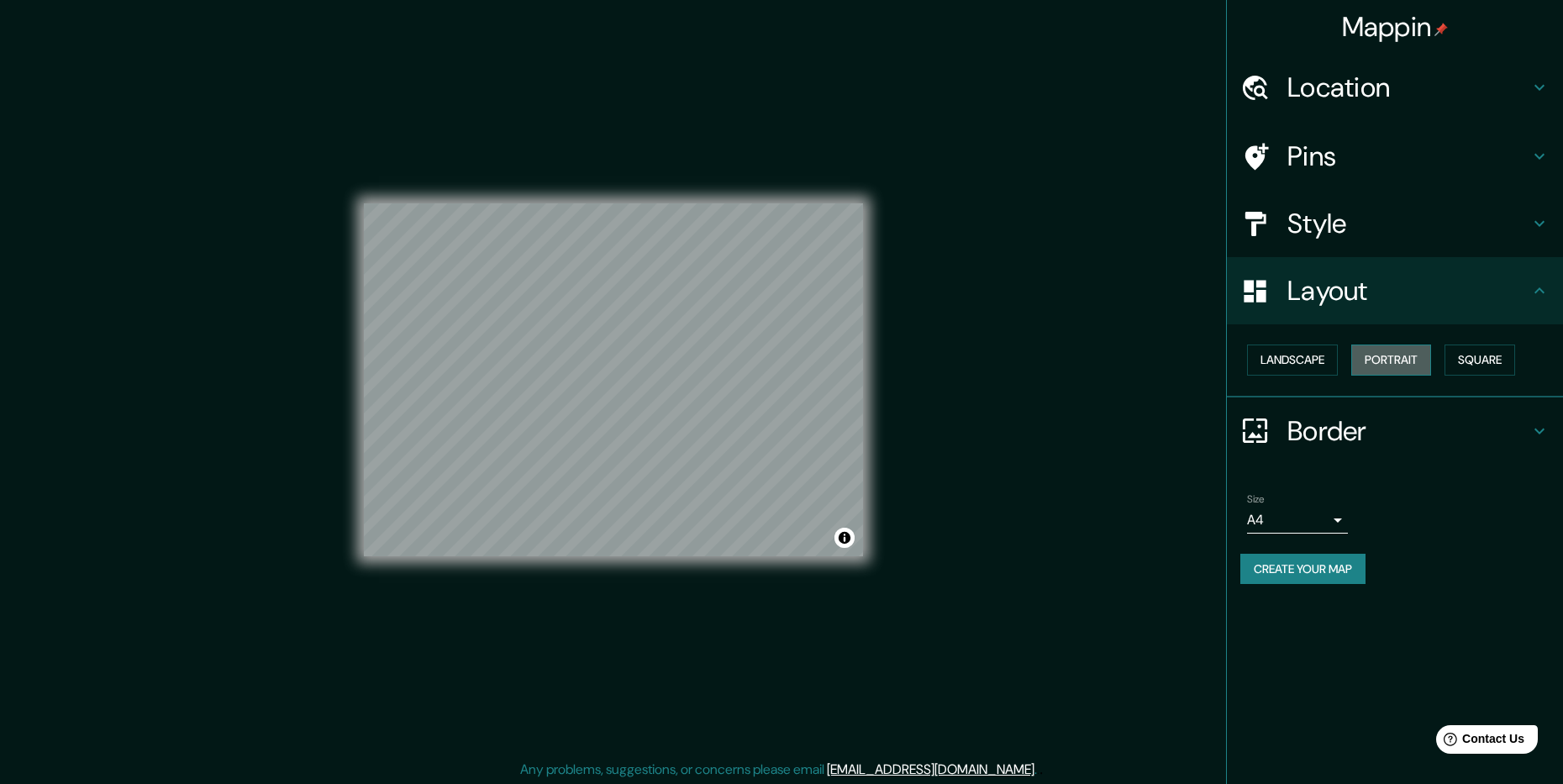
click at [1383, 361] on button "Portrait" at bounding box center [1391, 360] width 80 height 31
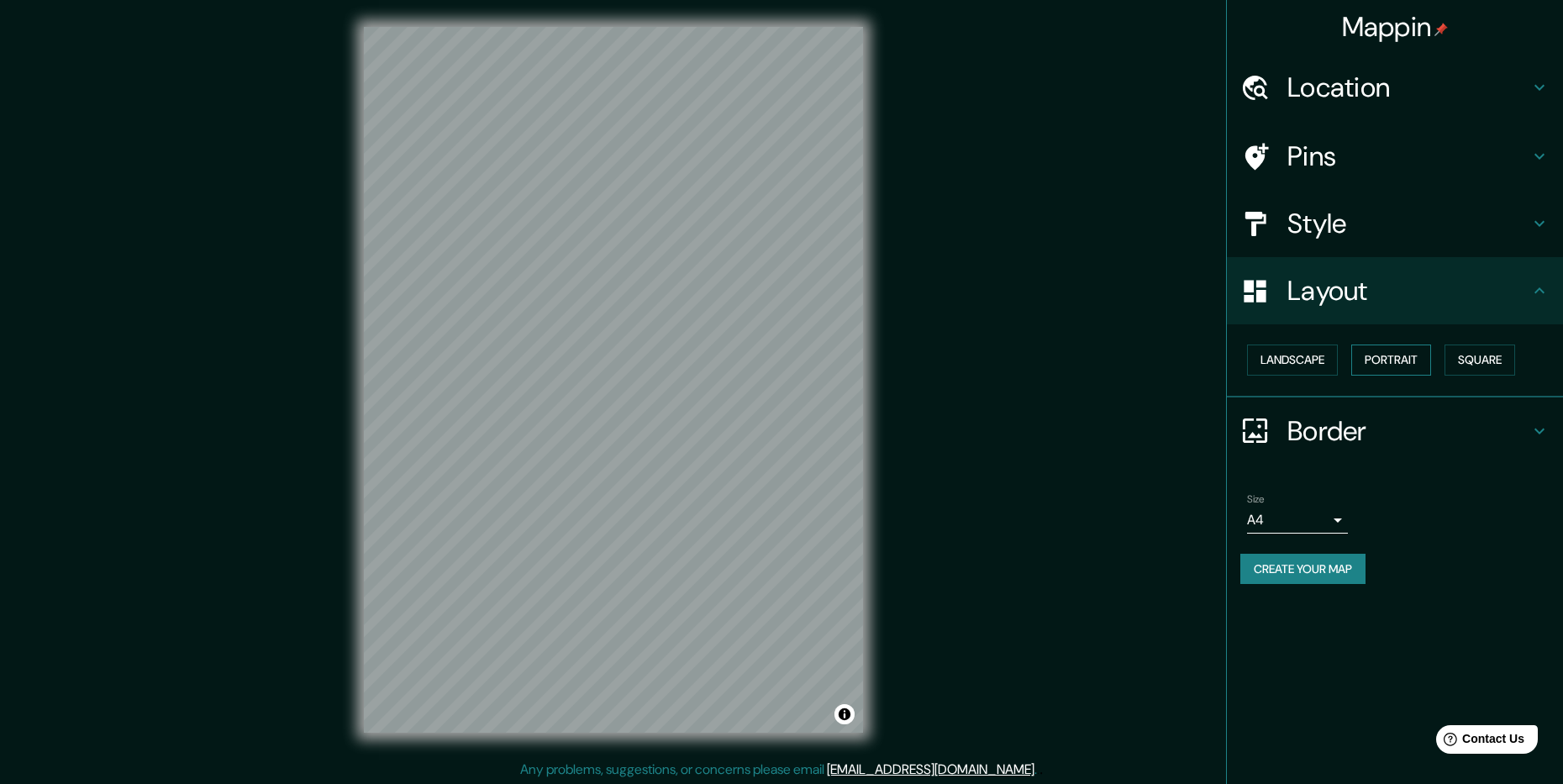
click at [1378, 365] on button "Portrait" at bounding box center [1391, 360] width 80 height 31
click at [1472, 359] on button "Square" at bounding box center [1479, 360] width 71 height 31
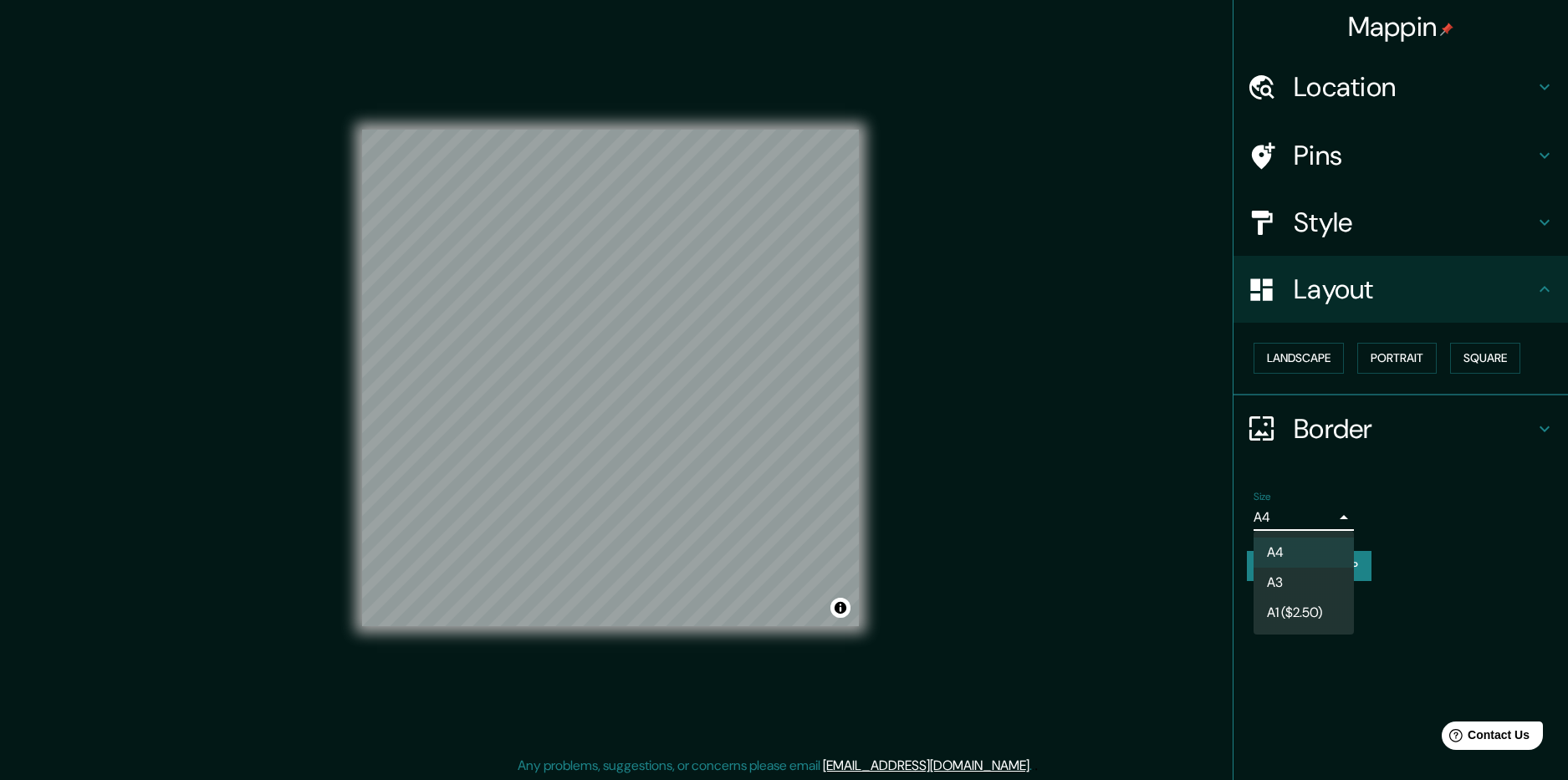
click at [1311, 515] on body "Mappin Location [GEOGRAPHIC_DATA], [GEOGRAPHIC_DATA], [GEOGRAPHIC_DATA] Pins St…" at bounding box center [784, 390] width 1568 height 780
click at [1306, 562] on li "A4" at bounding box center [1304, 552] width 100 height 30
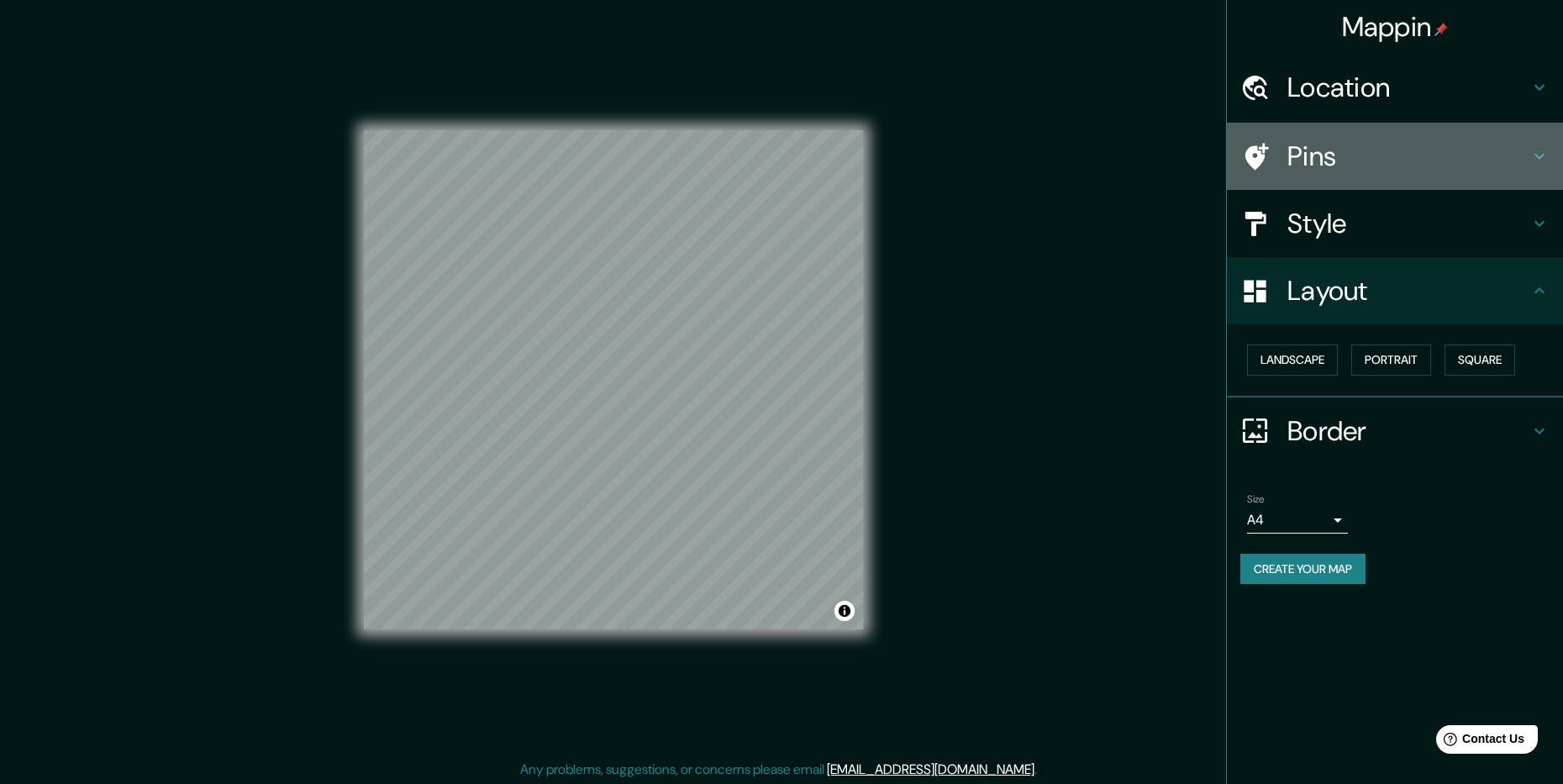
click at [1394, 158] on h4 "Pins" at bounding box center [1408, 156] width 242 height 34
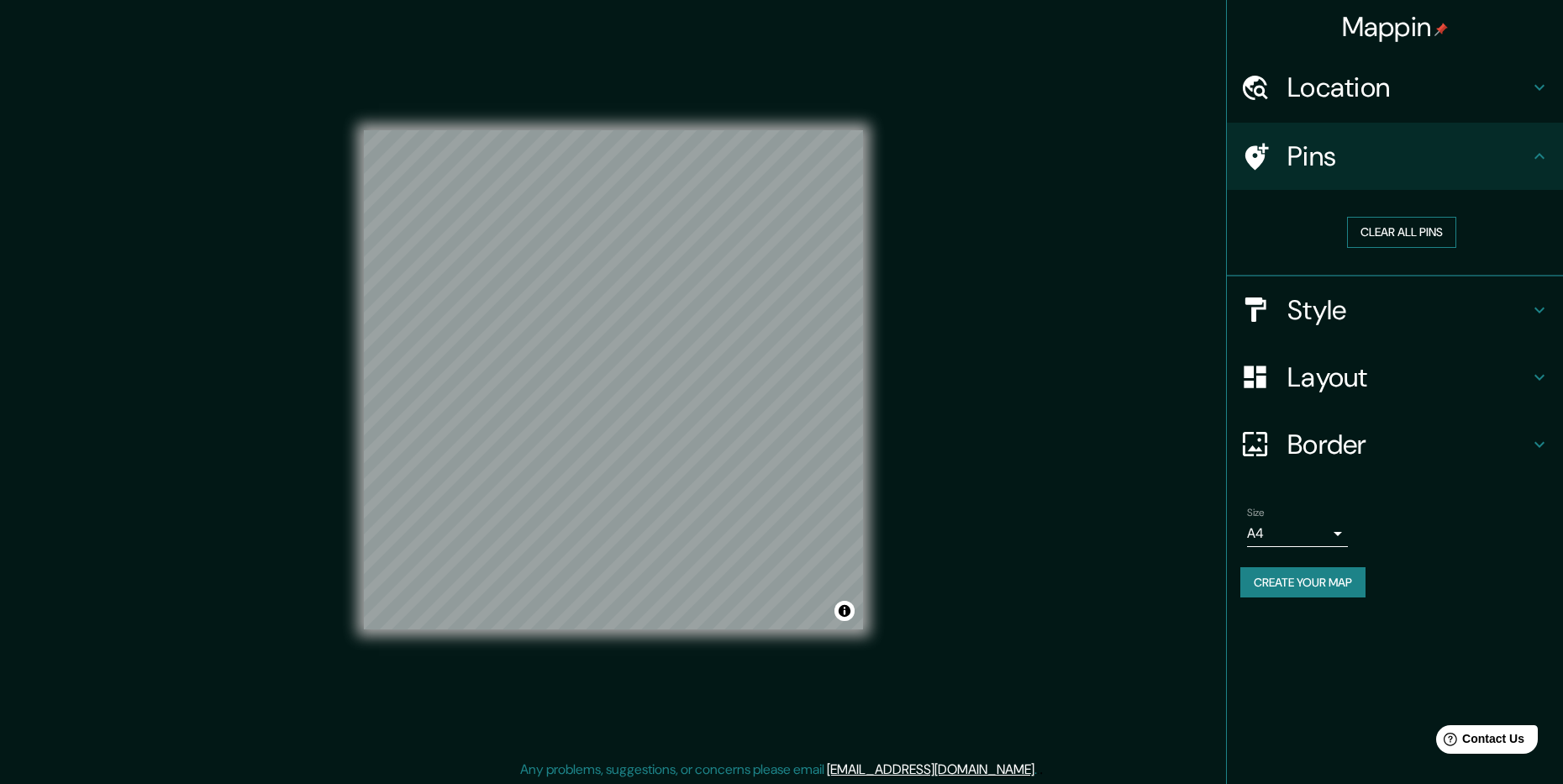
click at [1379, 226] on button "Clear all pins" at bounding box center [1401, 233] width 109 height 31
click at [1342, 308] on h4 "Style" at bounding box center [1408, 310] width 242 height 34
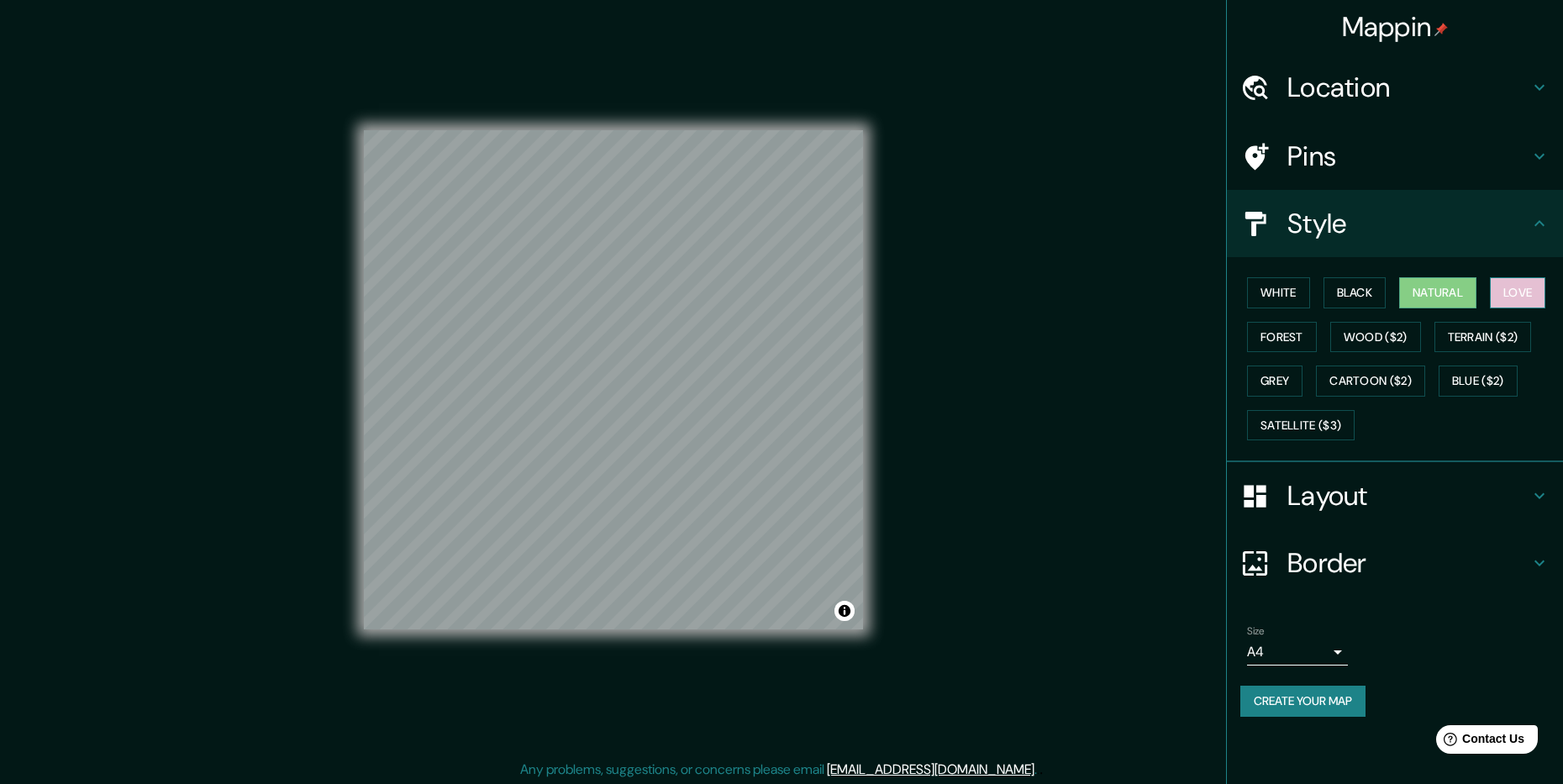
click at [1525, 297] on button "Love" at bounding box center [1517, 293] width 56 height 31
click at [1275, 329] on button "Forest" at bounding box center [1282, 337] width 70 height 31
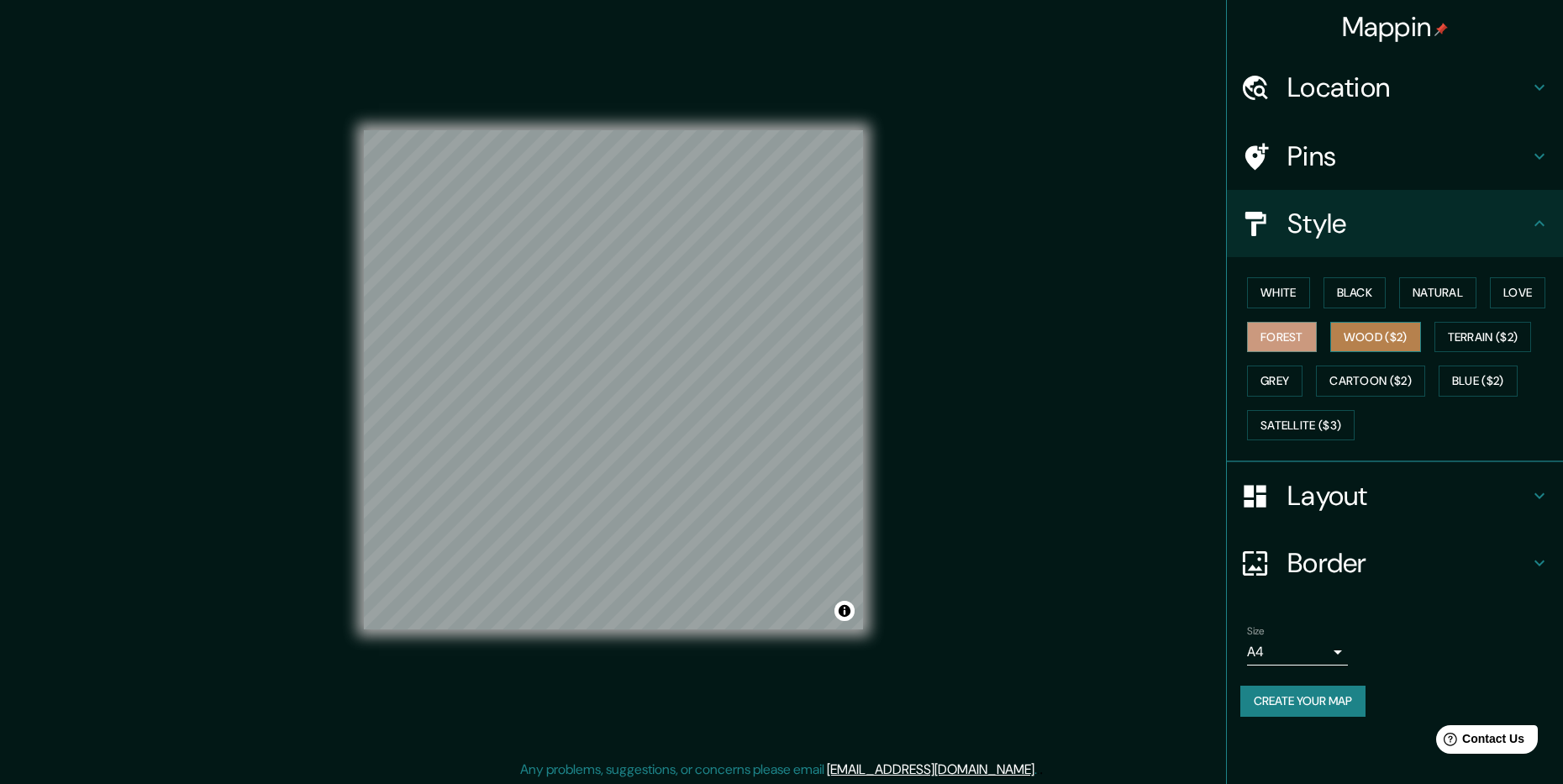
click at [1375, 331] on button "Wood ($2)" at bounding box center [1375, 337] width 91 height 31
click at [1470, 337] on button "Terrain ($2)" at bounding box center [1482, 337] width 97 height 31
click at [1292, 372] on button "Grey" at bounding box center [1274, 381] width 56 height 31
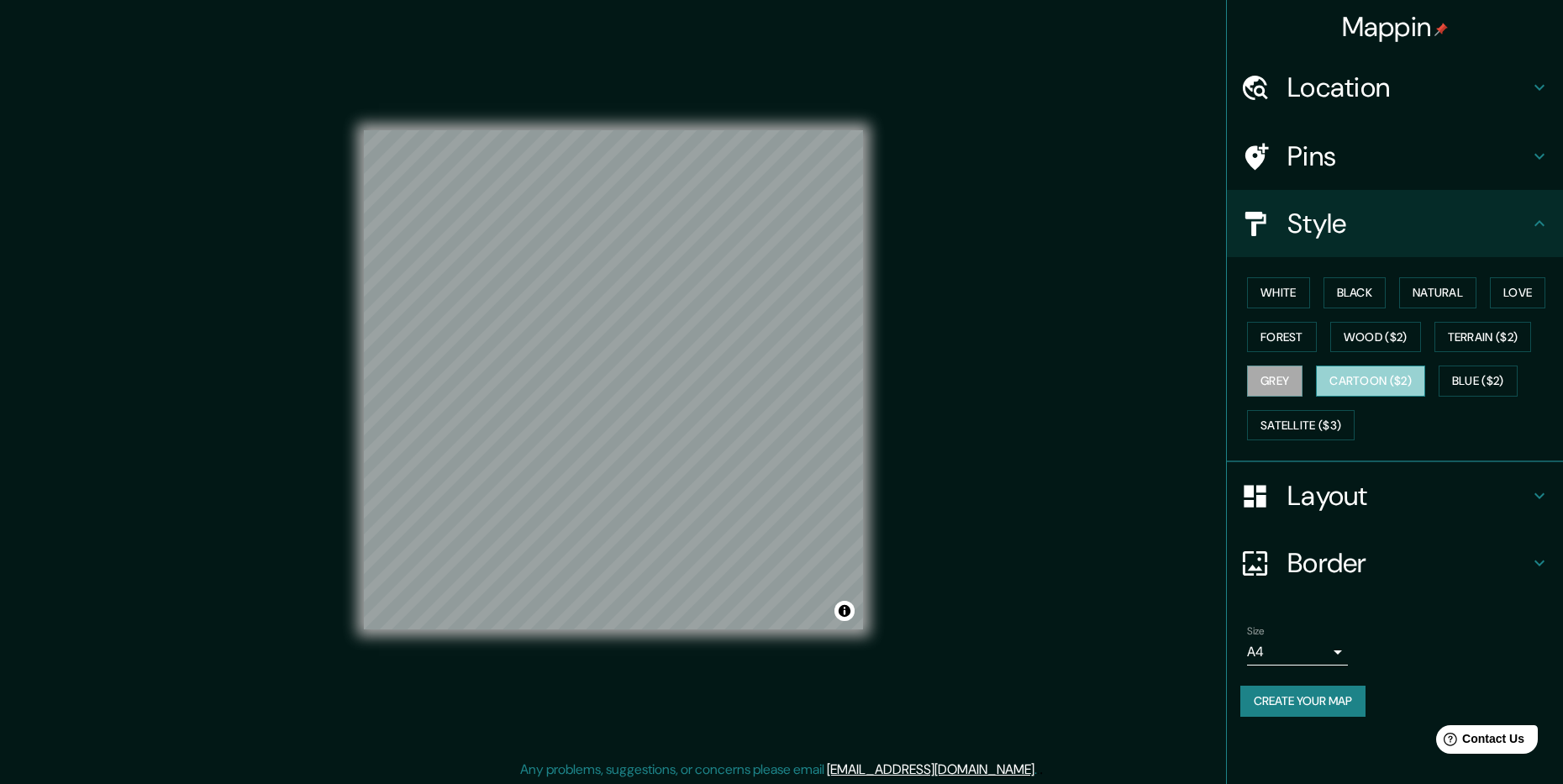
click at [1352, 369] on button "Cartoon ($2)" at bounding box center [1370, 381] width 109 height 31
click at [1476, 379] on button "Blue ($2)" at bounding box center [1478, 381] width 79 height 31
click at [1398, 381] on button "Cartoon ($2)" at bounding box center [1370, 381] width 109 height 31
click at [1288, 289] on button "White" at bounding box center [1278, 293] width 63 height 31
click at [1355, 288] on button "Black" at bounding box center [1354, 293] width 63 height 31
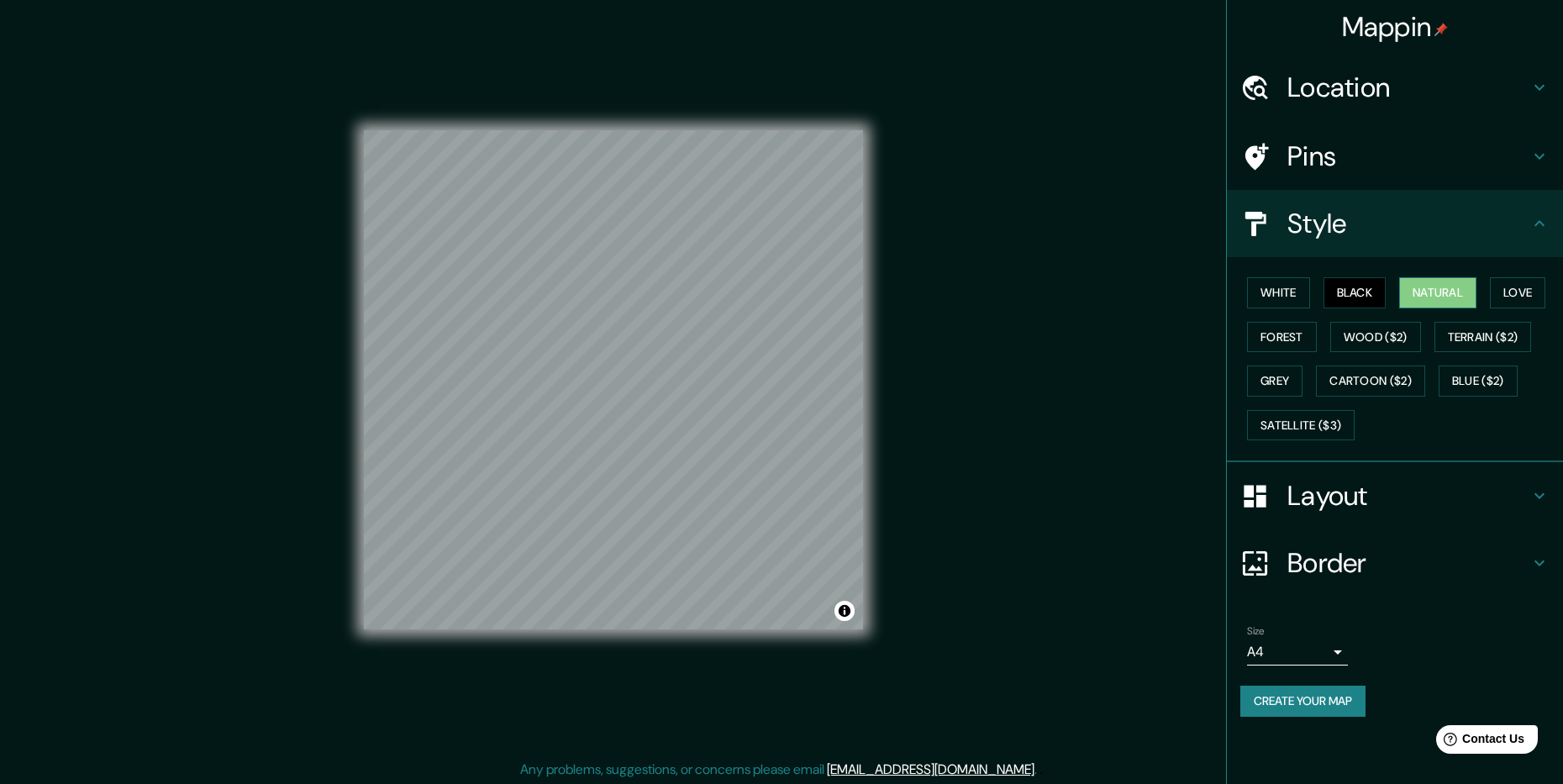
click at [1427, 282] on button "Natural" at bounding box center [1437, 293] width 77 height 31
click at [1332, 705] on button "Create your map" at bounding box center [1303, 701] width 126 height 31
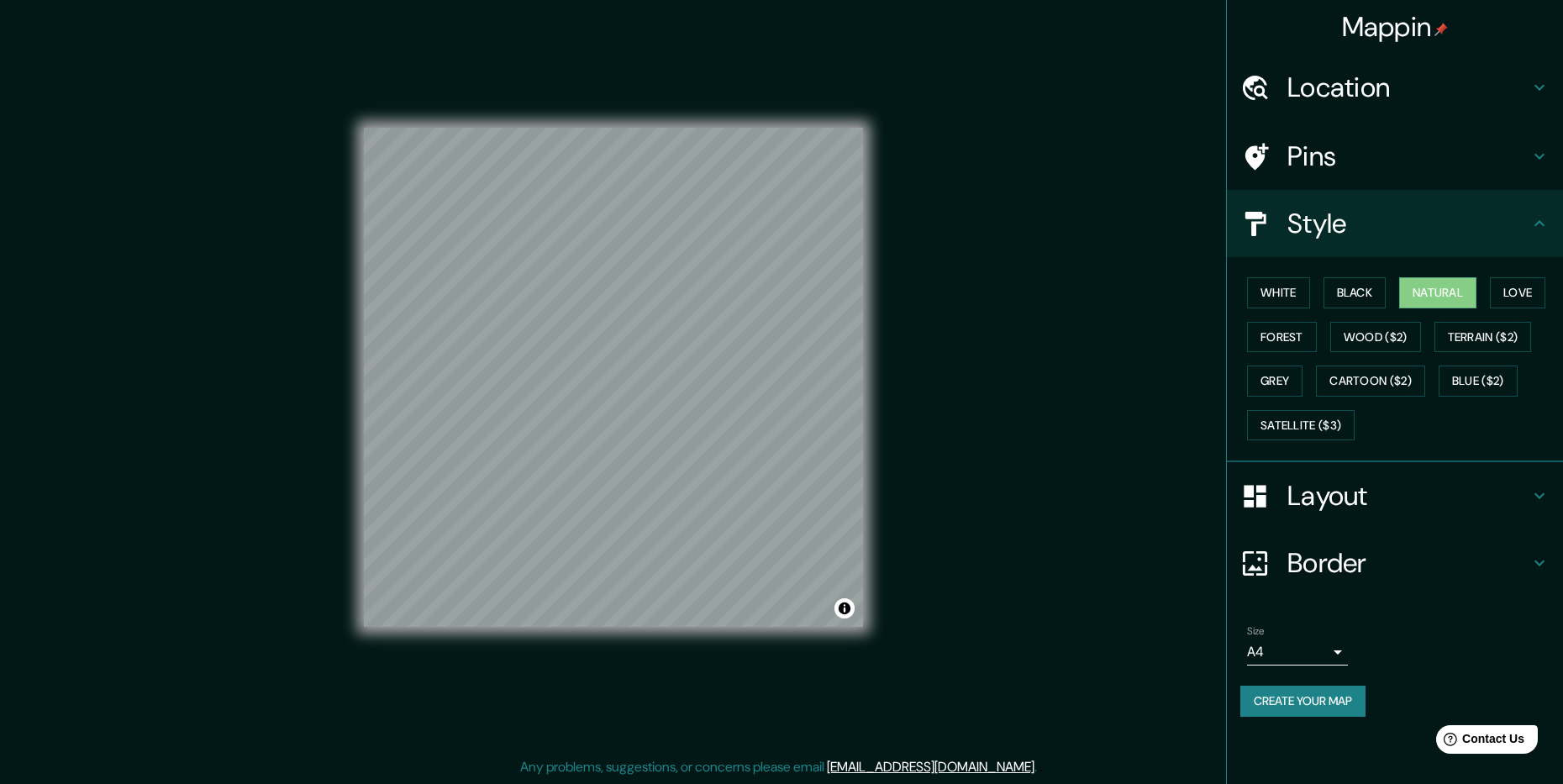
click at [1304, 699] on button "Create your map" at bounding box center [1303, 701] width 126 height 31
click at [1529, 213] on icon at bounding box center [1539, 223] width 20 height 20
drag, startPoint x: 1562, startPoint y: 560, endPoint x: 1568, endPoint y: 542, distance: 19.0
click at [1563, 549] on html "Mappin Location [GEOGRAPHIC_DATA], [GEOGRAPHIC_DATA], [GEOGRAPHIC_DATA] Pins St…" at bounding box center [782, 389] width 1563 height 784
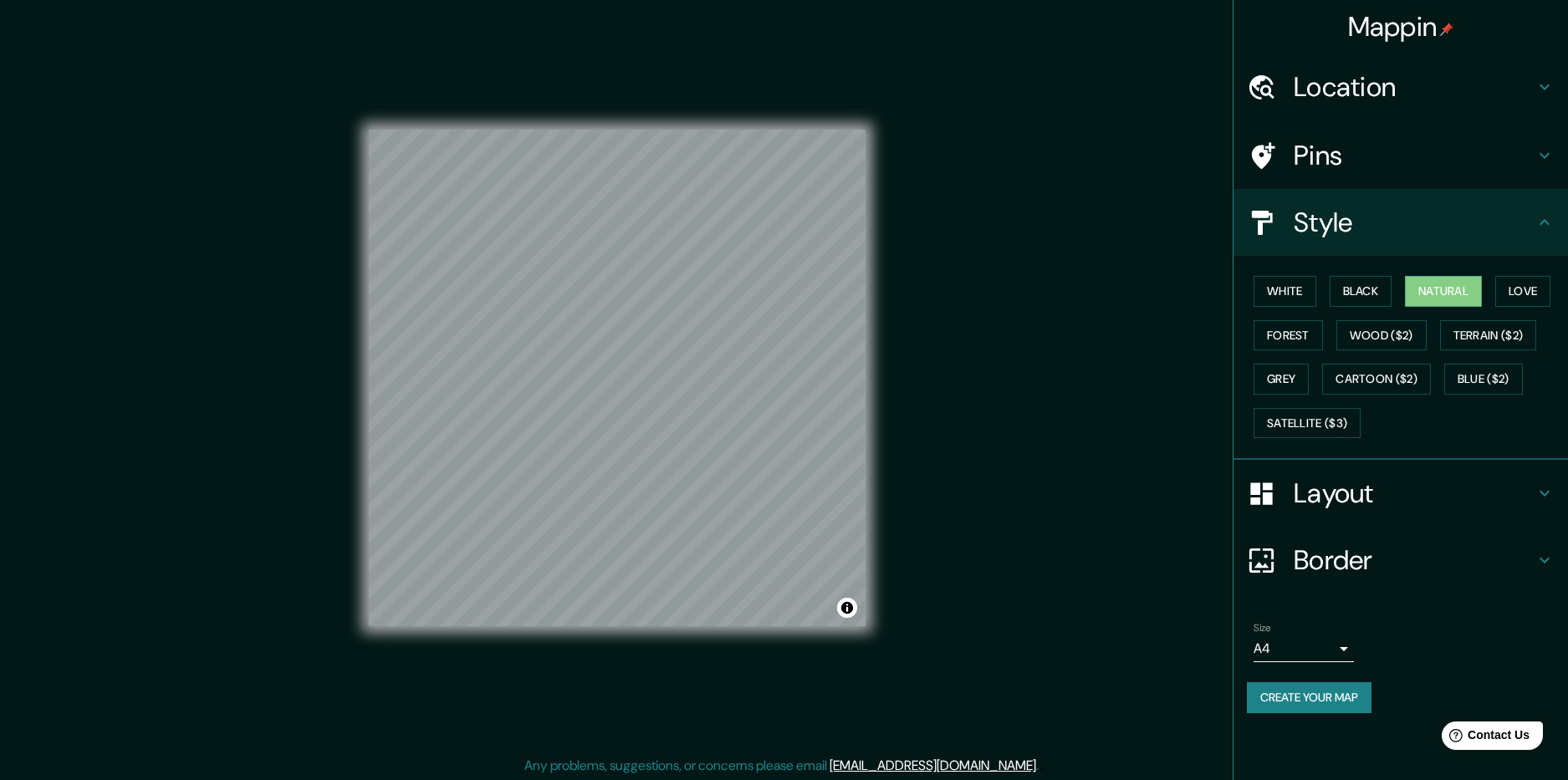
click at [1330, 652] on body "Mappin Location [GEOGRAPHIC_DATA], [GEOGRAPHIC_DATA], [GEOGRAPHIC_DATA] Pins St…" at bounding box center [784, 390] width 1568 height 780
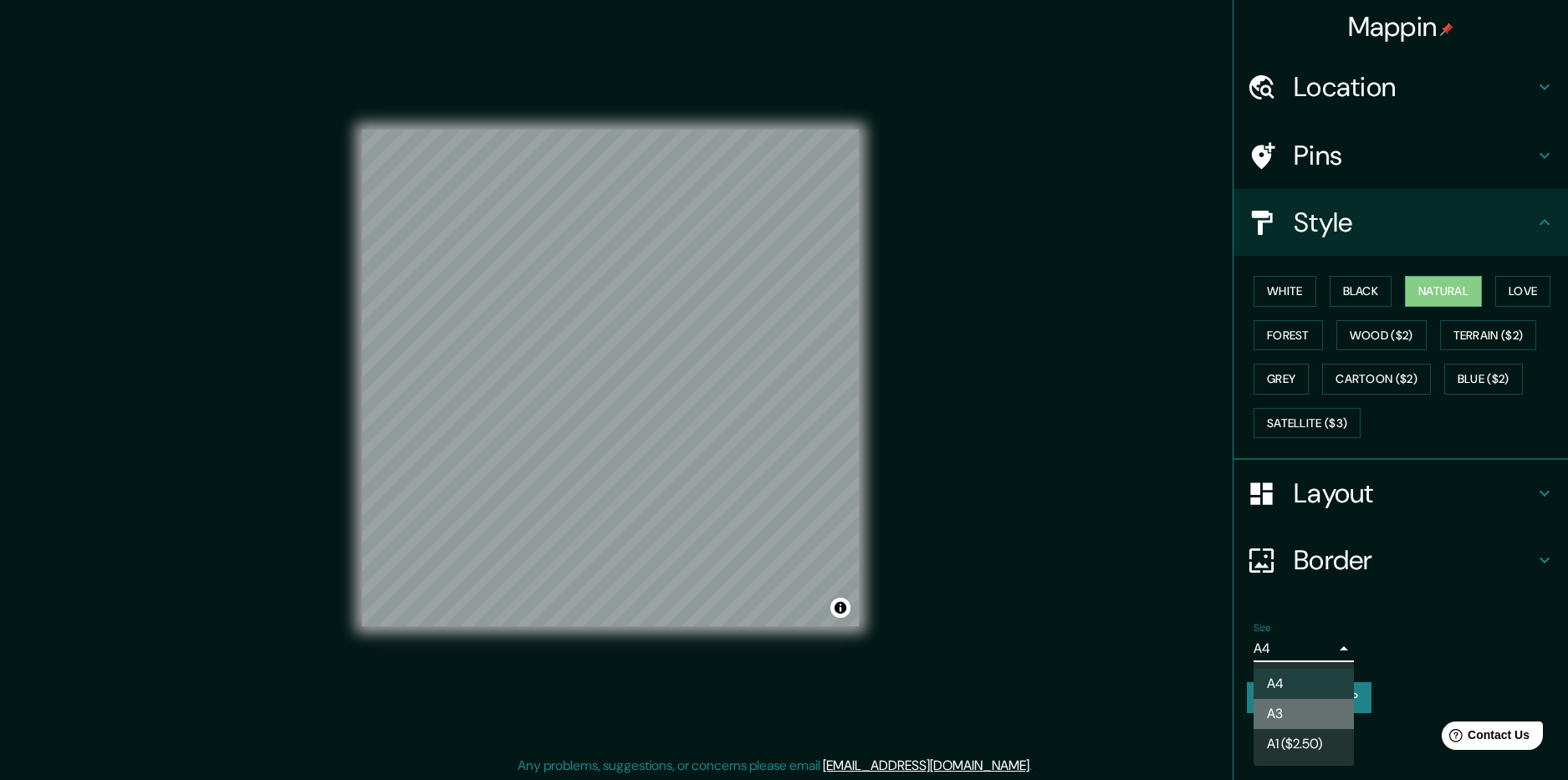
click at [1286, 716] on li "A3" at bounding box center [1304, 713] width 100 height 30
type input "a4"
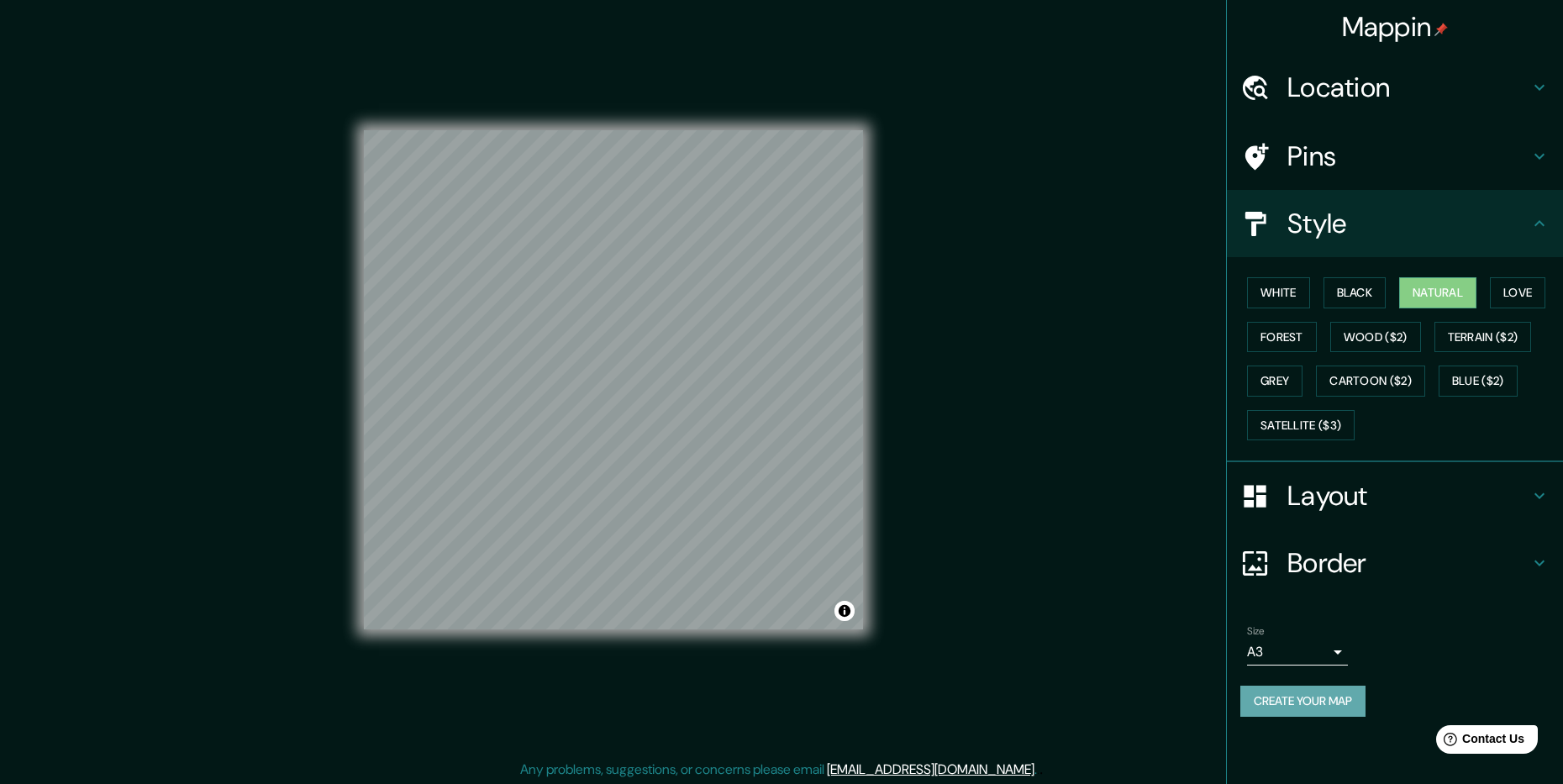
click at [1304, 706] on button "Create your map" at bounding box center [1303, 701] width 126 height 31
click at [1404, 27] on h4 "Mappin" at bounding box center [1395, 27] width 106 height 34
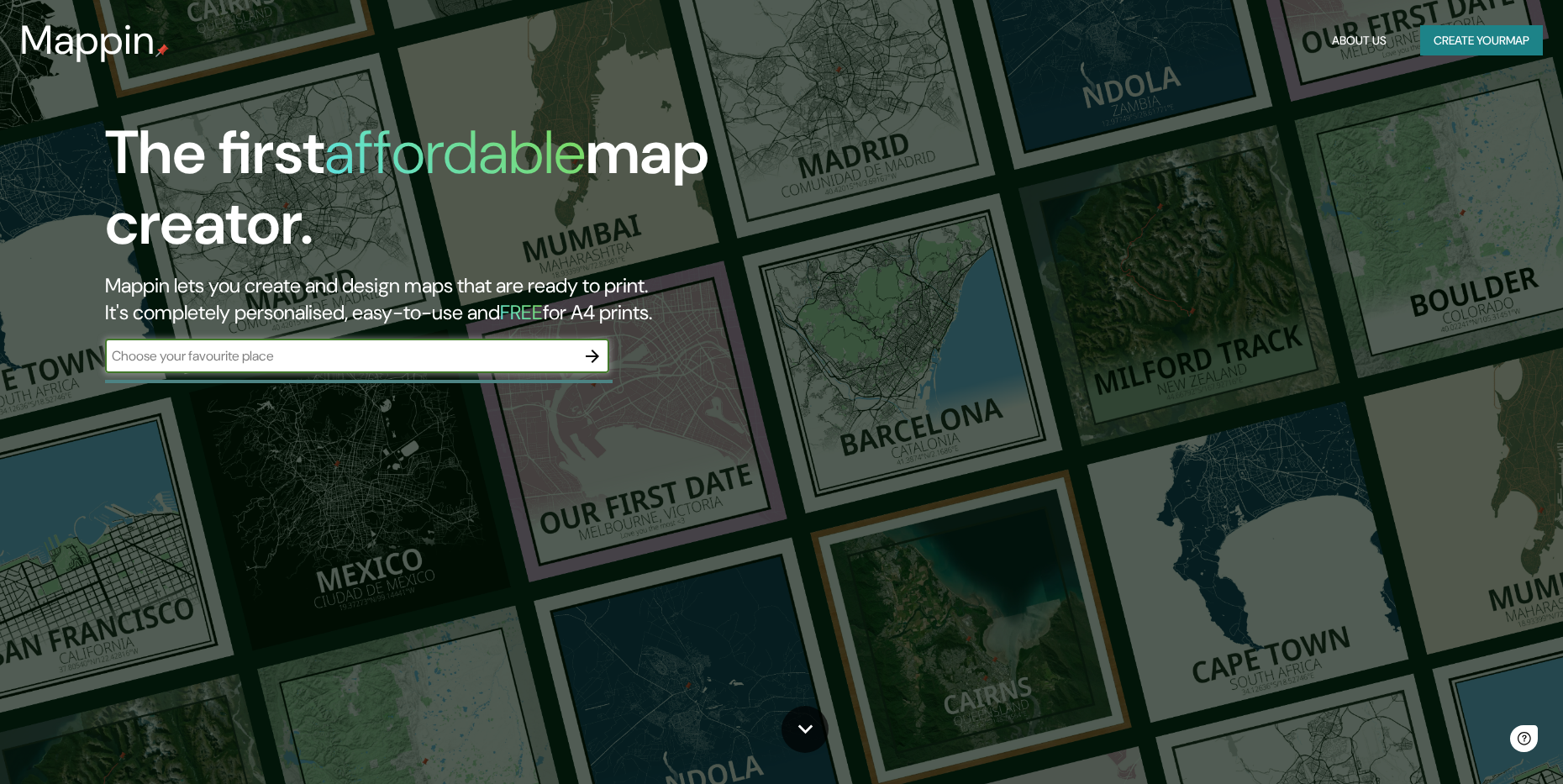
click at [421, 358] on input "text" at bounding box center [341, 355] width 471 height 19
type input "[GEOGRAPHIC_DATA]"
click at [593, 355] on icon "button" at bounding box center [592, 356] width 14 height 14
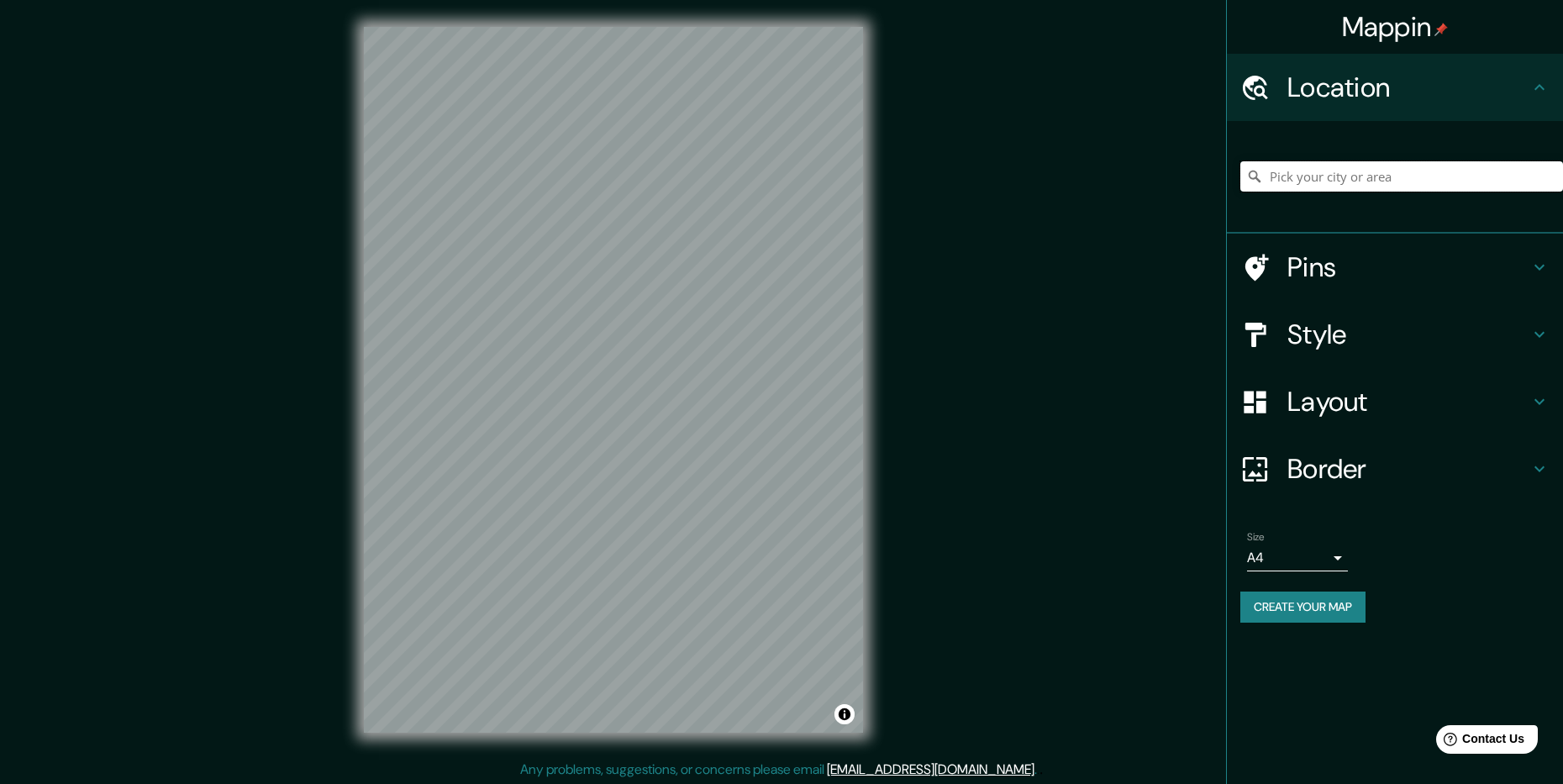
click at [1328, 172] on input "Pick your city or area" at bounding box center [1402, 176] width 322 height 30
type input "[GEOGRAPHIC_DATA], [GEOGRAPHIC_DATA], [GEOGRAPHIC_DATA]"
click at [1419, 309] on div "Style" at bounding box center [1394, 333] width 336 height 67
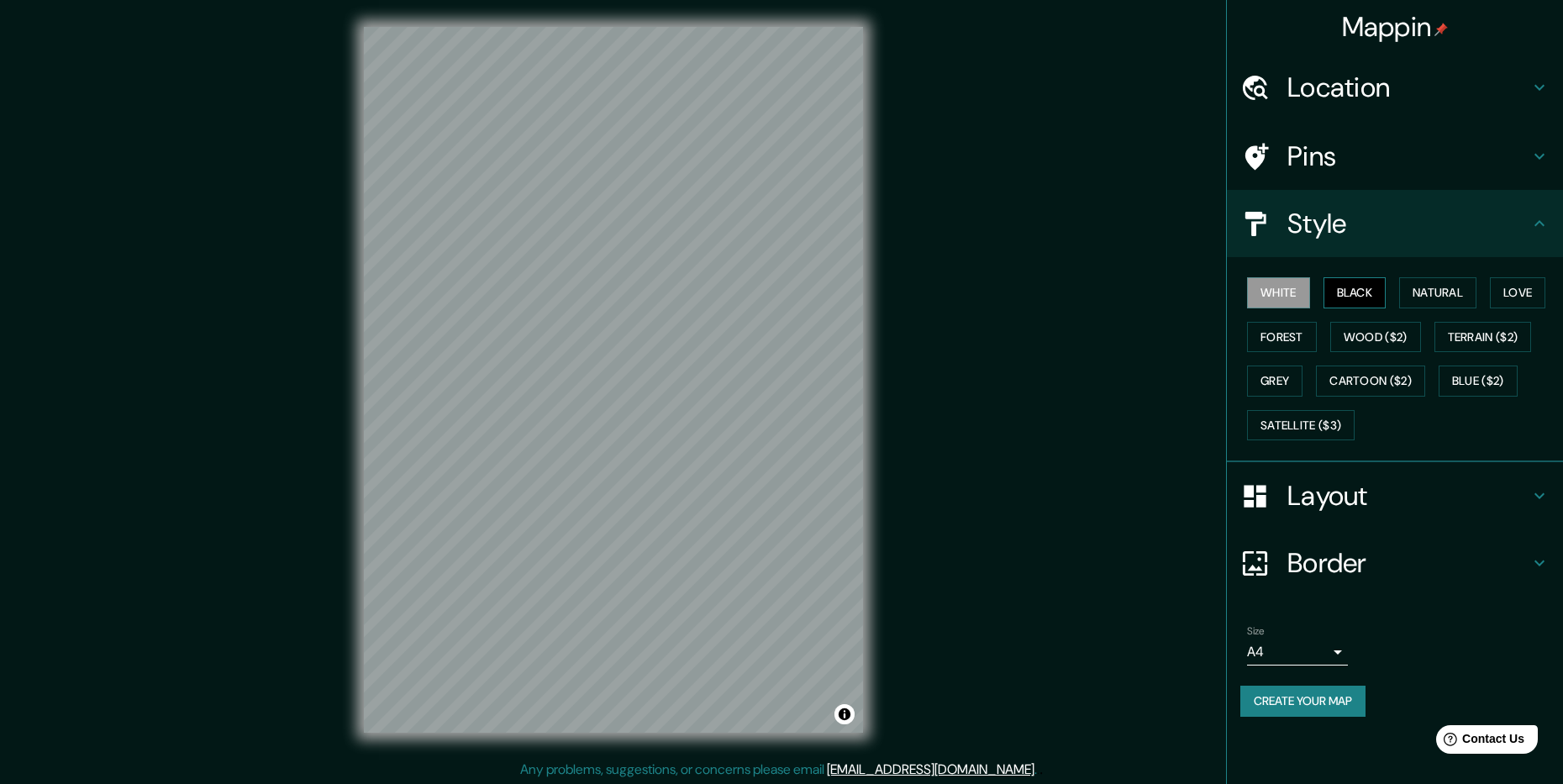
click at [1351, 296] on button "Black" at bounding box center [1354, 293] width 63 height 31
click at [1438, 294] on button "Natural" at bounding box center [1437, 293] width 77 height 31
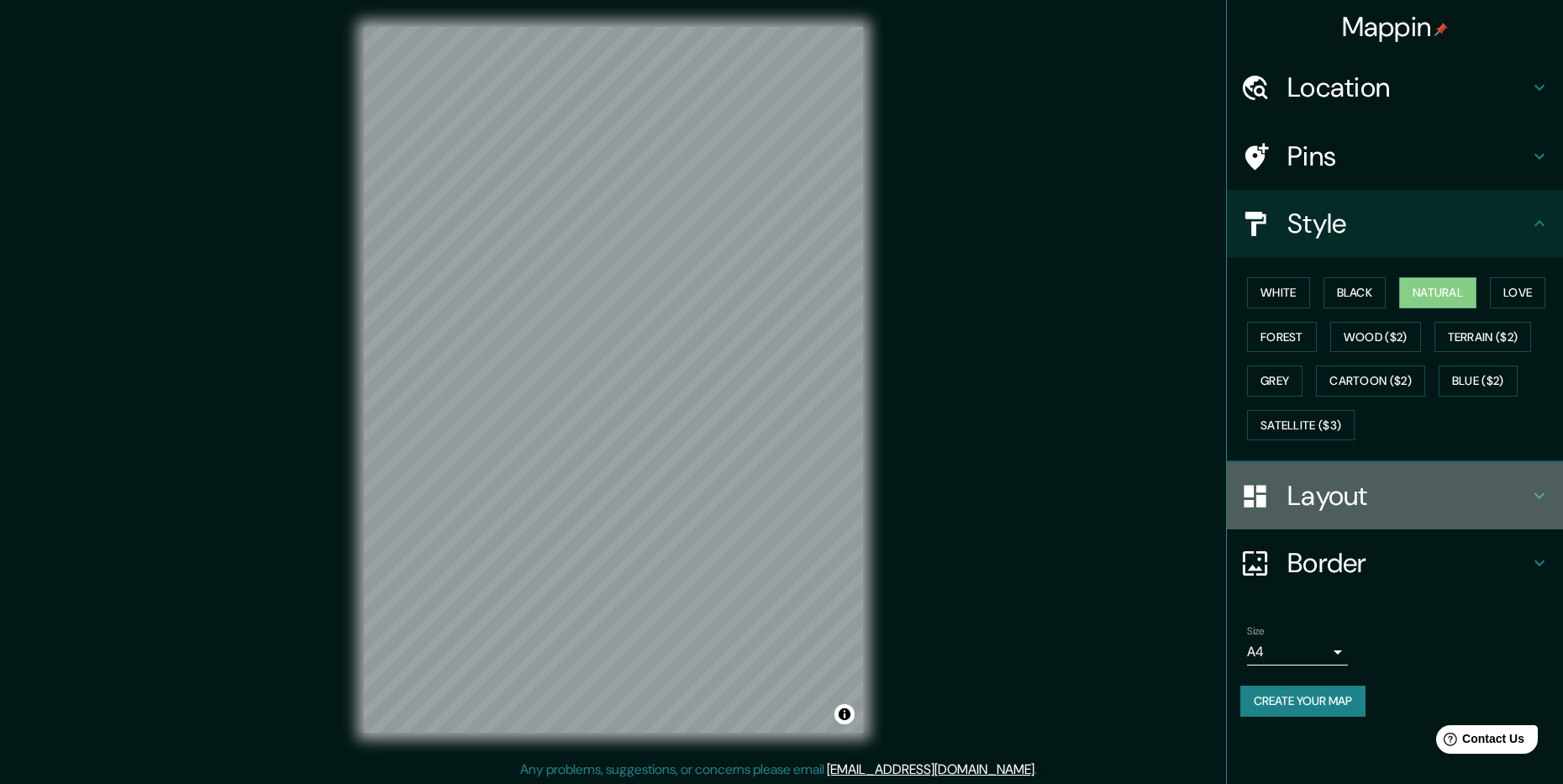
click at [1371, 500] on h4 "Layout" at bounding box center [1408, 495] width 242 height 34
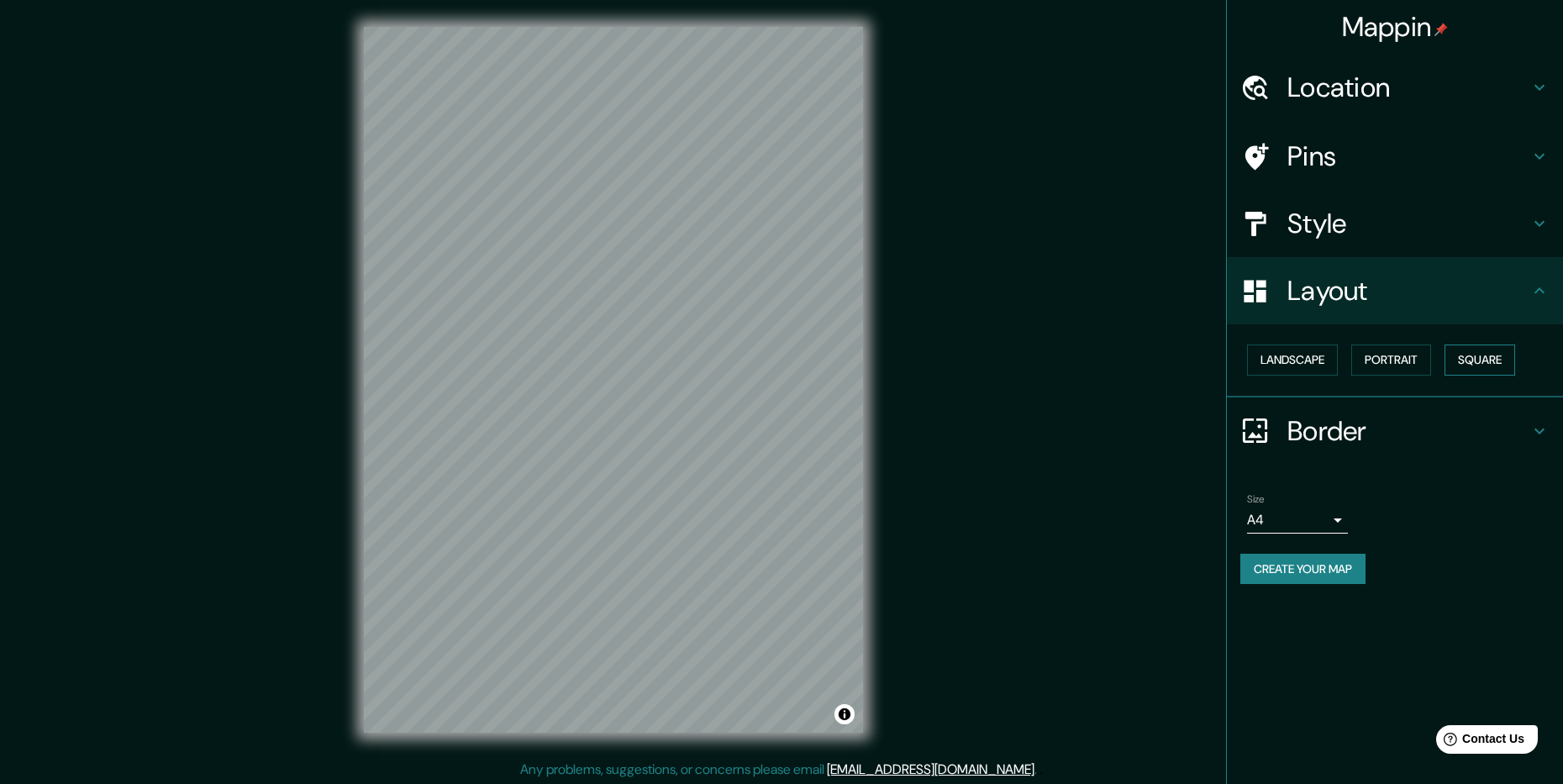
click at [1463, 356] on button "Square" at bounding box center [1479, 360] width 71 height 31
